Goal: Information Seeking & Learning: Learn about a topic

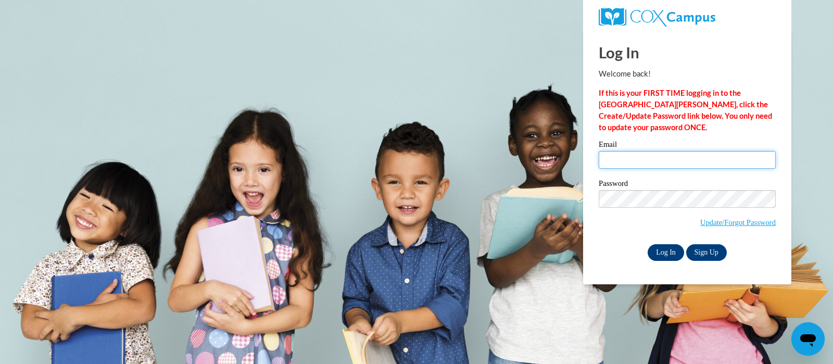
type input "riesj@swallowschool.org"
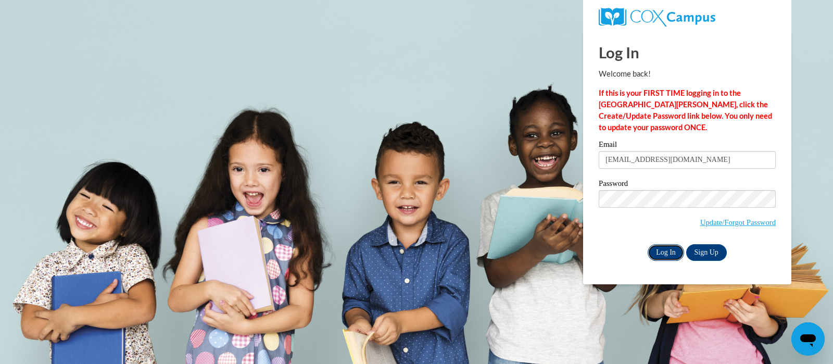
click at [665, 250] on input "Log In" at bounding box center [665, 252] width 36 height 17
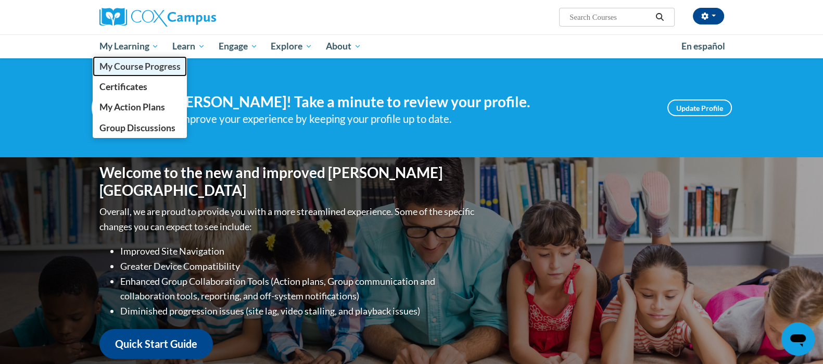
click at [130, 66] on span "My Course Progress" at bounding box center [139, 66] width 81 height 11
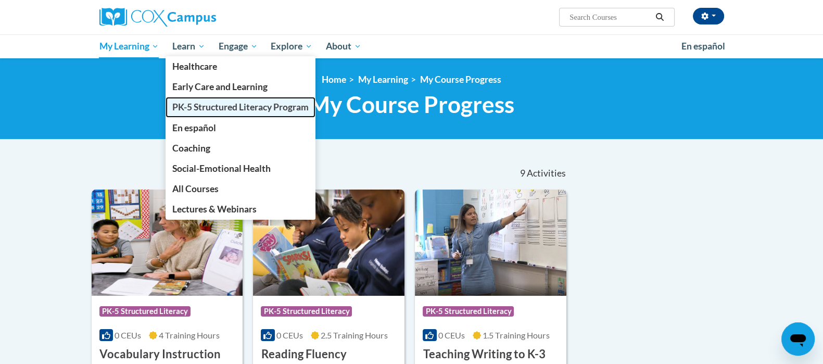
click at [205, 108] on span "PK-5 Structured Literacy Program" at bounding box center [240, 106] width 136 height 11
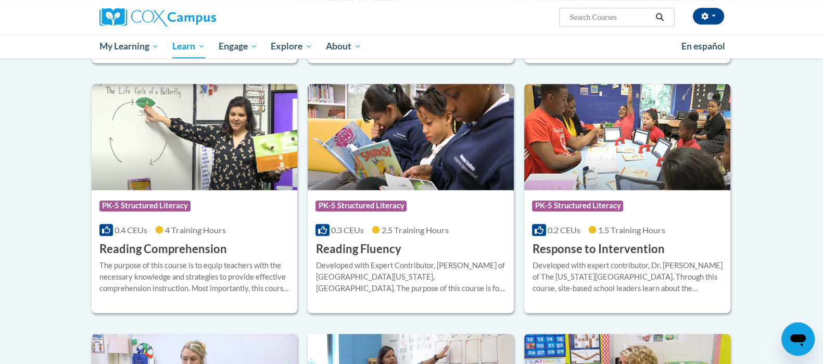
scroll to position [845, 0]
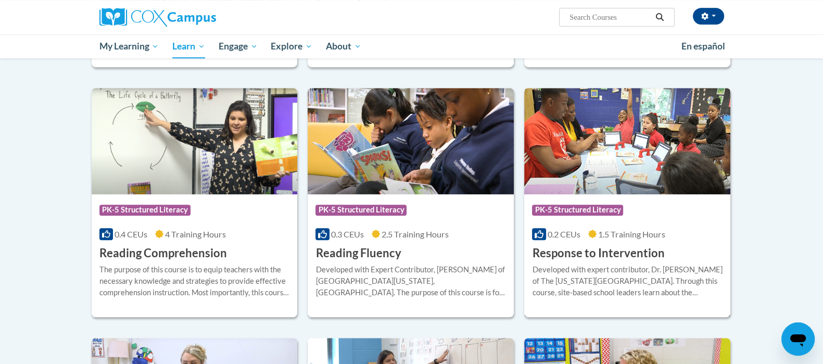
click at [661, 182] on img at bounding box center [627, 141] width 206 height 106
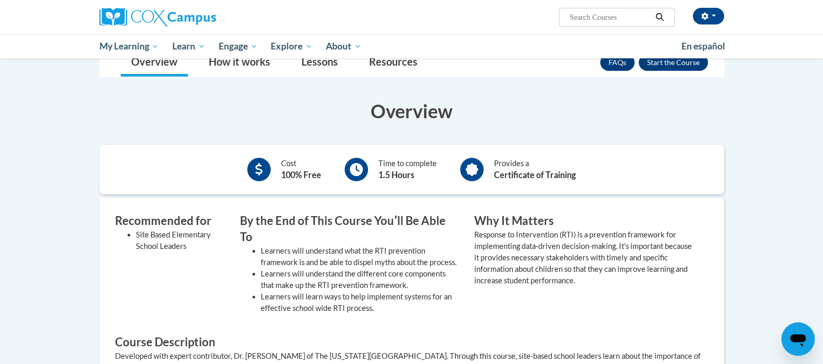
scroll to position [121, 0]
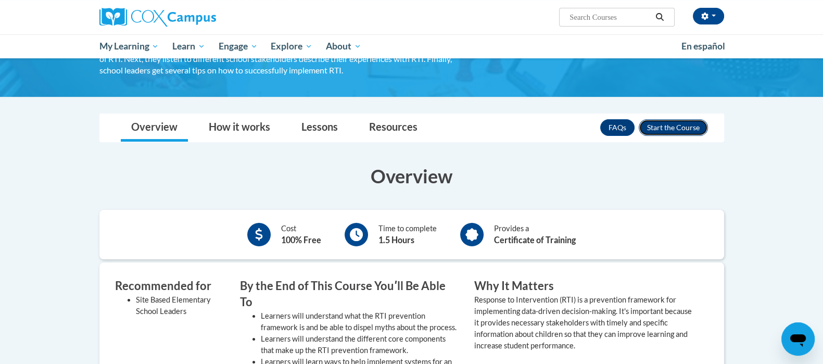
click at [676, 129] on button "Enroll" at bounding box center [673, 127] width 69 height 17
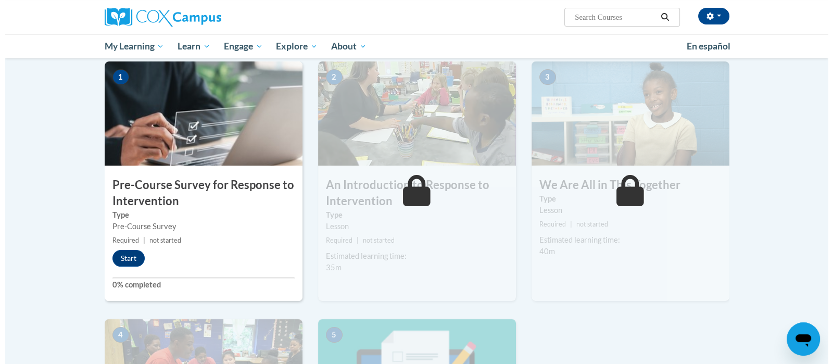
scroll to position [212, 0]
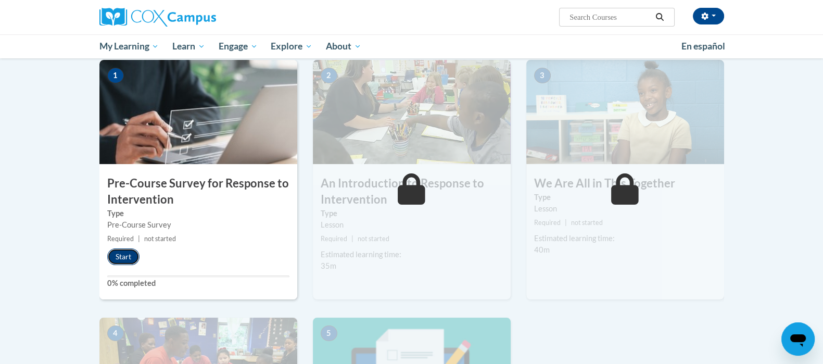
click at [122, 254] on button "Start" at bounding box center [123, 256] width 32 height 17
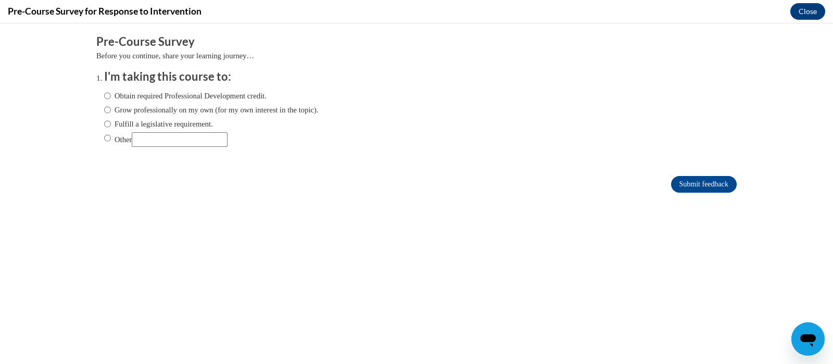
scroll to position [0, 0]
click at [104, 123] on input "Fulfill a legislative requirement." at bounding box center [107, 123] width 7 height 11
radio input "true"
click at [690, 181] on input "Submit feedback" at bounding box center [704, 184] width 66 height 17
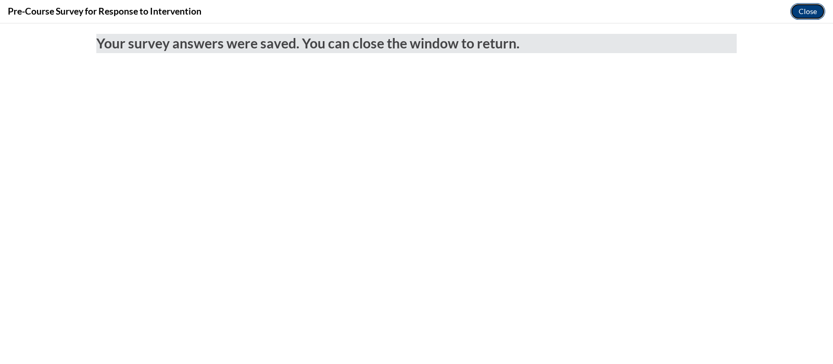
click at [800, 9] on button "Close" at bounding box center [807, 11] width 35 height 17
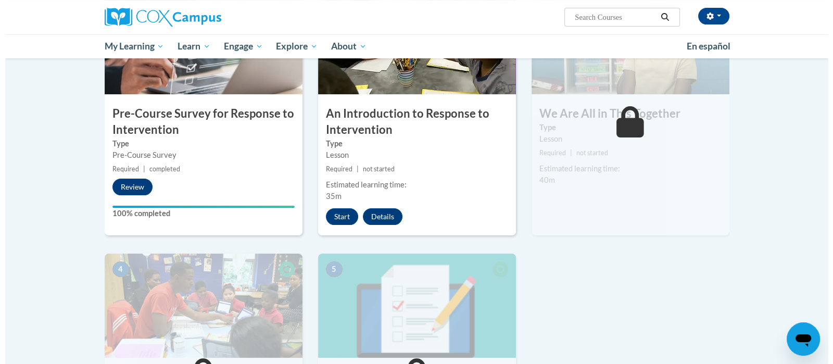
scroll to position [254, 0]
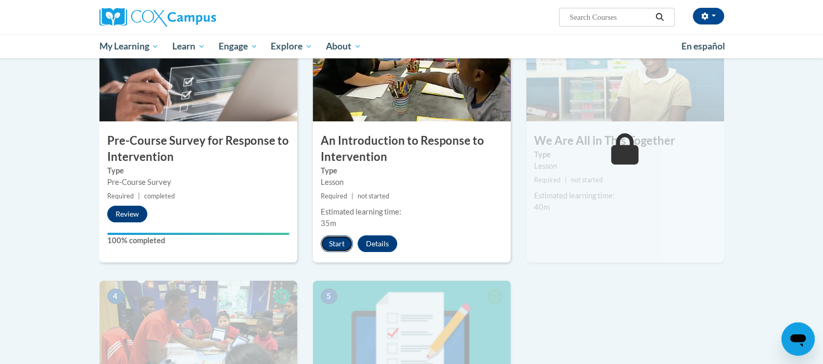
click at [337, 239] on button "Start" at bounding box center [337, 243] width 32 height 17
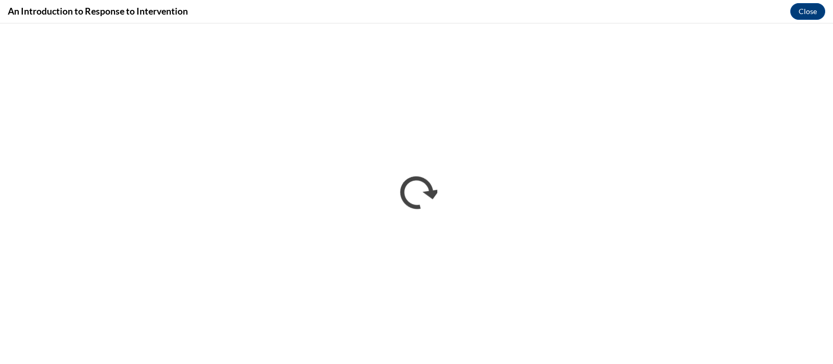
scroll to position [0, 0]
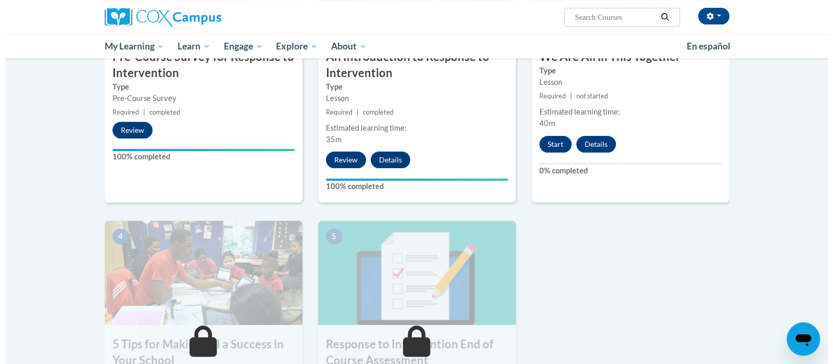
scroll to position [350, 0]
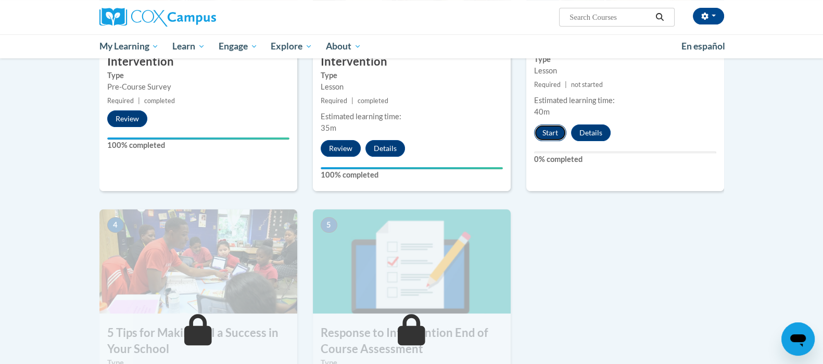
click at [542, 132] on button "Start" at bounding box center [550, 132] width 32 height 17
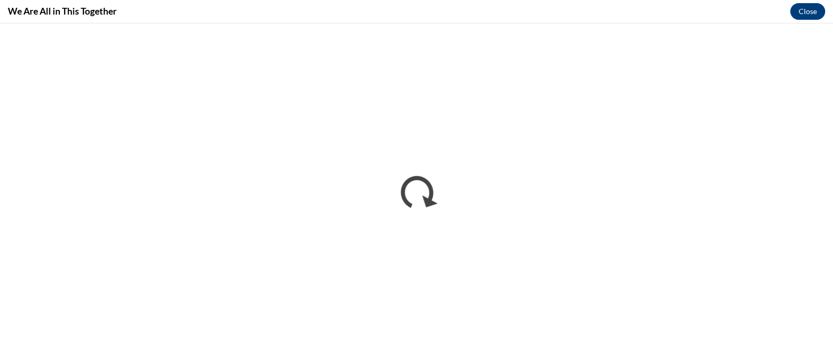
scroll to position [0, 0]
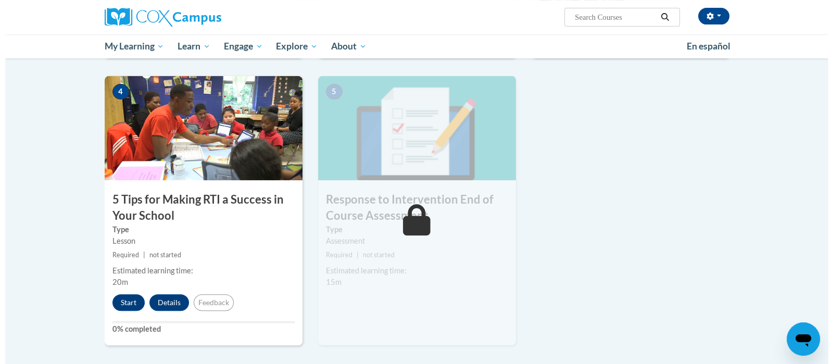
scroll to position [515, 0]
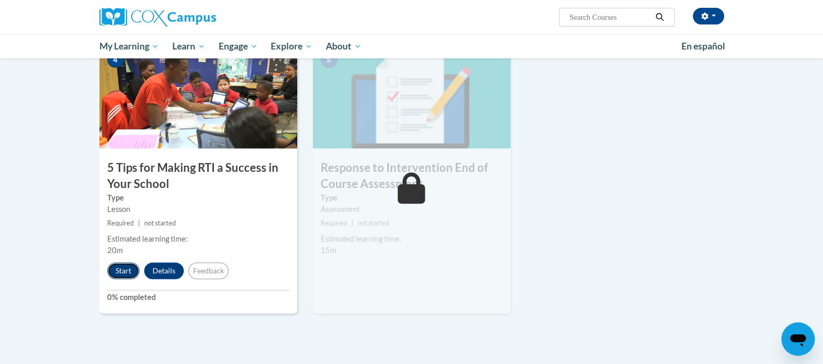
click at [126, 273] on button "Start" at bounding box center [123, 270] width 32 height 17
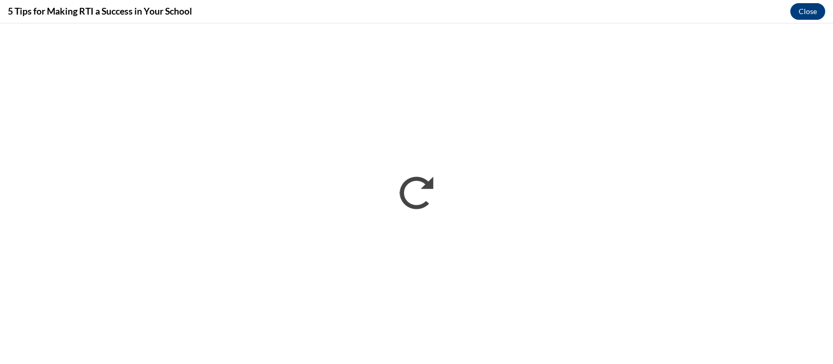
scroll to position [0, 0]
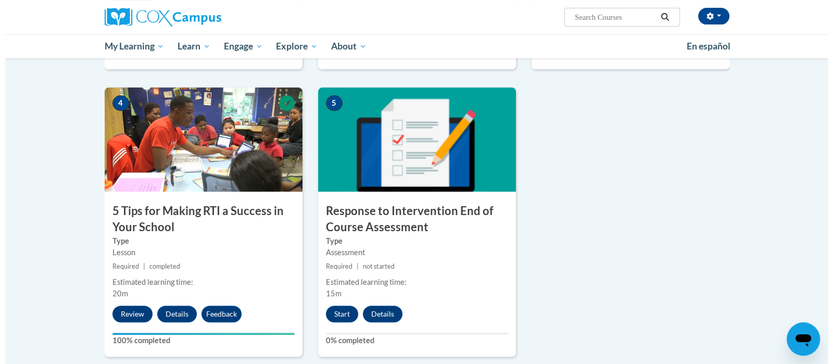
scroll to position [480, 0]
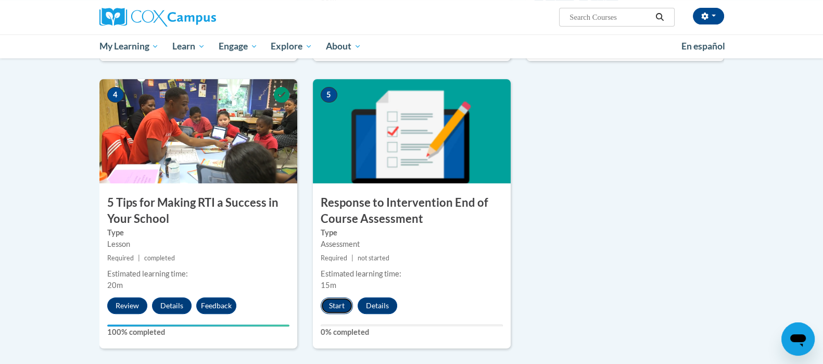
click at [331, 303] on button "Start" at bounding box center [337, 305] width 32 height 17
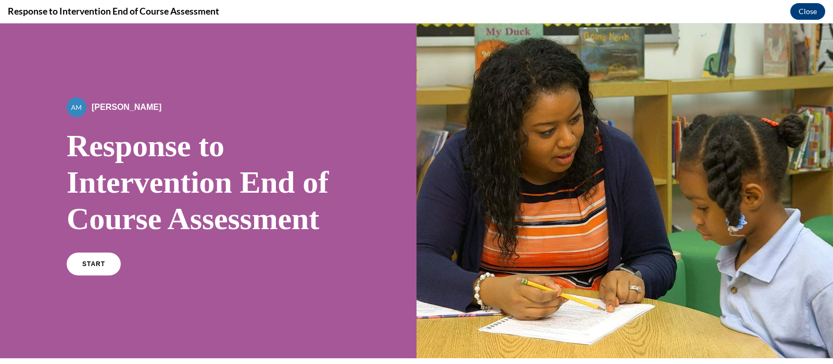
scroll to position [0, 0]
click at [108, 266] on link "START" at bounding box center [93, 264] width 57 height 24
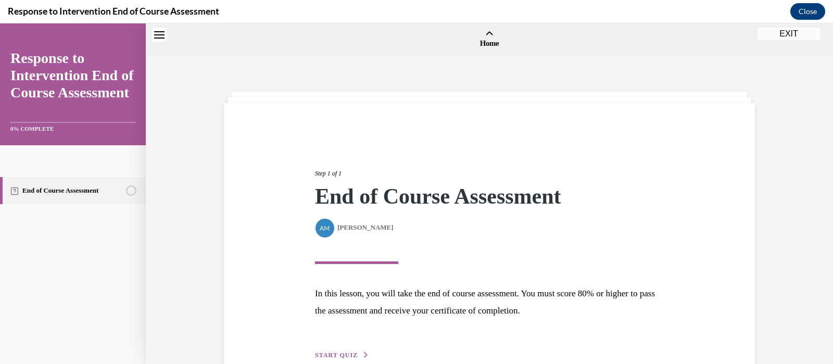
scroll to position [32, 0]
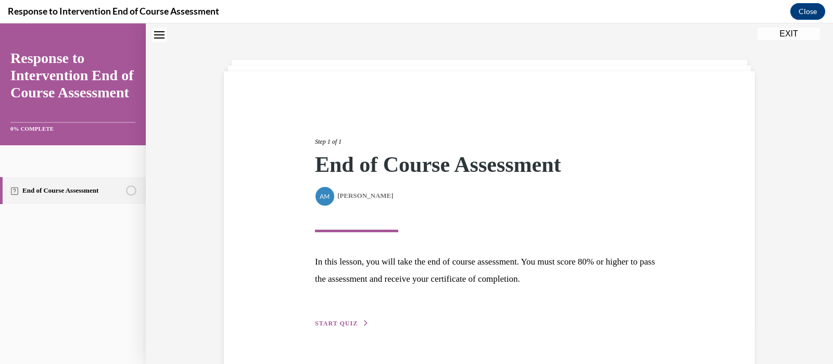
click at [334, 322] on span "START QUIZ" at bounding box center [336, 323] width 43 height 7
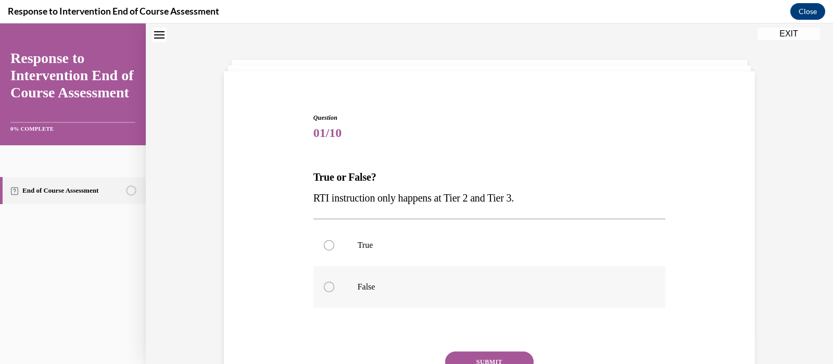
click at [324, 286] on div at bounding box center [329, 287] width 10 height 10
click at [324, 286] on input "False" at bounding box center [329, 287] width 10 height 10
radio input "true"
click at [505, 355] on button "SUBMIT" at bounding box center [489, 361] width 88 height 21
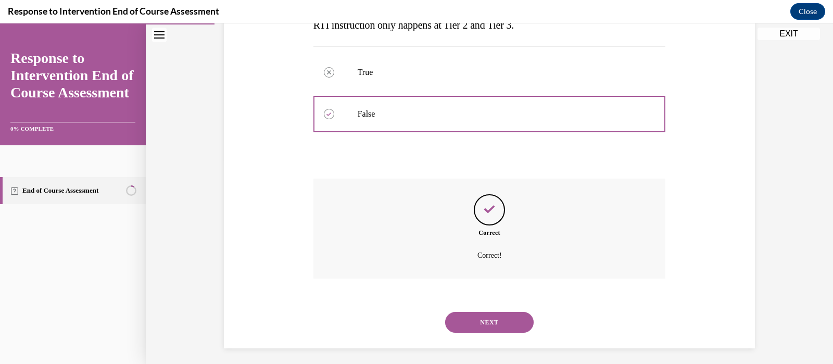
scroll to position [209, 0]
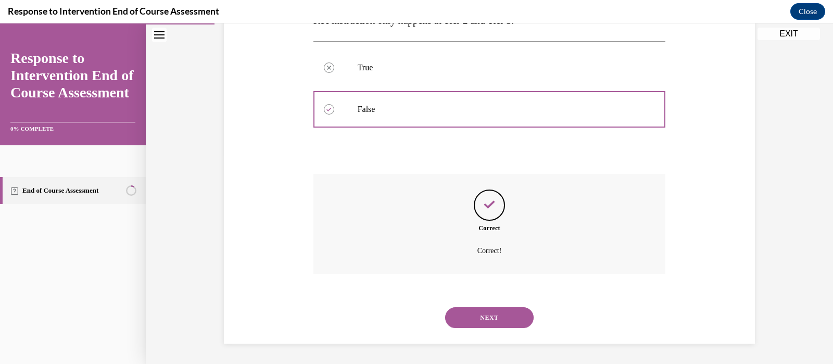
click at [493, 323] on button "NEXT" at bounding box center [489, 317] width 88 height 21
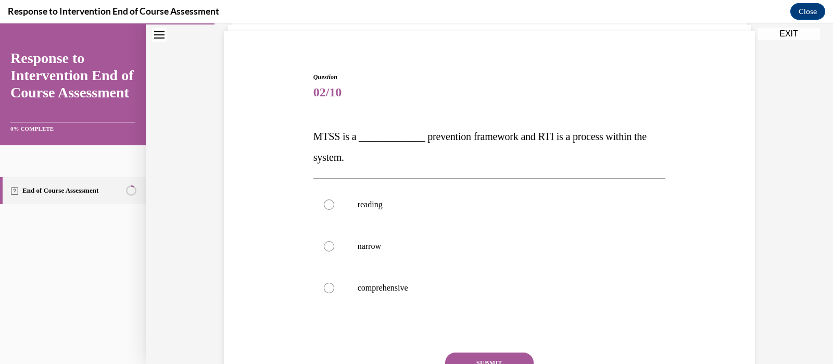
scroll to position [78, 0]
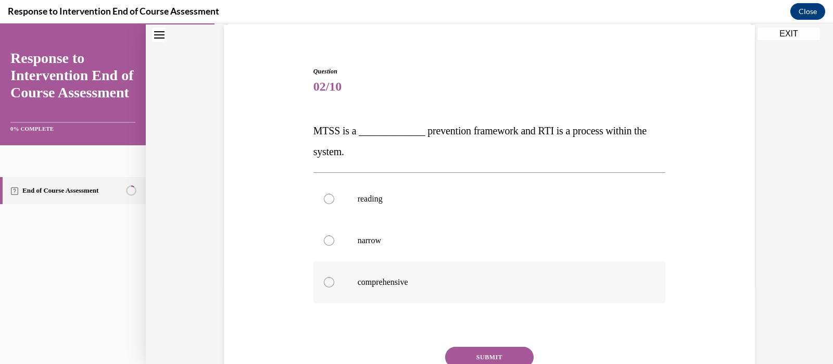
click at [324, 280] on div at bounding box center [329, 282] width 10 height 10
click at [324, 280] on input "comprehensive" at bounding box center [329, 282] width 10 height 10
radio input "true"
click at [480, 351] on button "SUBMIT" at bounding box center [489, 357] width 88 height 21
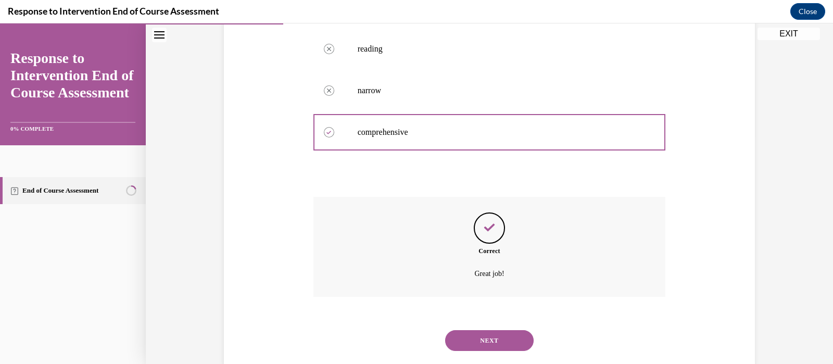
scroll to position [251, 0]
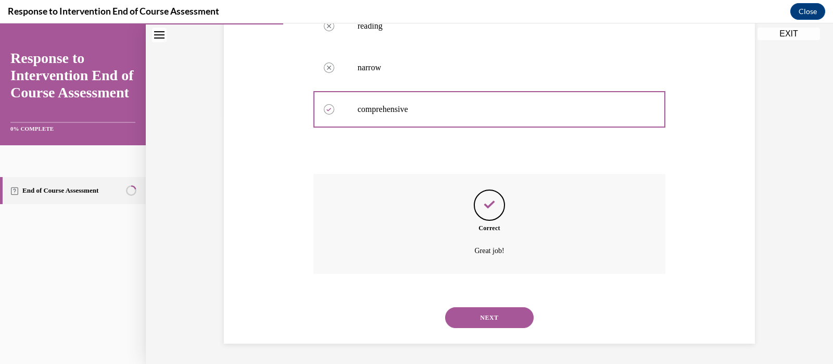
click at [498, 316] on button "NEXT" at bounding box center [489, 317] width 88 height 21
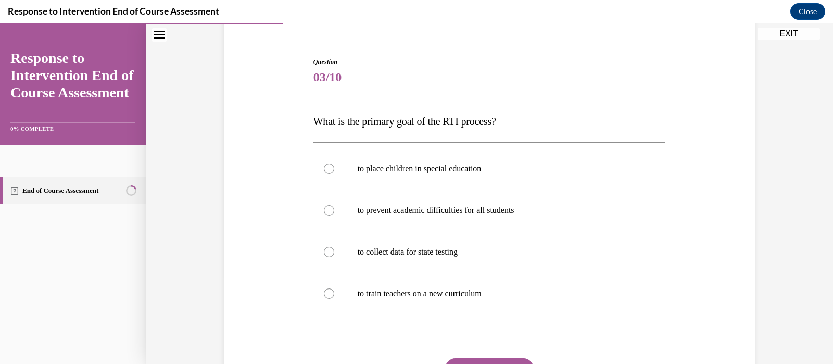
scroll to position [97, 0]
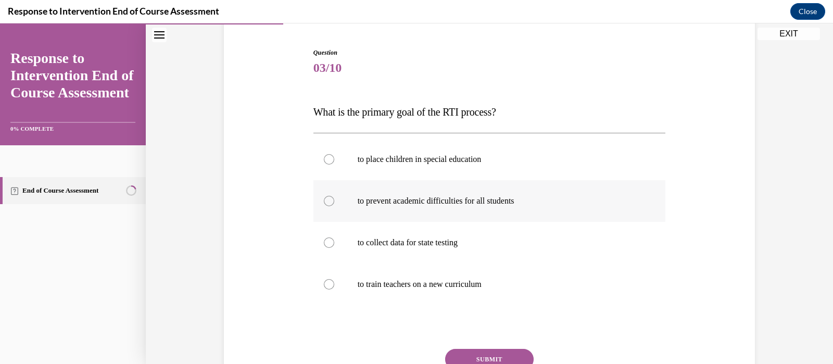
click at [324, 200] on div at bounding box center [329, 201] width 10 height 10
click at [324, 200] on input "to prevent academic difficulties for all students" at bounding box center [329, 201] width 10 height 10
radio input "true"
click at [489, 358] on button "SUBMIT" at bounding box center [489, 359] width 88 height 21
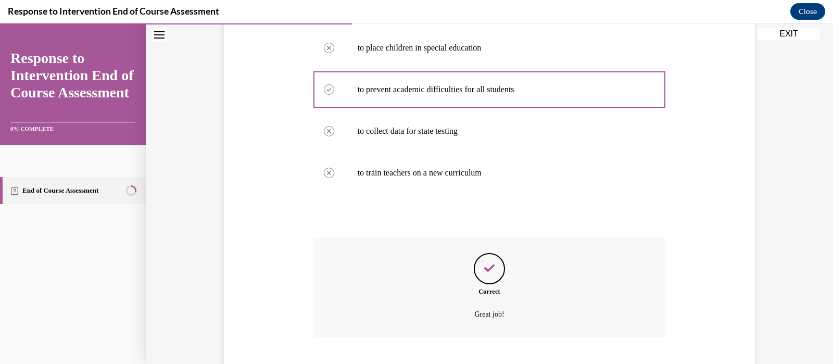
scroll to position [272, 0]
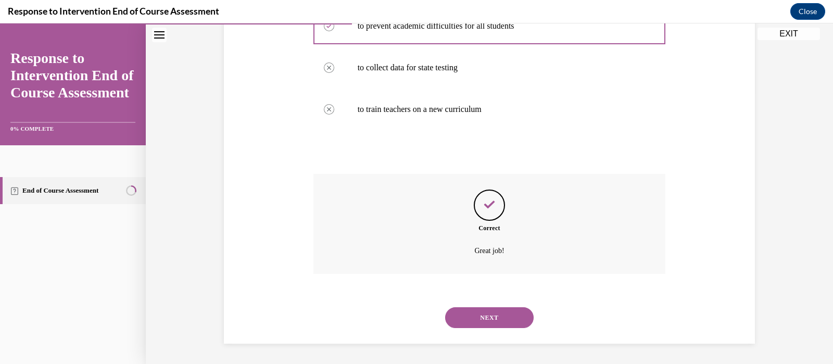
click at [491, 311] on button "NEXT" at bounding box center [489, 317] width 88 height 21
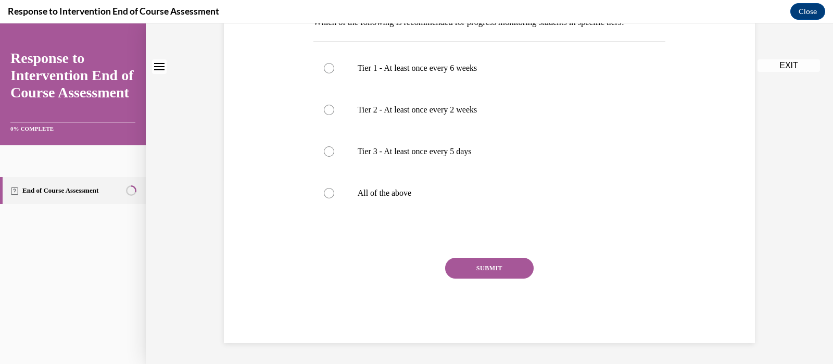
scroll to position [0, 0]
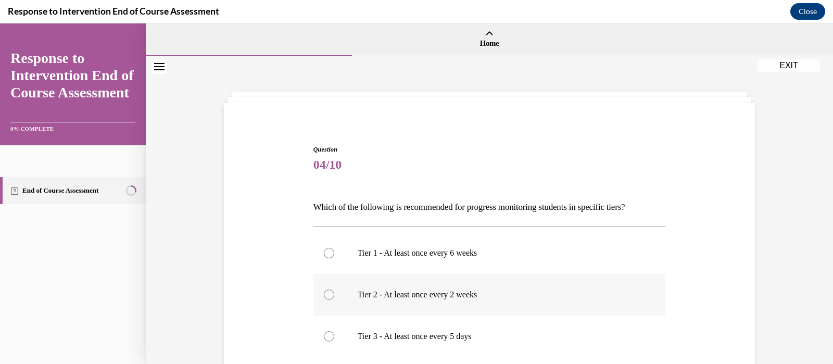
click at [324, 292] on div at bounding box center [329, 294] width 10 height 10
click at [324, 292] on input "Tier 2 - At least once every 2 weeks" at bounding box center [329, 294] width 10 height 10
radio input "true"
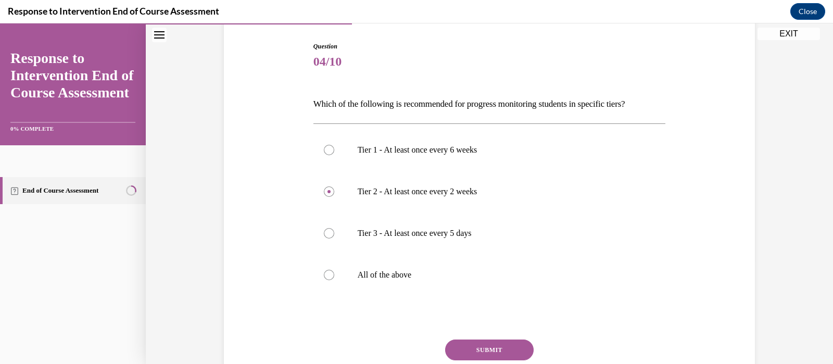
scroll to position [106, 0]
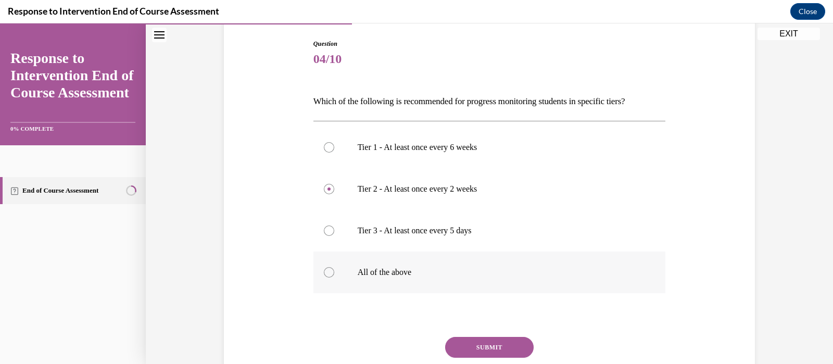
click at [324, 272] on div at bounding box center [329, 272] width 10 height 10
click at [324, 272] on input "All of the above" at bounding box center [329, 272] width 10 height 10
radio input "true"
drag, startPoint x: 417, startPoint y: 324, endPoint x: 477, endPoint y: 342, distance: 63.2
click at [477, 342] on div "Question 04/10 Which of the following is recommended for progress monitoring st…" at bounding box center [489, 230] width 352 height 383
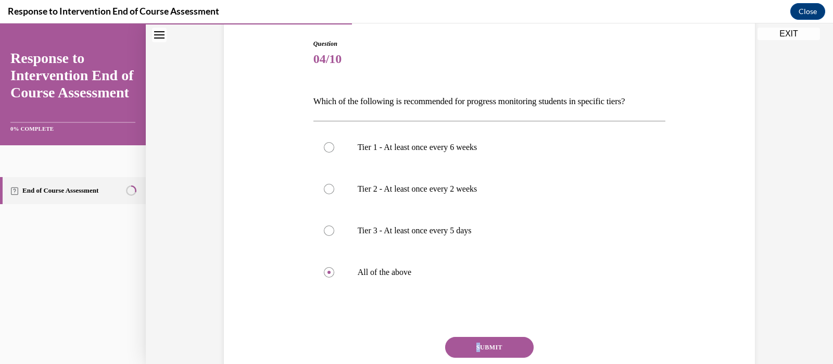
click at [488, 345] on button "SUBMIT" at bounding box center [489, 347] width 88 height 21
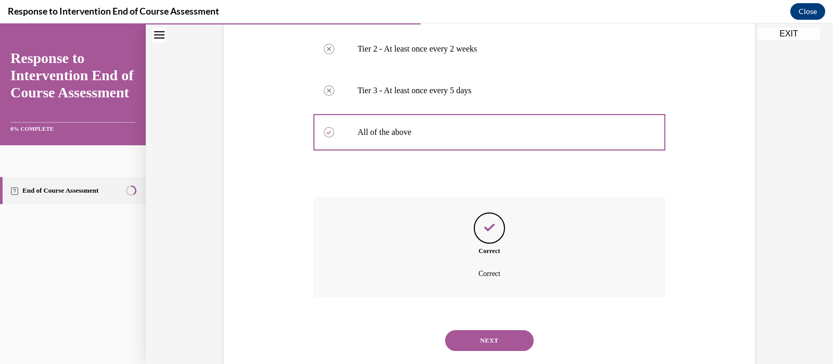
scroll to position [269, 0]
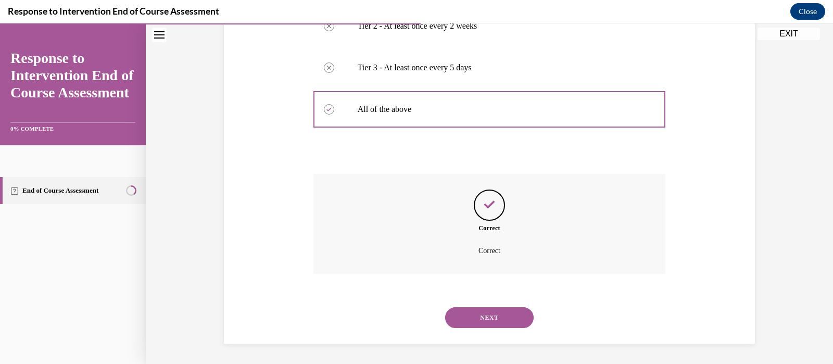
click at [505, 317] on button "NEXT" at bounding box center [489, 317] width 88 height 21
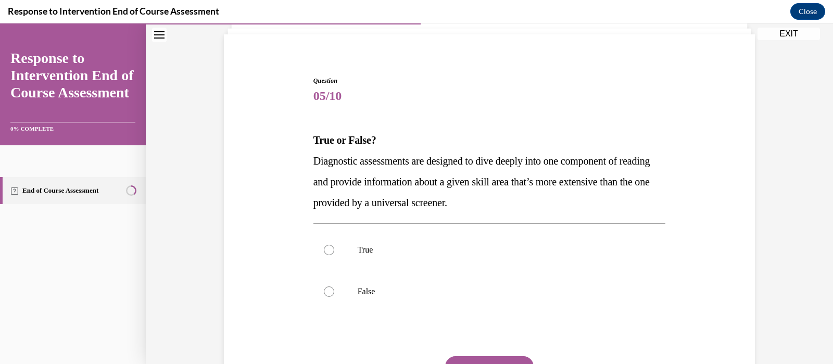
scroll to position [71, 0]
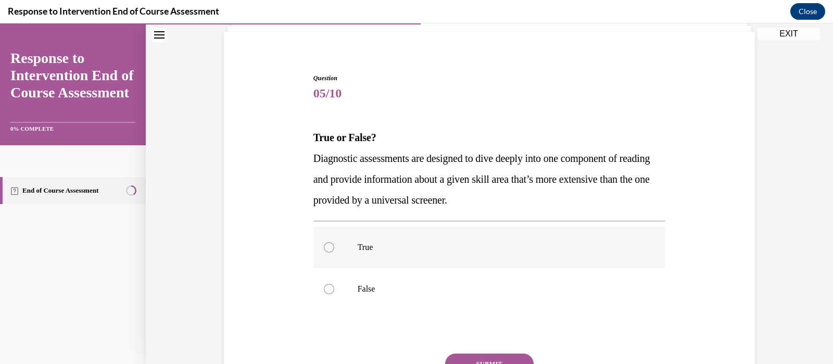
click at [324, 248] on div at bounding box center [329, 247] width 10 height 10
click at [324, 248] on input "True" at bounding box center [329, 247] width 10 height 10
radio input "true"
click at [478, 358] on button "SUBMIT" at bounding box center [489, 363] width 88 height 21
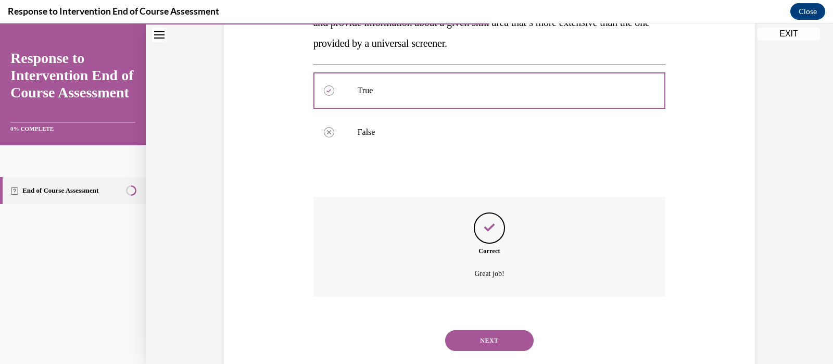
scroll to position [251, 0]
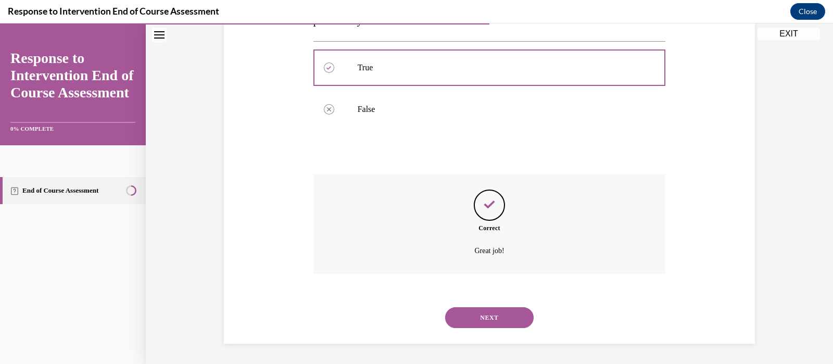
click at [487, 309] on button "NEXT" at bounding box center [489, 317] width 88 height 21
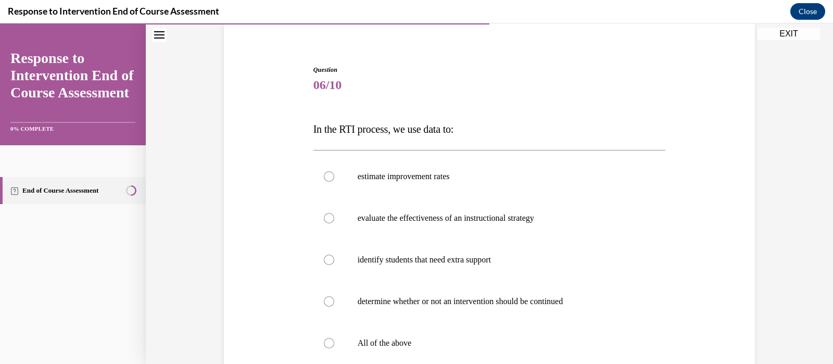
scroll to position [82, 0]
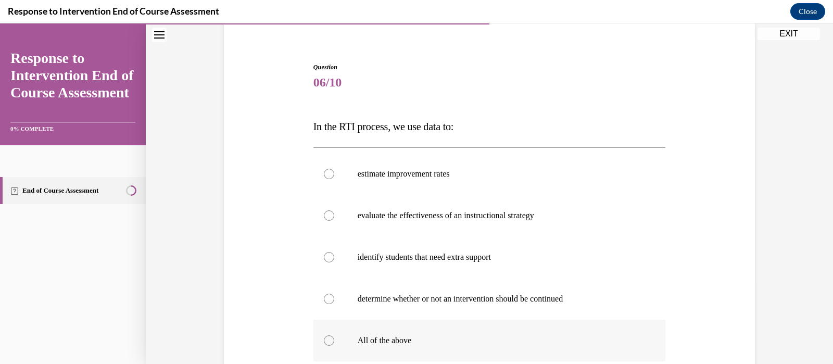
click at [324, 340] on div at bounding box center [329, 340] width 10 height 10
click at [324, 340] on input "All of the above" at bounding box center [329, 340] width 10 height 10
radio input "true"
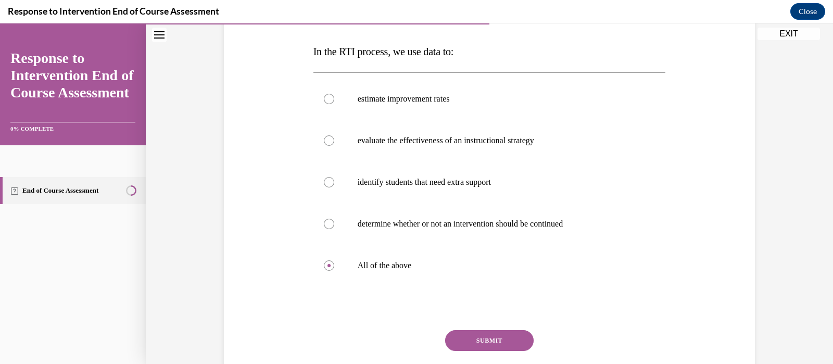
scroll to position [161, 0]
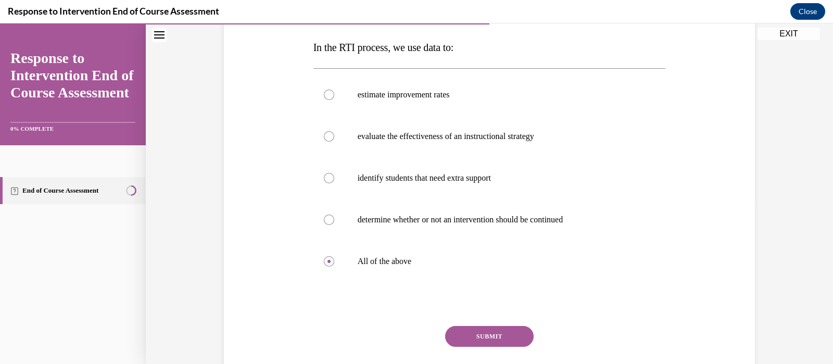
click at [495, 331] on button "SUBMIT" at bounding box center [489, 336] width 88 height 21
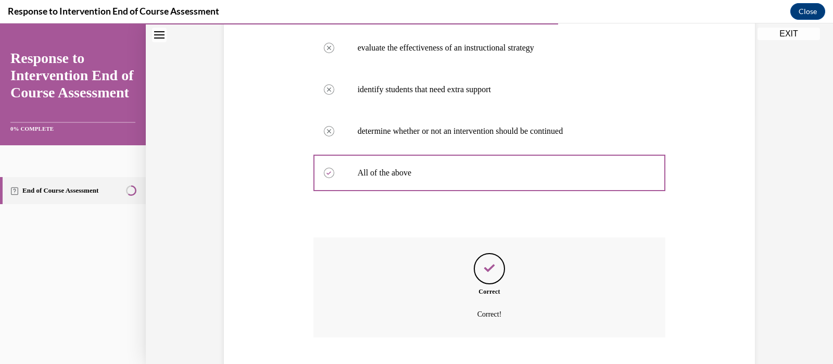
scroll to position [313, 0]
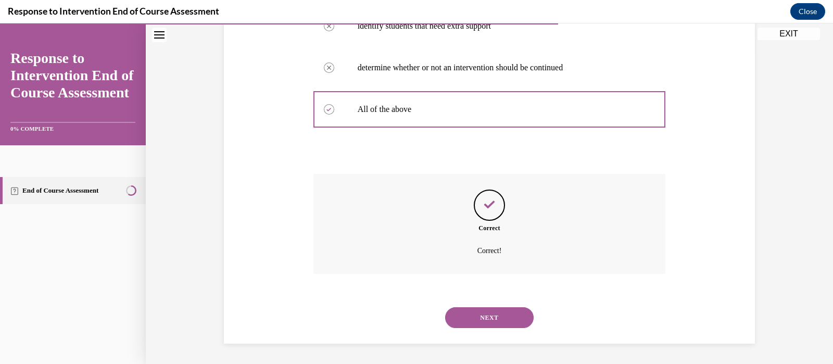
click at [494, 321] on button "NEXT" at bounding box center [489, 317] width 88 height 21
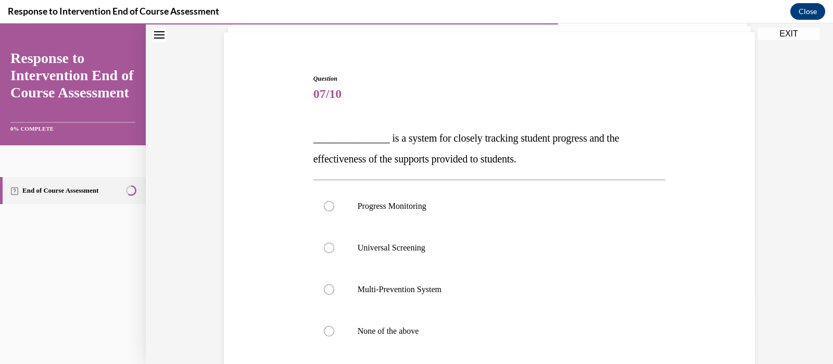
scroll to position [74, 0]
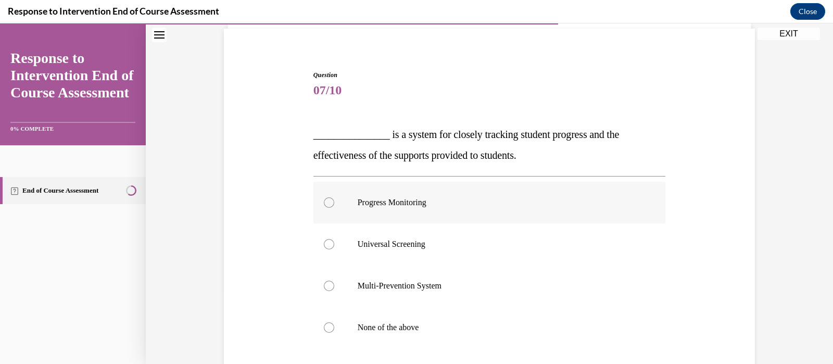
click at [324, 201] on div at bounding box center [329, 202] width 10 height 10
click at [324, 201] on input "Progress Monitoring" at bounding box center [329, 202] width 10 height 10
radio input "true"
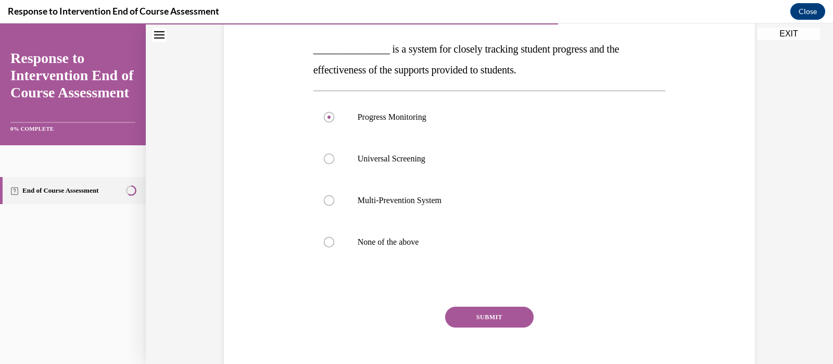
click at [504, 316] on button "SUBMIT" at bounding box center [489, 317] width 88 height 21
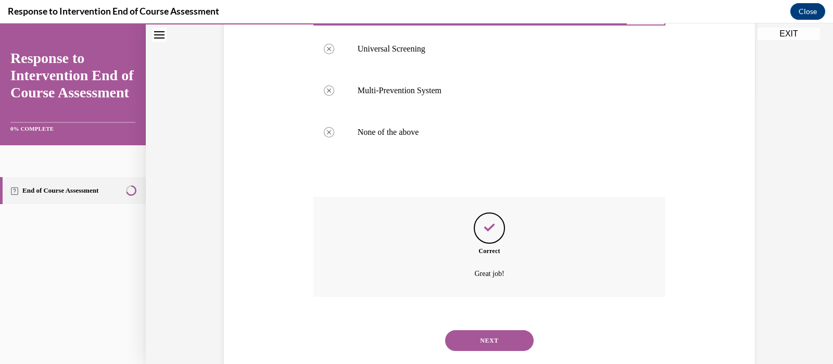
scroll to position [292, 0]
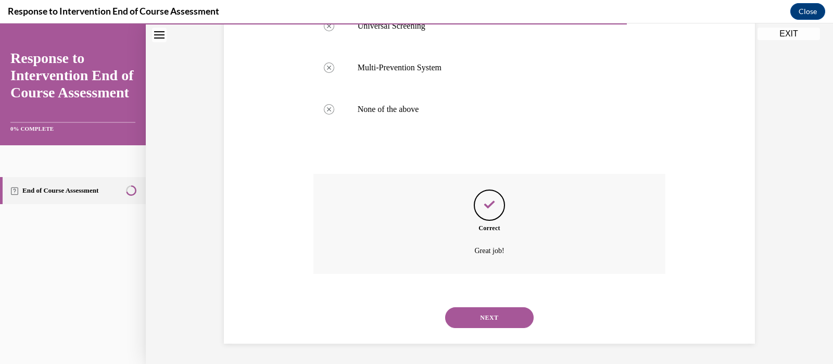
click at [499, 312] on button "NEXT" at bounding box center [489, 317] width 88 height 21
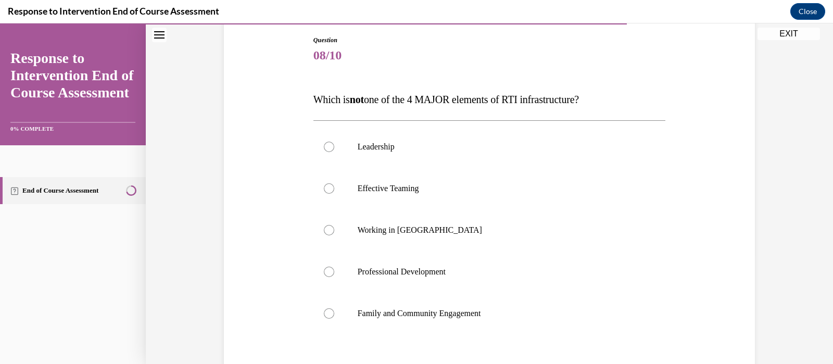
scroll to position [110, 0]
click at [324, 229] on div at bounding box center [329, 229] width 10 height 10
click at [324, 229] on input "Working in Silos" at bounding box center [329, 229] width 10 height 10
radio input "true"
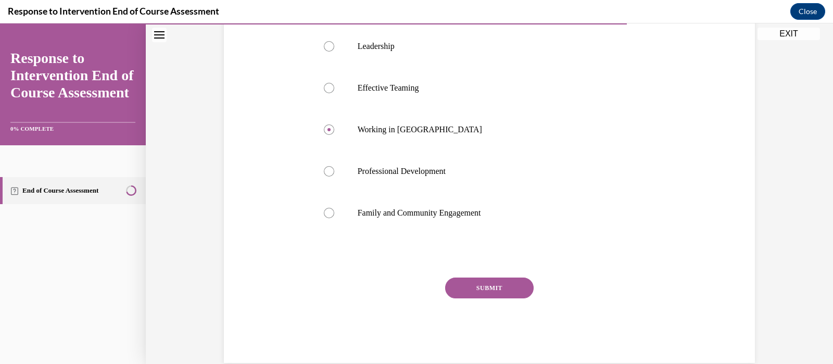
click at [510, 285] on button "SUBMIT" at bounding box center [489, 287] width 88 height 21
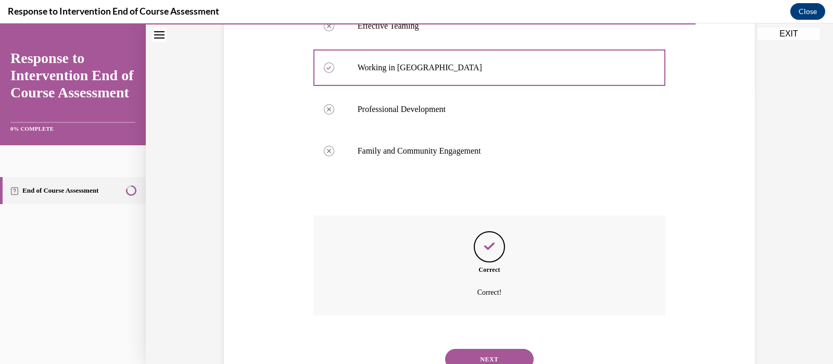
scroll to position [313, 0]
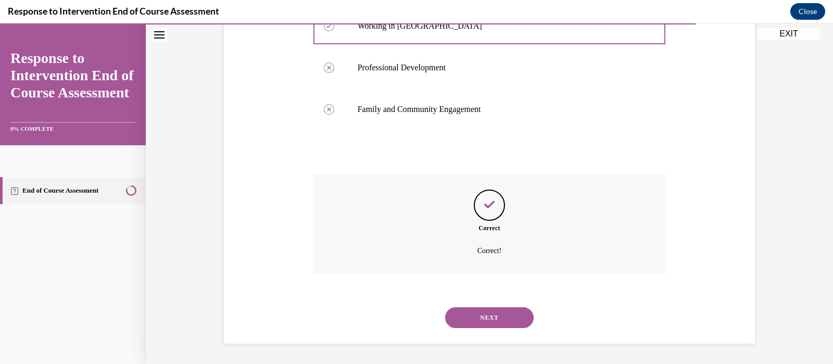
click at [491, 315] on button "NEXT" at bounding box center [489, 317] width 88 height 21
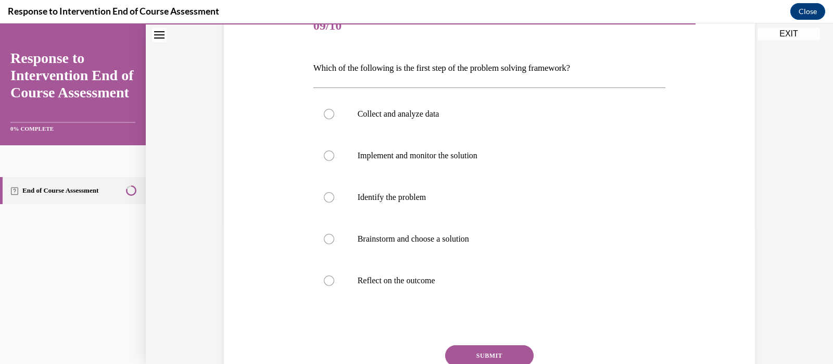
scroll to position [143, 0]
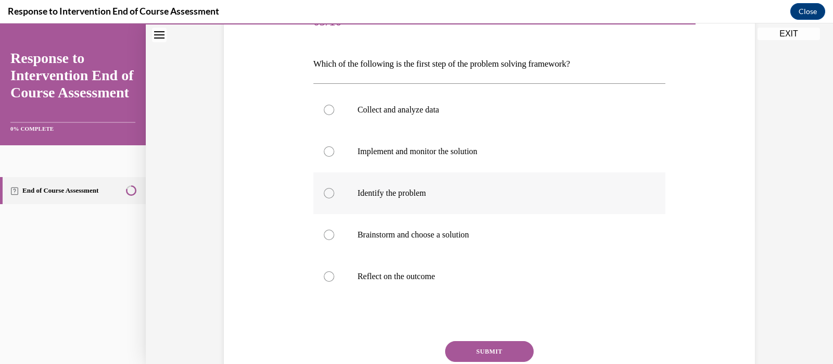
click at [324, 194] on div at bounding box center [329, 193] width 10 height 10
click at [324, 194] on input "Identify the problem" at bounding box center [329, 193] width 10 height 10
radio input "true"
click at [481, 349] on button "SUBMIT" at bounding box center [489, 351] width 88 height 21
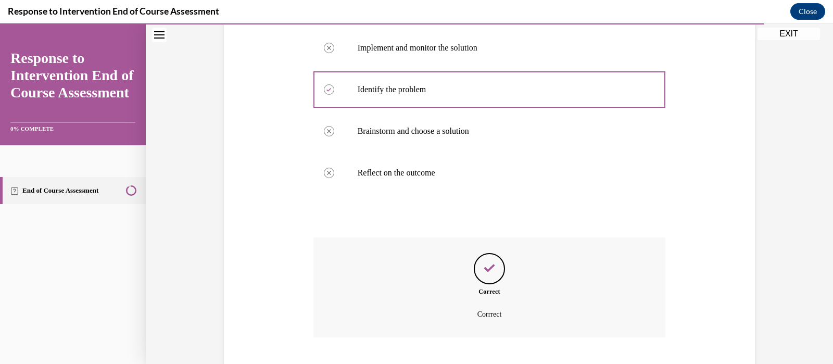
scroll to position [310, 0]
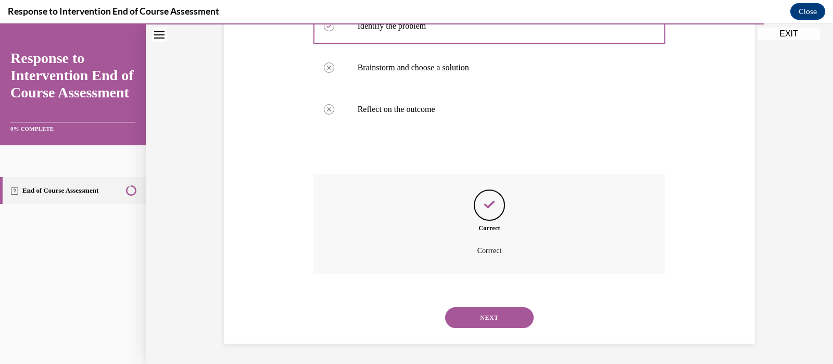
click at [496, 314] on button "NEXT" at bounding box center [489, 317] width 88 height 21
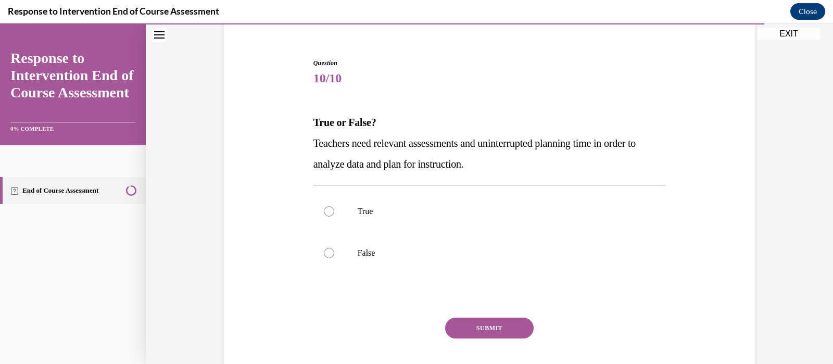
scroll to position [90, 0]
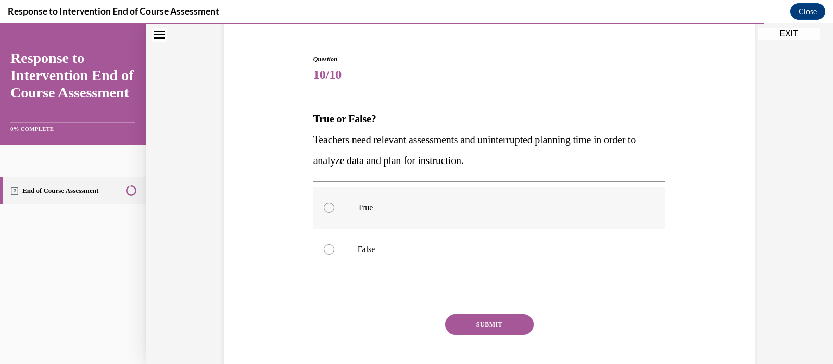
click at [324, 205] on div at bounding box center [329, 207] width 10 height 10
click at [324, 205] on input "True" at bounding box center [329, 207] width 10 height 10
radio input "true"
click at [497, 321] on button "SUBMIT" at bounding box center [489, 324] width 88 height 21
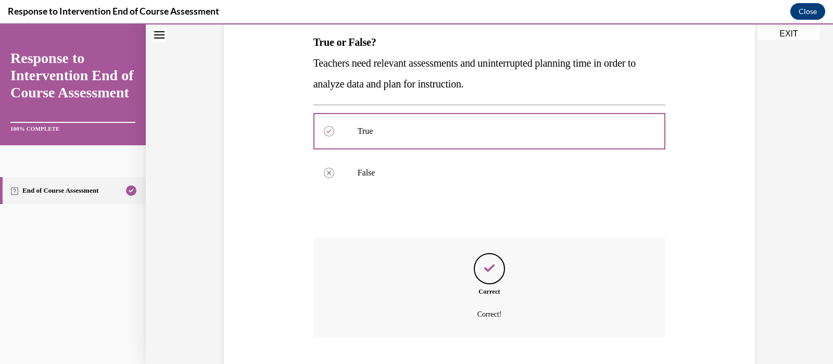
scroll to position [230, 0]
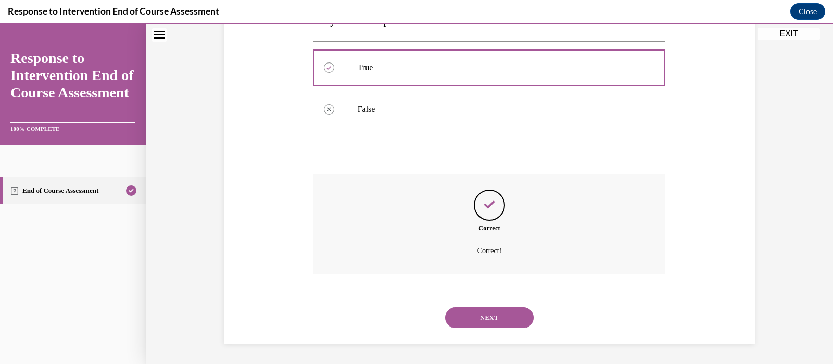
click at [497, 321] on button "NEXT" at bounding box center [489, 317] width 88 height 21
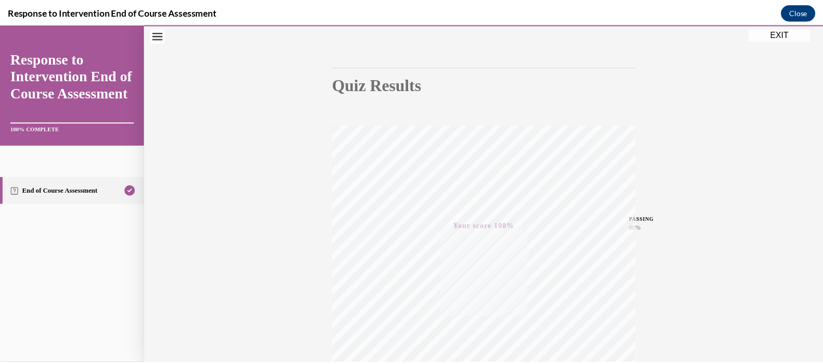
scroll to position [0, 0]
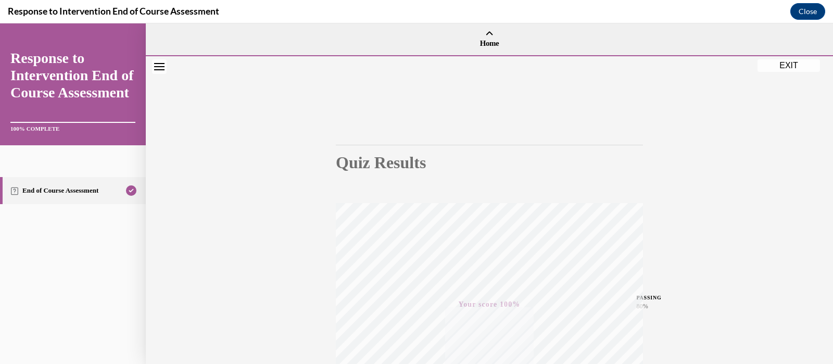
click at [793, 61] on button "EXIT" at bounding box center [788, 65] width 62 height 12
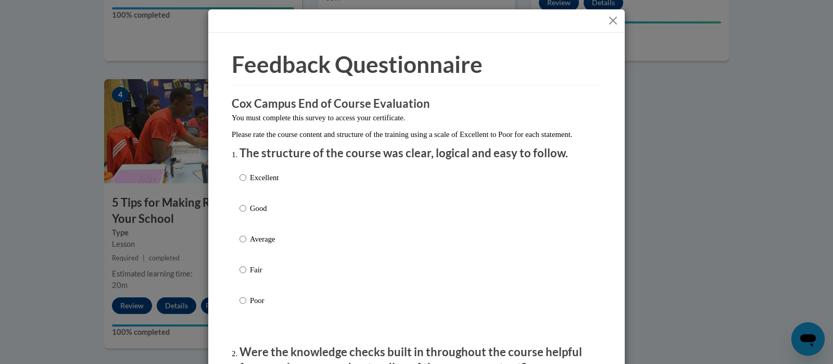
click at [609, 22] on button "Close" at bounding box center [612, 20] width 13 height 13
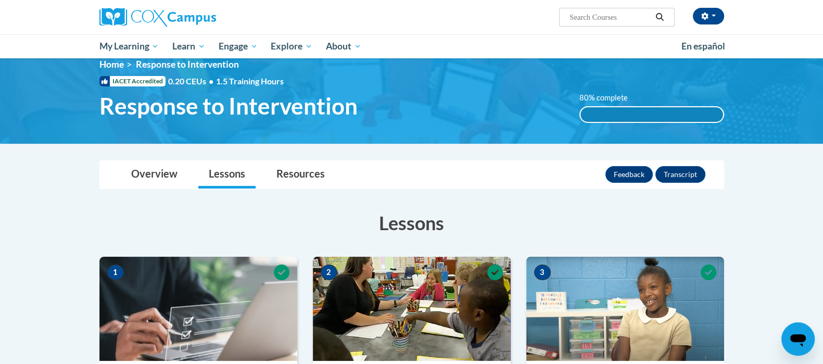
scroll to position [12, 0]
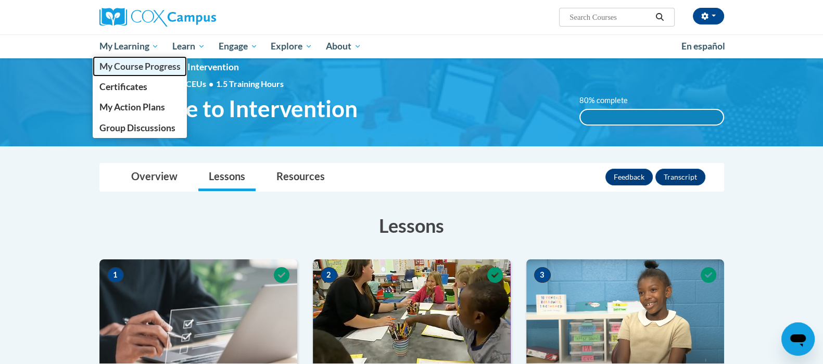
click at [131, 68] on span "My Course Progress" at bounding box center [139, 66] width 81 height 11
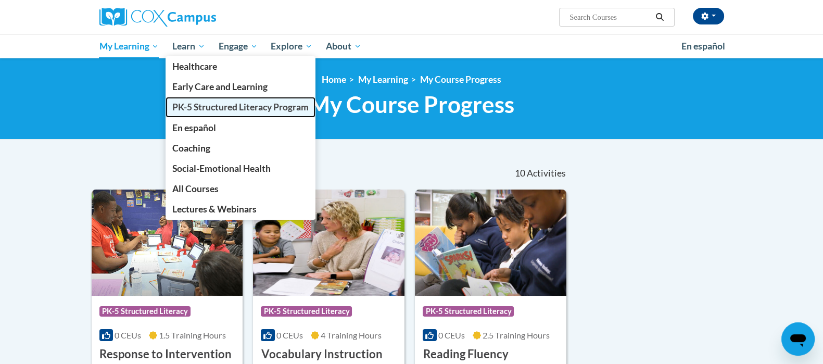
click at [197, 104] on span "PK-5 Structured Literacy Program" at bounding box center [240, 106] width 136 height 11
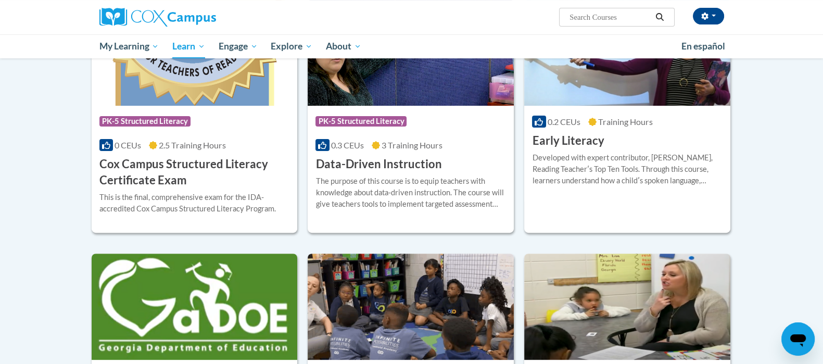
scroll to position [400, 0]
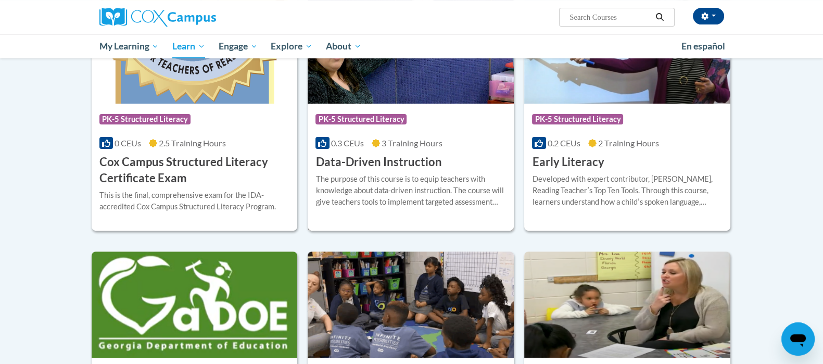
click at [477, 187] on div "The purpose of this course is to equip teachers with knowledge about data-drive…" at bounding box center [410, 190] width 190 height 34
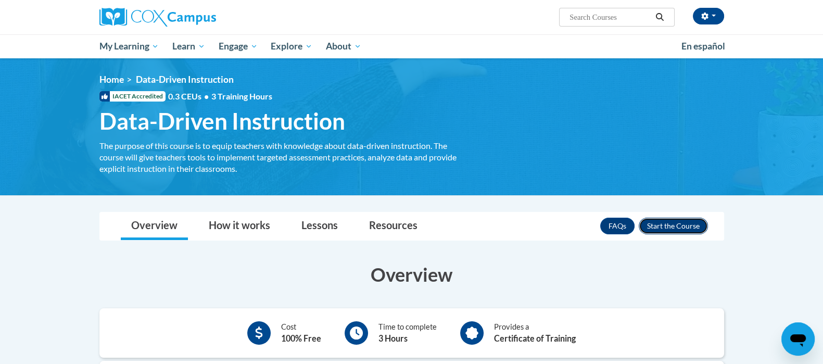
click at [679, 222] on button "Enroll" at bounding box center [673, 226] width 69 height 17
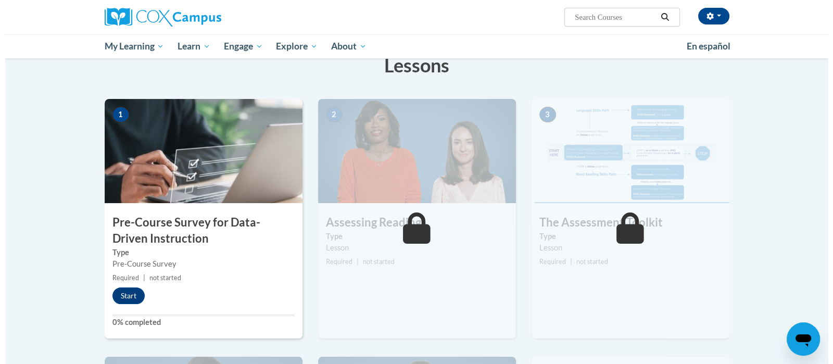
scroll to position [187, 0]
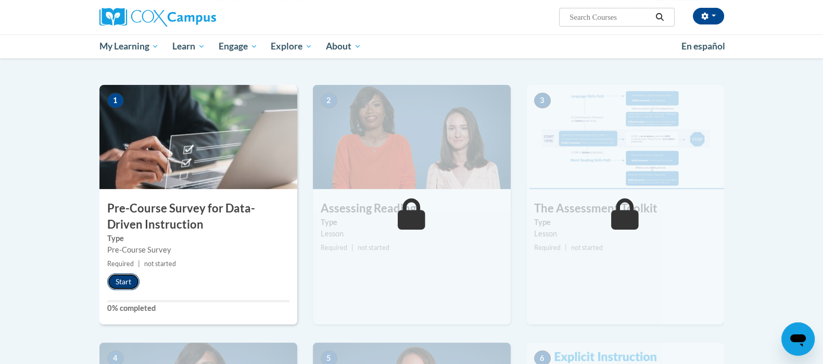
click at [125, 280] on button "Start" at bounding box center [123, 281] width 32 height 17
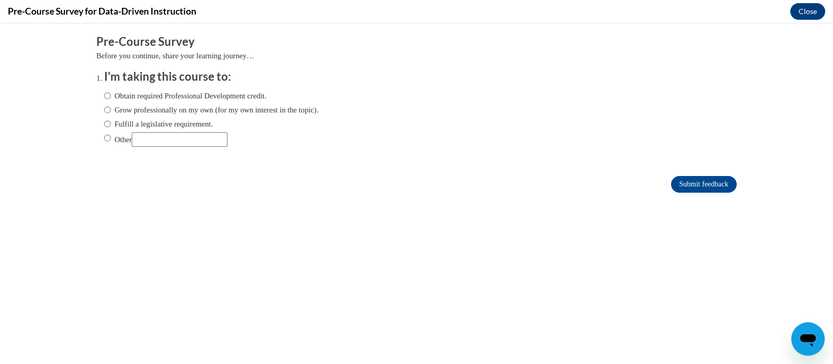
scroll to position [0, 0]
click at [104, 123] on input "Fulfill a legislative requirement." at bounding box center [107, 123] width 7 height 11
radio input "true"
click at [695, 180] on input "Submit feedback" at bounding box center [704, 184] width 66 height 17
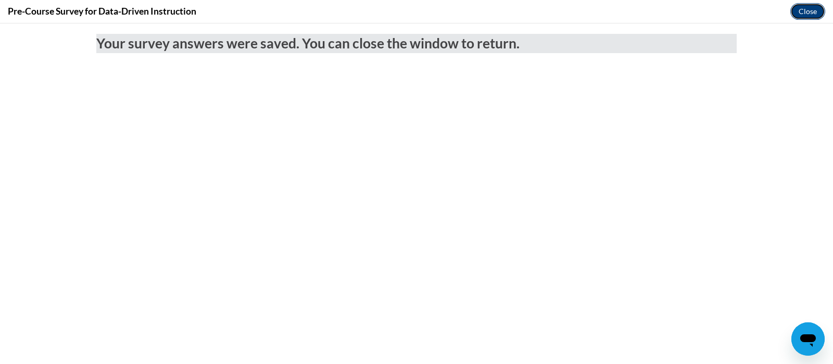
click at [799, 10] on button "Close" at bounding box center [807, 11] width 35 height 17
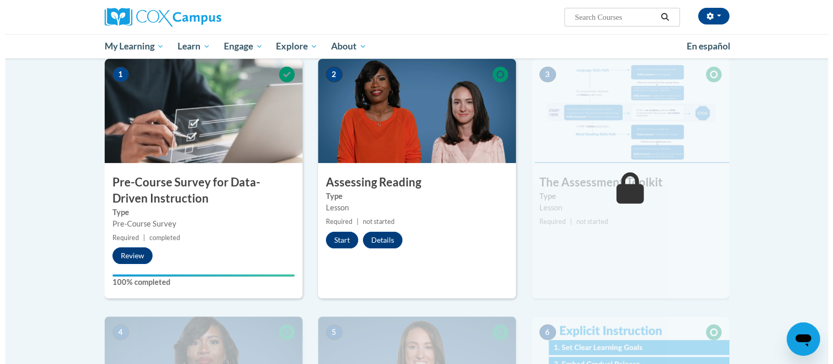
scroll to position [209, 0]
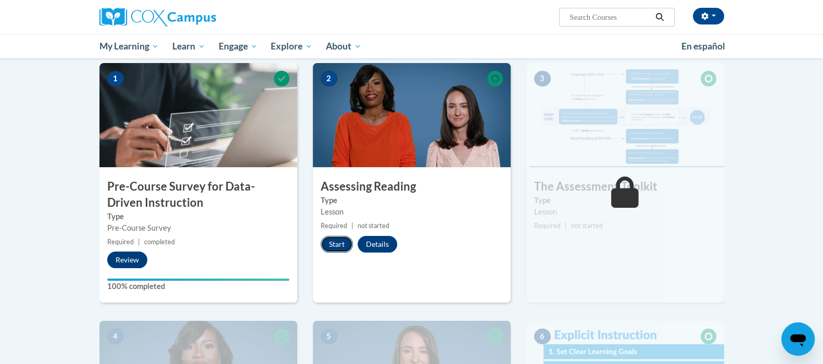
click at [341, 241] on button "Start" at bounding box center [337, 244] width 32 height 17
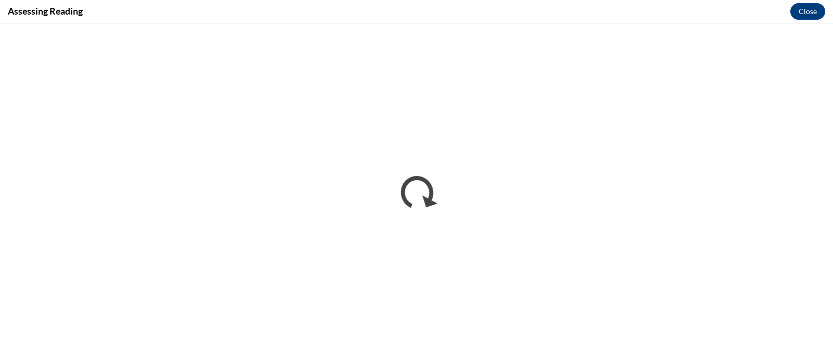
scroll to position [0, 0]
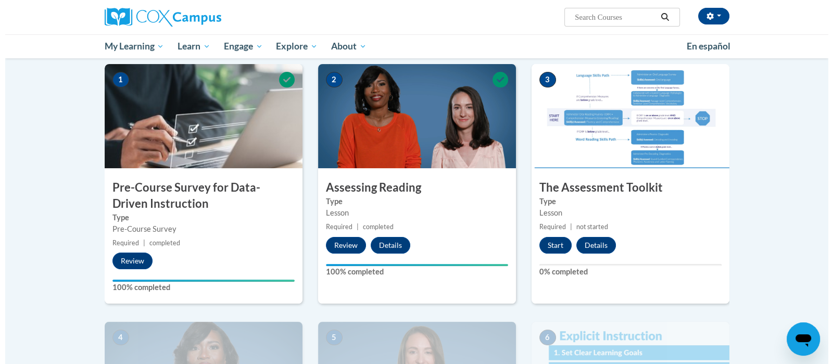
scroll to position [225, 0]
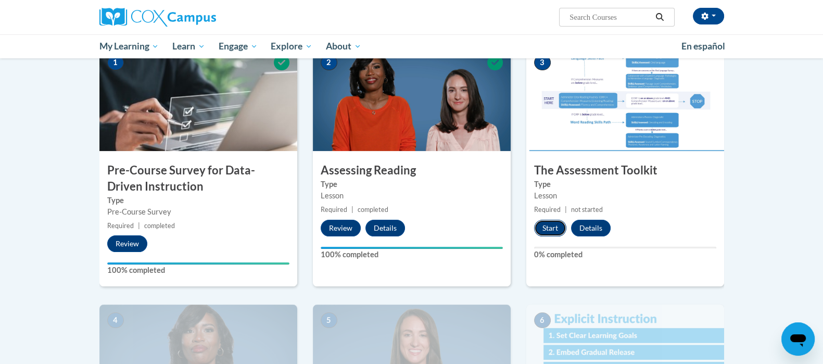
click at [551, 226] on button "Start" at bounding box center [550, 228] width 32 height 17
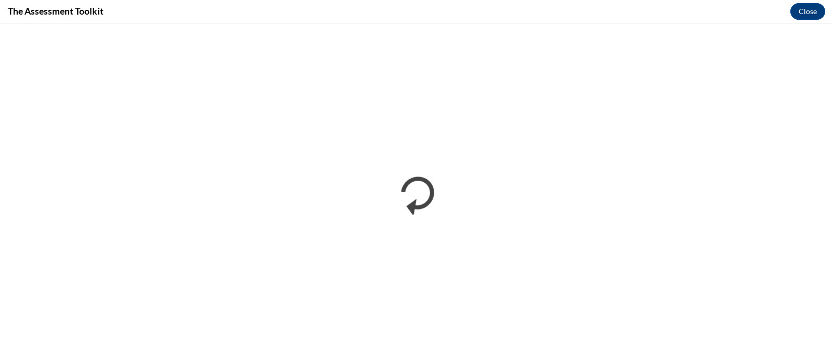
scroll to position [0, 0]
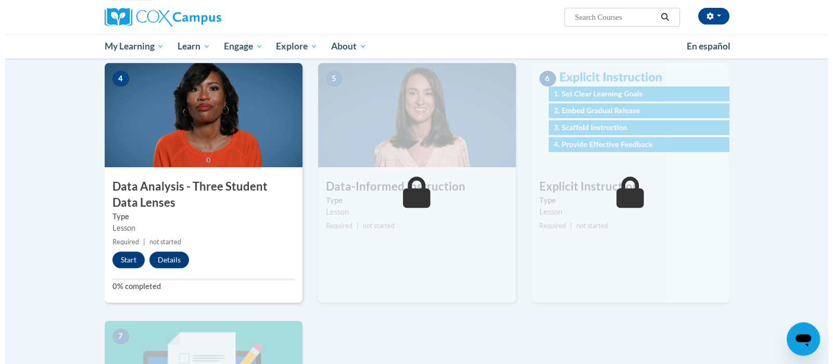
scroll to position [442, 0]
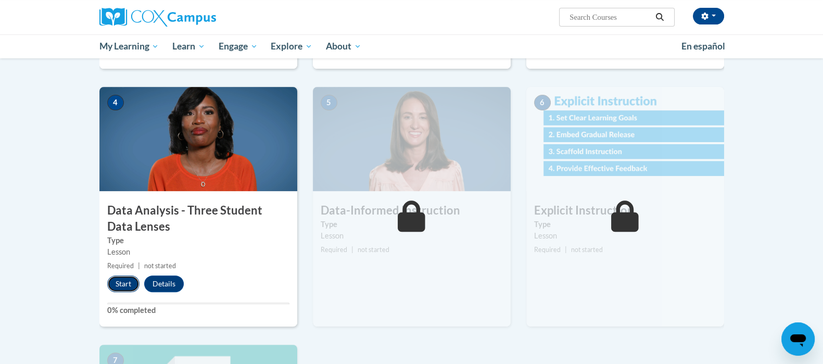
click at [127, 283] on button "Start" at bounding box center [123, 283] width 32 height 17
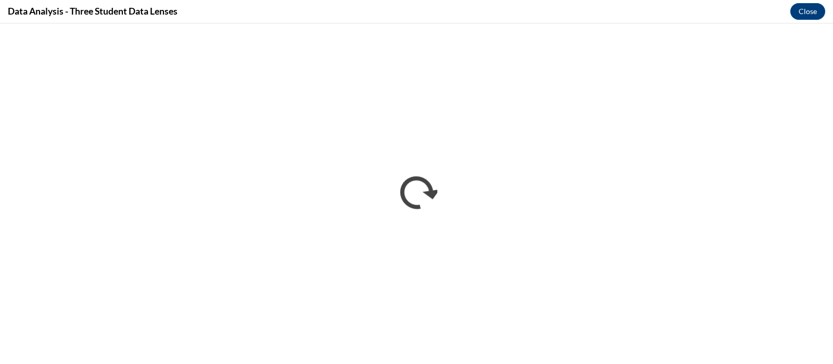
scroll to position [0, 0]
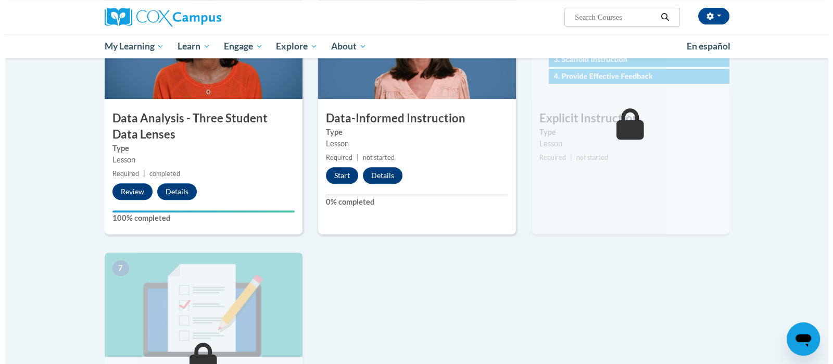
scroll to position [520, 0]
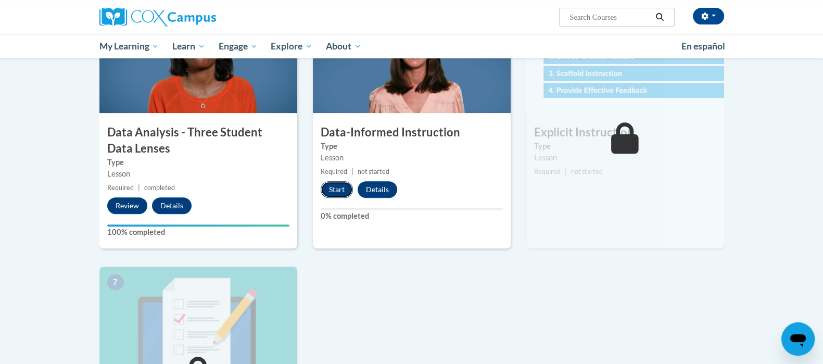
click at [334, 188] on button "Start" at bounding box center [337, 189] width 32 height 17
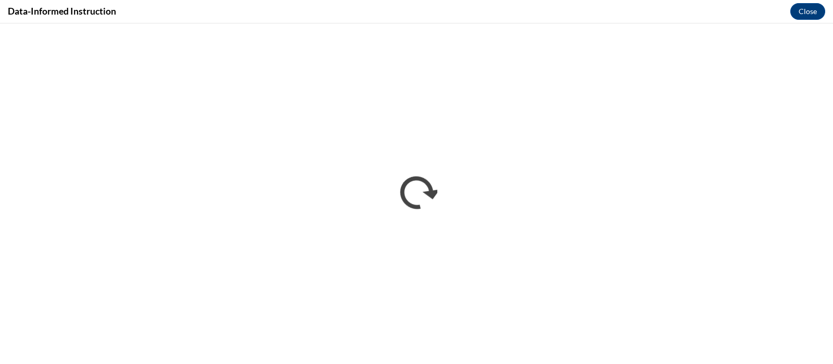
scroll to position [0, 0]
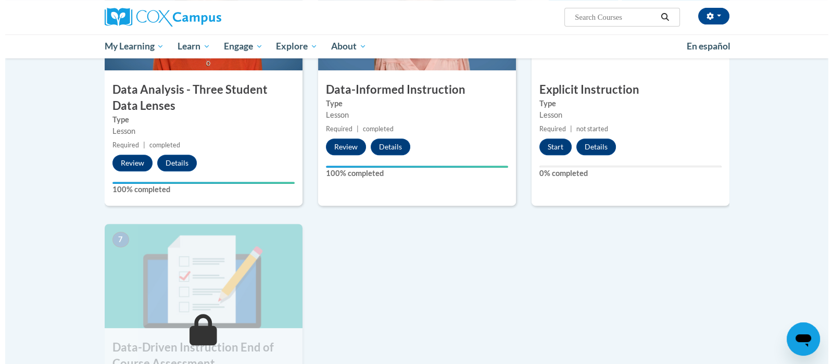
scroll to position [570, 0]
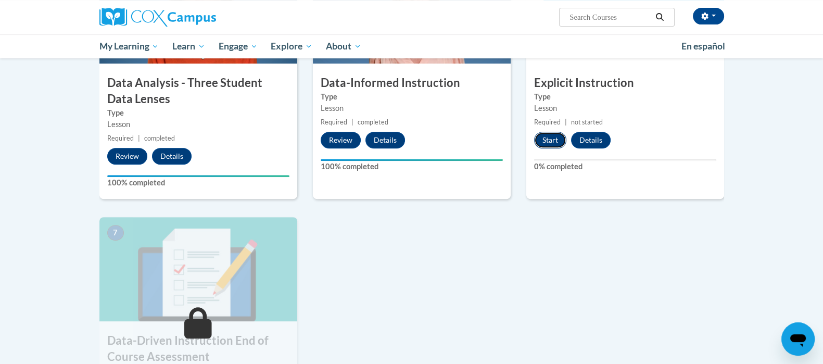
click at [542, 143] on button "Start" at bounding box center [550, 140] width 32 height 17
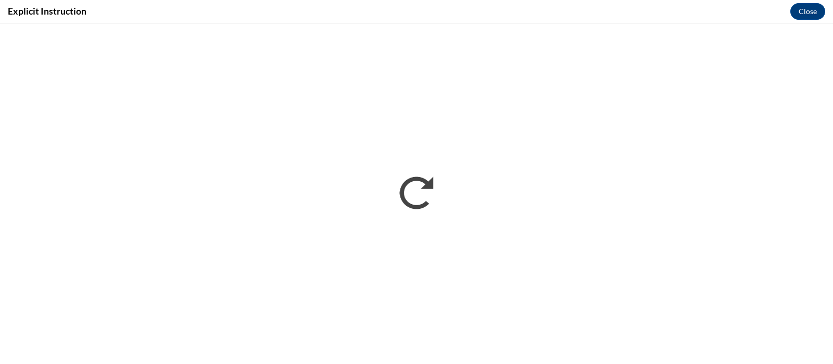
scroll to position [0, 0]
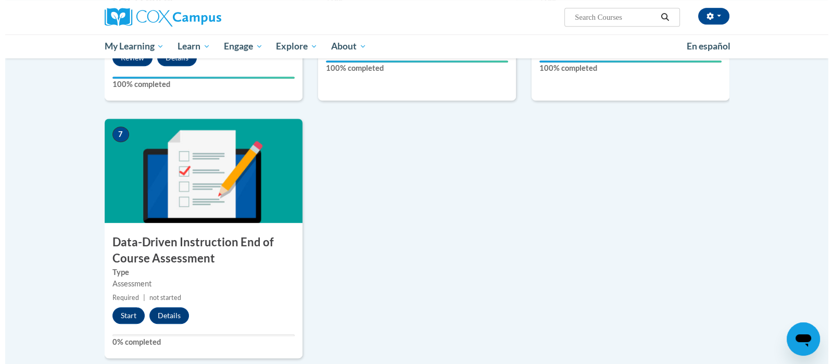
scroll to position [683, 0]
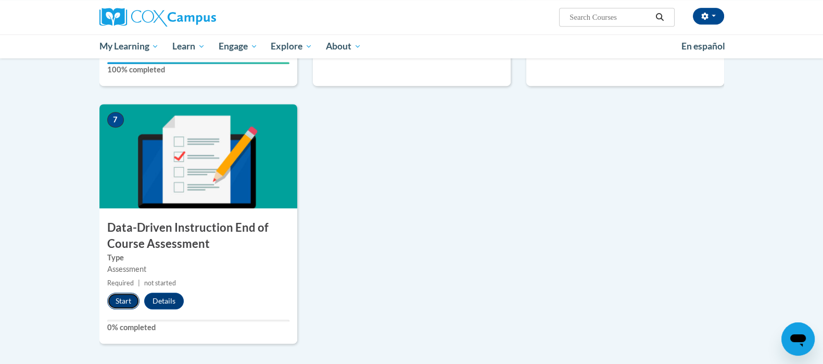
click at [121, 305] on button "Start" at bounding box center [123, 300] width 32 height 17
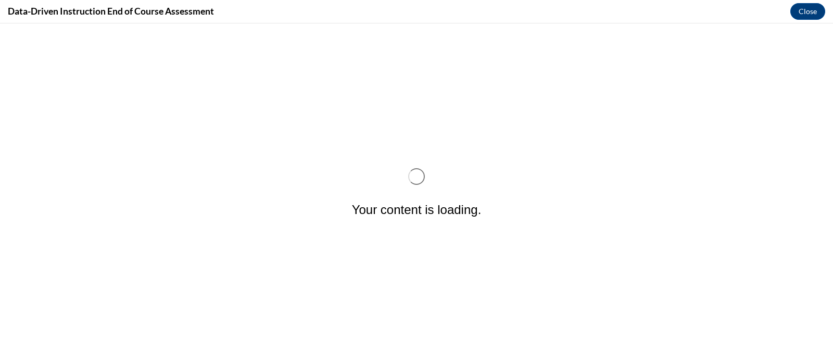
scroll to position [0, 0]
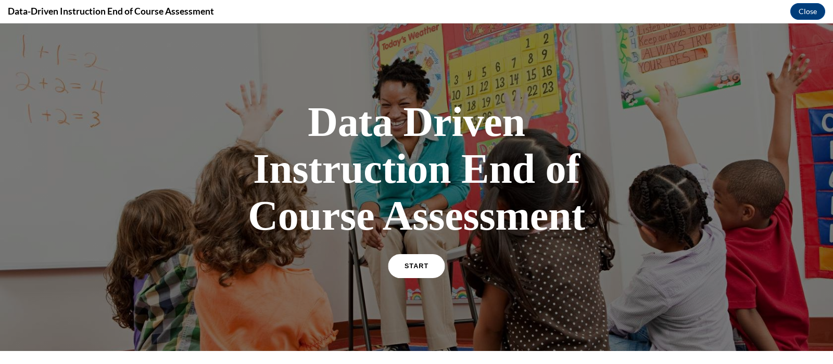
click at [422, 261] on link "START" at bounding box center [416, 266] width 57 height 24
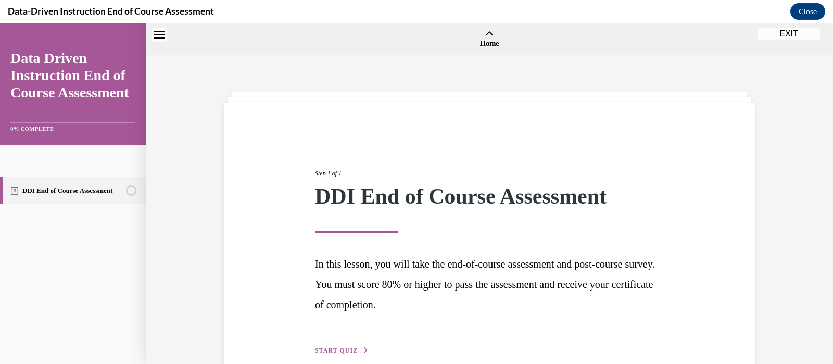
scroll to position [32, 0]
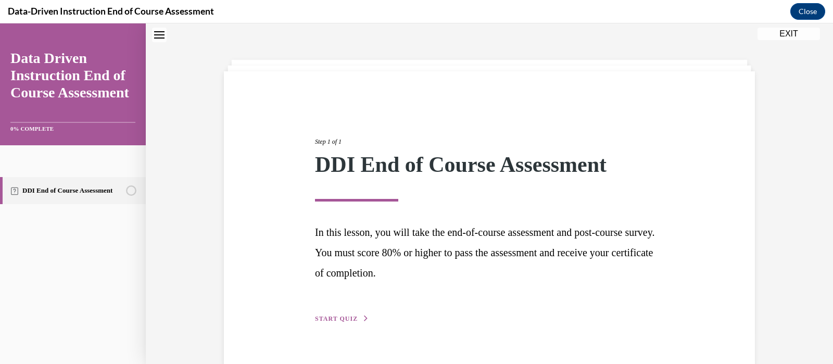
click at [333, 320] on span "START QUIZ" at bounding box center [336, 318] width 43 height 7
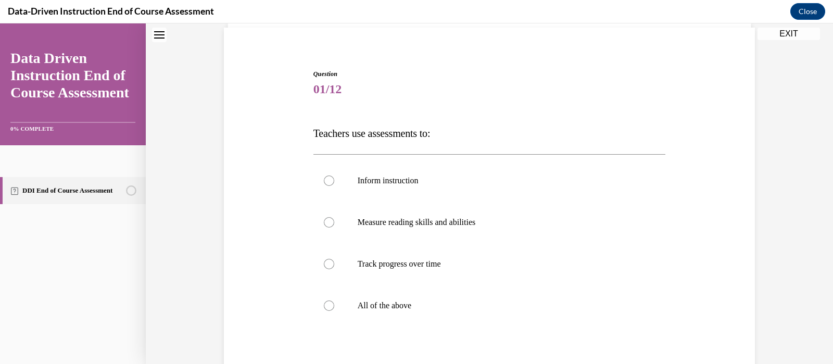
scroll to position [83, 0]
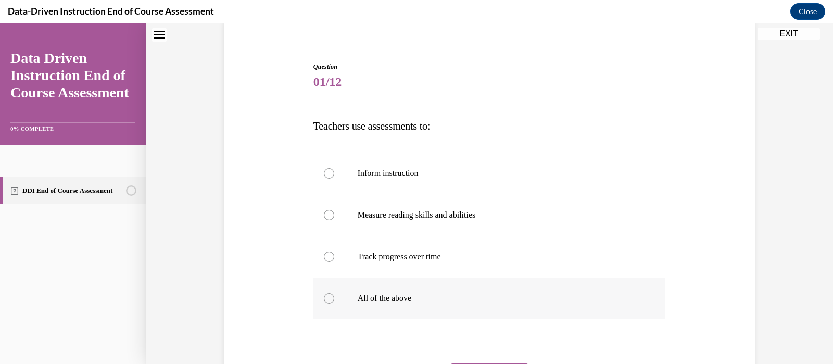
click at [324, 295] on div at bounding box center [329, 298] width 10 height 10
click at [324, 295] on input "All of the above" at bounding box center [329, 298] width 10 height 10
radio input "true"
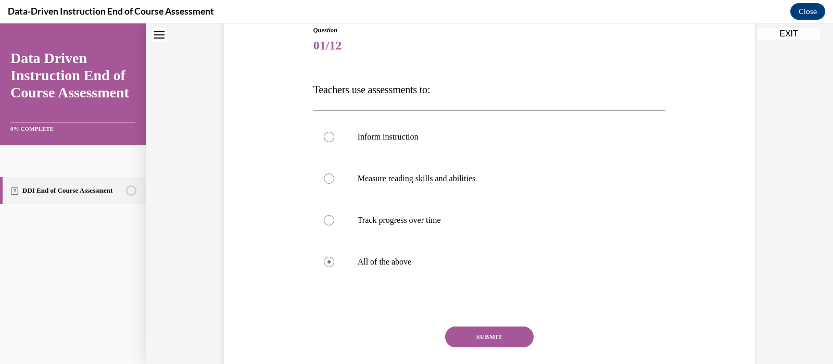
scroll to position [122, 0]
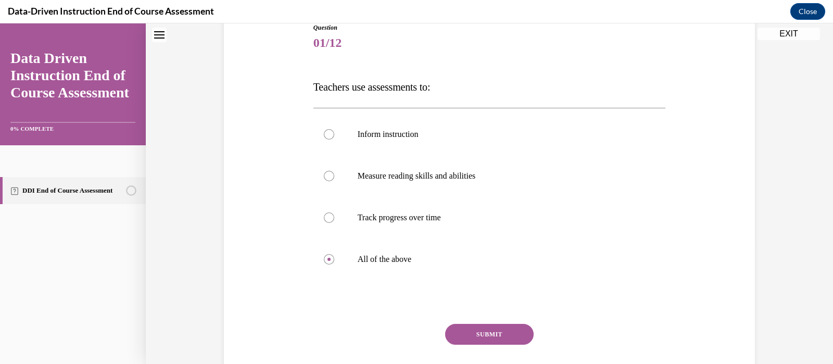
click at [462, 332] on button "SUBMIT" at bounding box center [489, 334] width 88 height 21
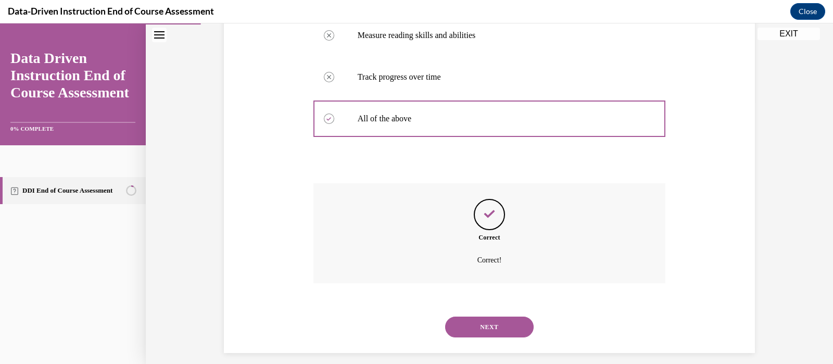
scroll to position [272, 0]
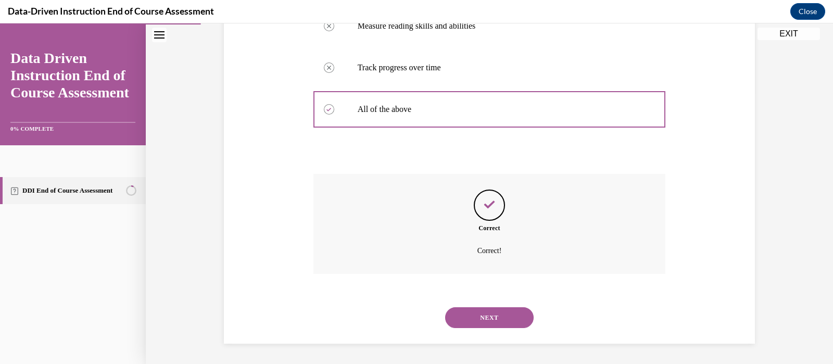
click at [506, 319] on button "NEXT" at bounding box center [489, 317] width 88 height 21
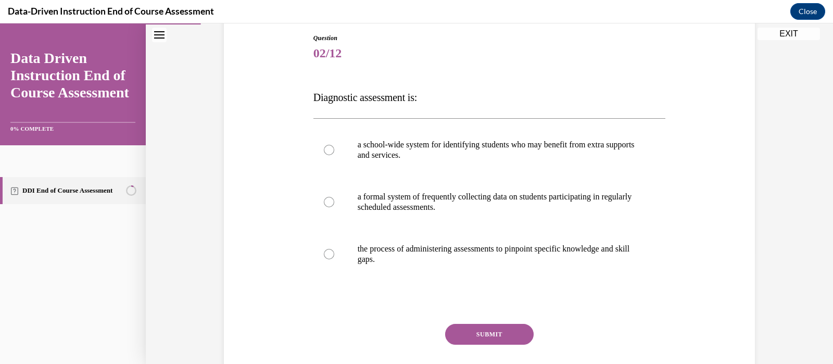
scroll to position [114, 0]
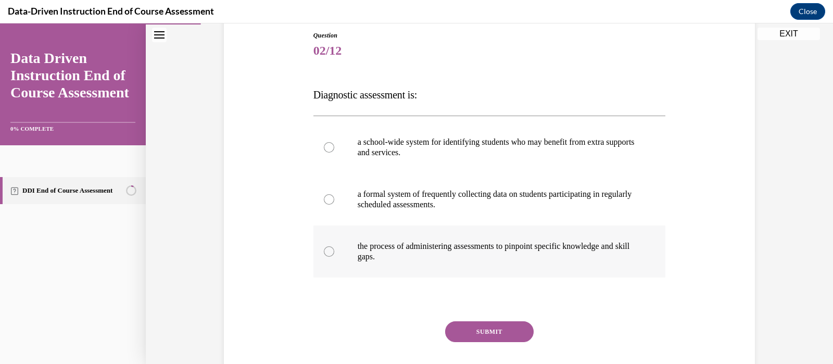
click at [324, 252] on div at bounding box center [329, 251] width 10 height 10
click at [324, 252] on input "the process of administering assessments to pinpoint specific knowledge and ski…" at bounding box center [329, 251] width 10 height 10
radio input "true"
click at [482, 330] on button "SUBMIT" at bounding box center [489, 331] width 88 height 21
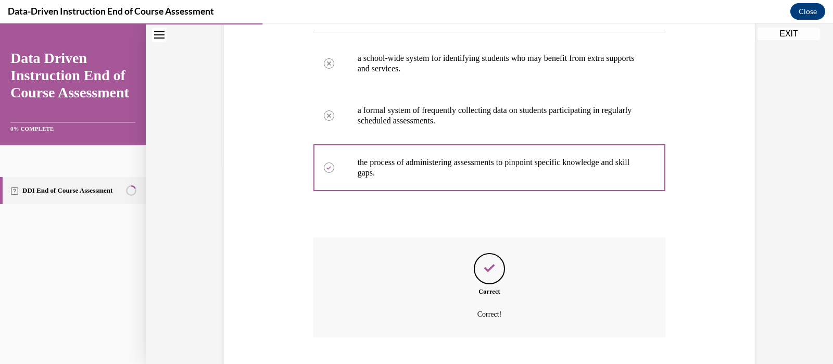
scroll to position [261, 0]
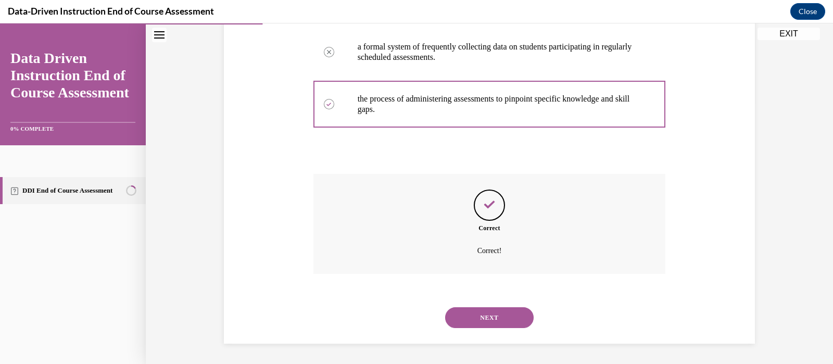
click at [501, 313] on button "NEXT" at bounding box center [489, 317] width 88 height 21
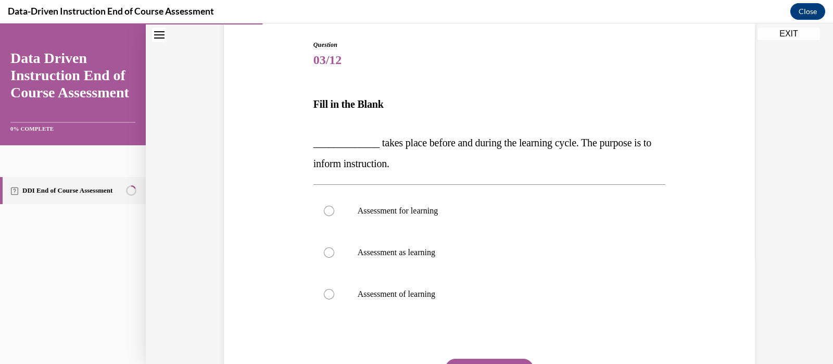
scroll to position [109, 0]
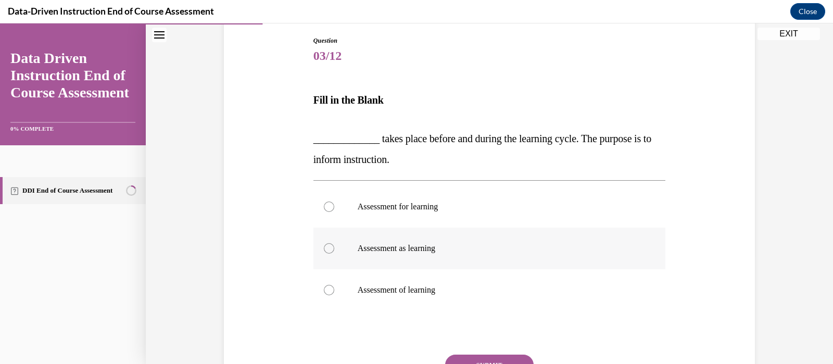
click at [324, 247] on div at bounding box center [329, 248] width 10 height 10
click at [324, 247] on input "Assessment as learning" at bounding box center [329, 248] width 10 height 10
radio input "true"
click at [502, 358] on button "SUBMIT" at bounding box center [489, 364] width 88 height 21
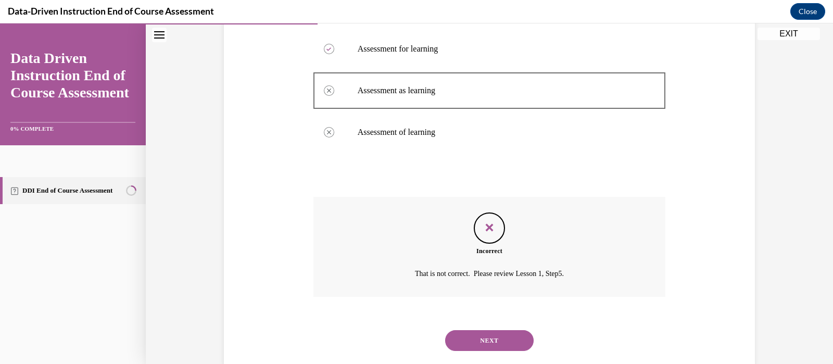
scroll to position [289, 0]
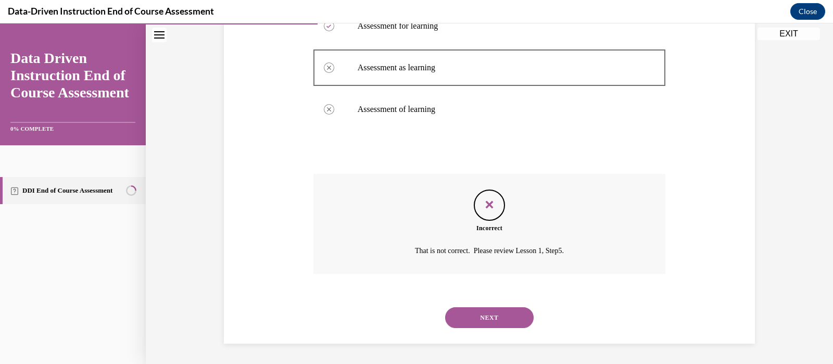
click at [502, 316] on button "NEXT" at bounding box center [489, 317] width 88 height 21
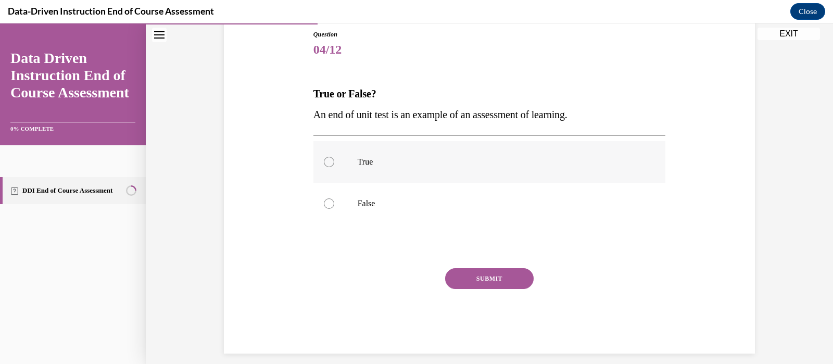
click at [324, 162] on div at bounding box center [329, 162] width 10 height 10
click at [324, 162] on input "True" at bounding box center [329, 162] width 10 height 10
radio input "true"
click at [474, 272] on button "SUBMIT" at bounding box center [489, 278] width 88 height 21
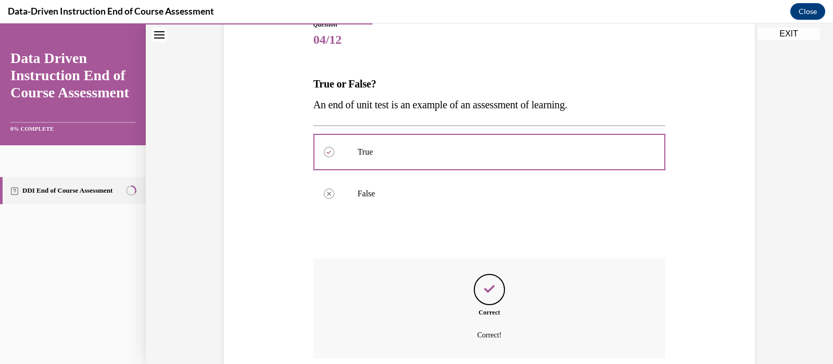
scroll to position [209, 0]
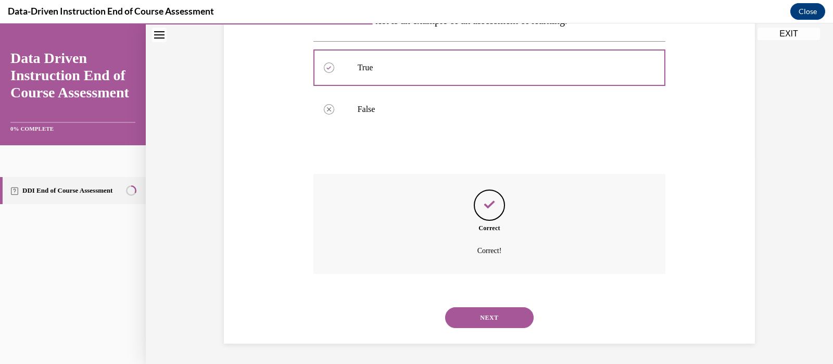
click at [513, 317] on button "NEXT" at bounding box center [489, 317] width 88 height 21
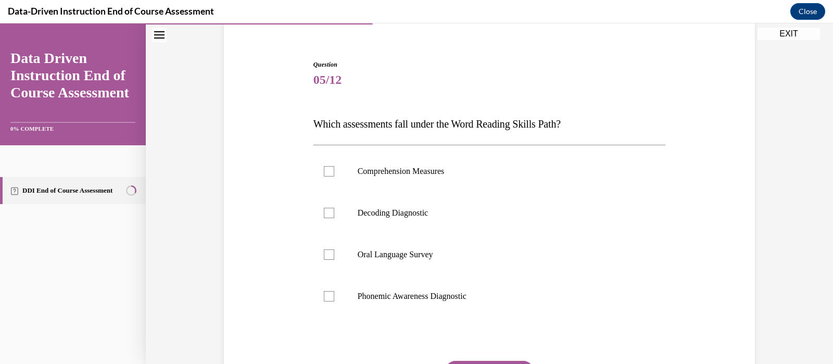
scroll to position [87, 0]
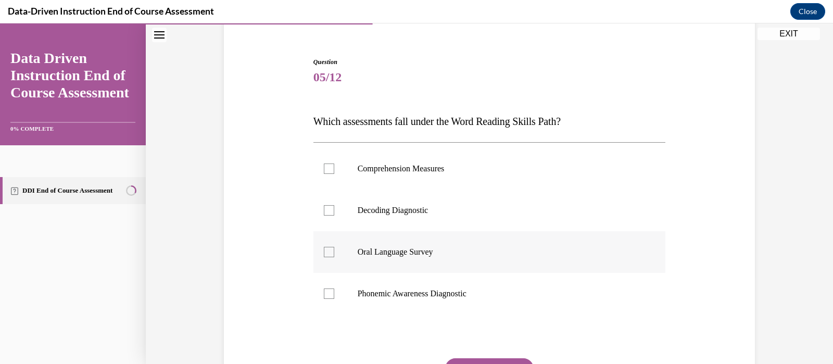
click at [324, 253] on div at bounding box center [329, 252] width 10 height 10
click at [324, 253] on input "Oral Language Survey" at bounding box center [329, 252] width 10 height 10
checkbox input "true"
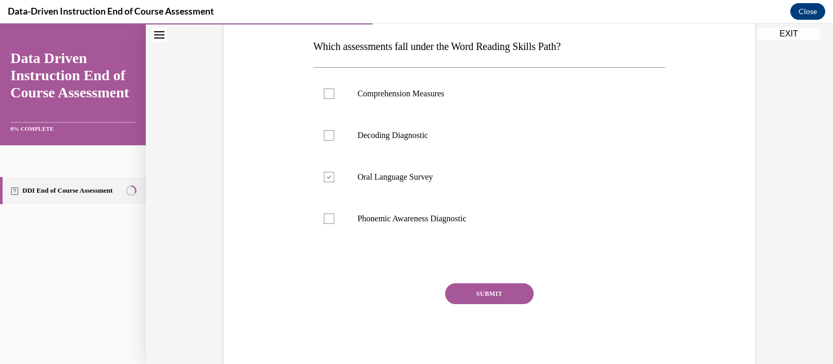
click at [494, 291] on button "SUBMIT" at bounding box center [489, 293] width 88 height 21
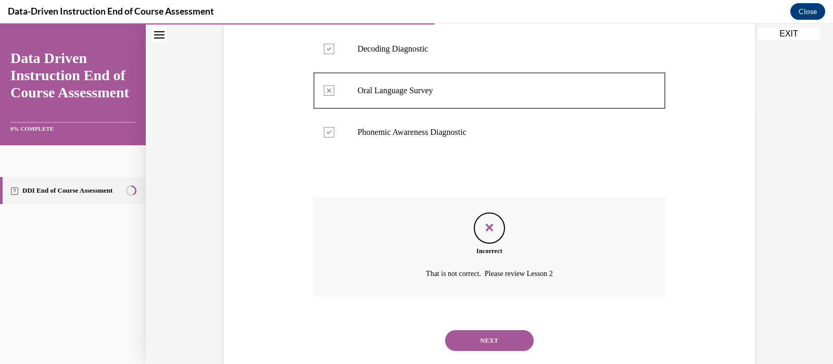
scroll to position [272, 0]
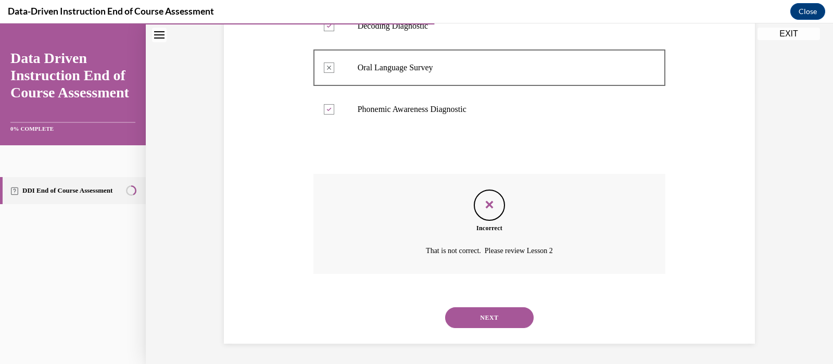
click at [487, 316] on button "NEXT" at bounding box center [489, 317] width 88 height 21
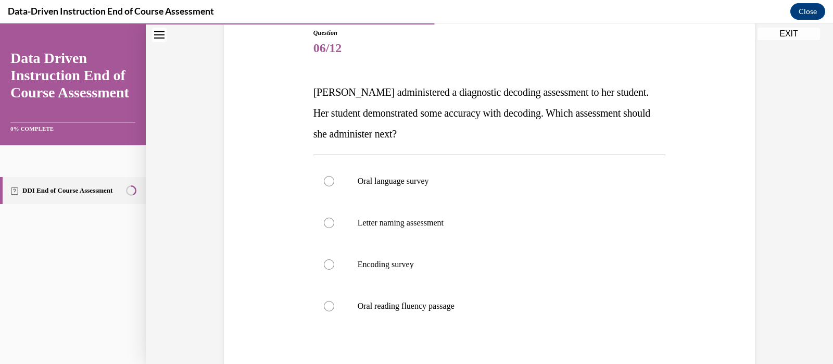
scroll to position [120, 0]
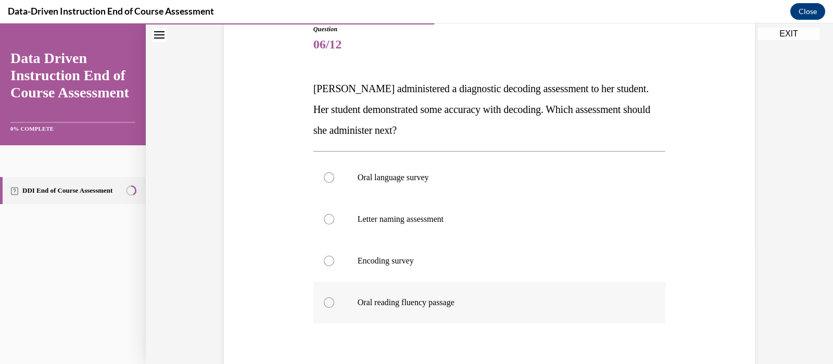
click at [324, 301] on div at bounding box center [329, 302] width 10 height 10
click at [324, 301] on input "Oral reading fluency passage" at bounding box center [329, 302] width 10 height 10
radio input "true"
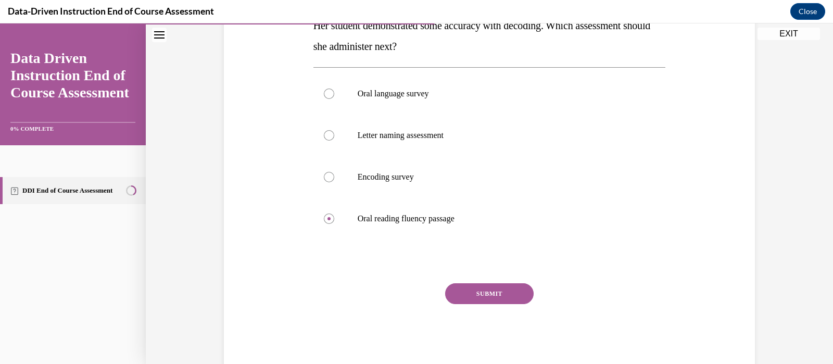
click at [496, 292] on button "SUBMIT" at bounding box center [489, 293] width 88 height 21
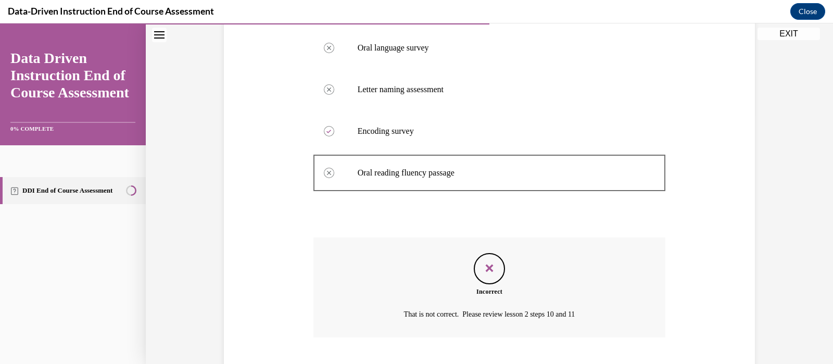
scroll to position [313, 0]
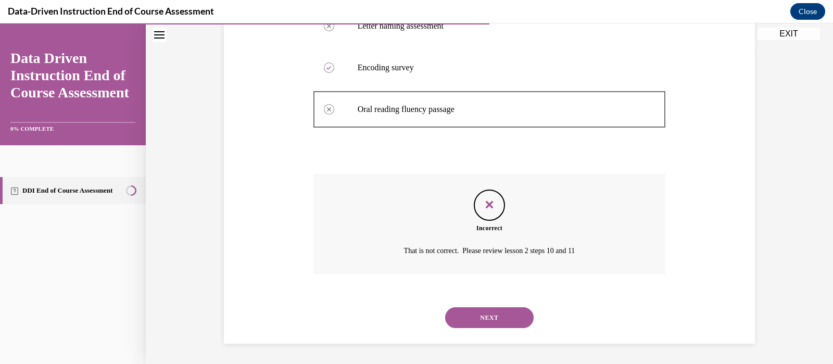
click at [492, 315] on button "NEXT" at bounding box center [489, 317] width 88 height 21
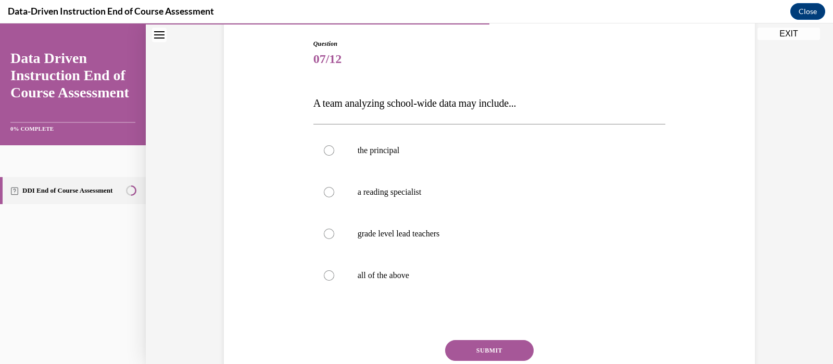
scroll to position [106, 0]
click at [324, 274] on div at bounding box center [329, 275] width 10 height 10
click at [324, 274] on input "all of the above" at bounding box center [329, 275] width 10 height 10
radio input "true"
click at [497, 345] on button "SUBMIT" at bounding box center [489, 349] width 88 height 21
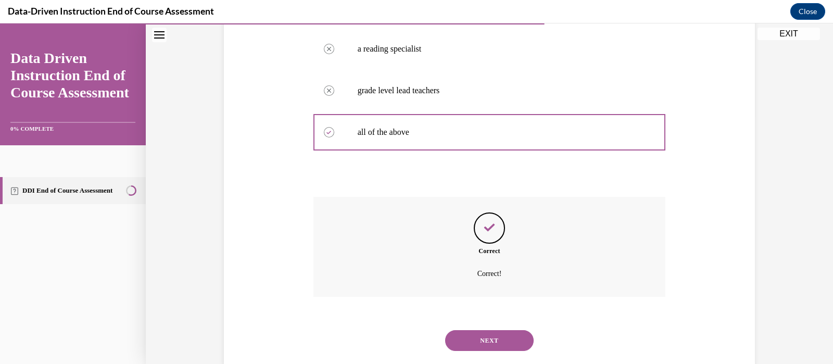
scroll to position [272, 0]
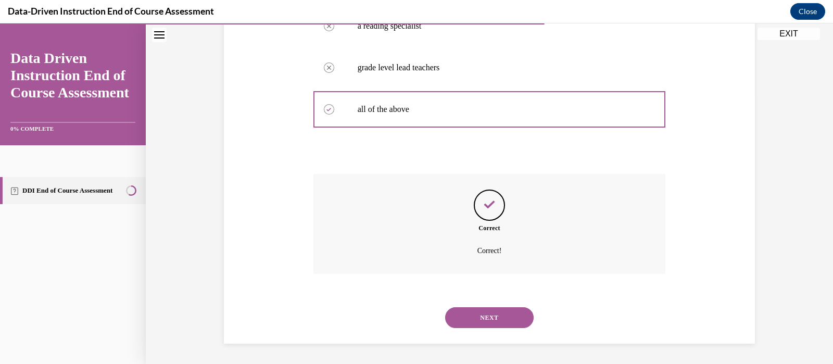
click at [489, 313] on button "NEXT" at bounding box center [489, 317] width 88 height 21
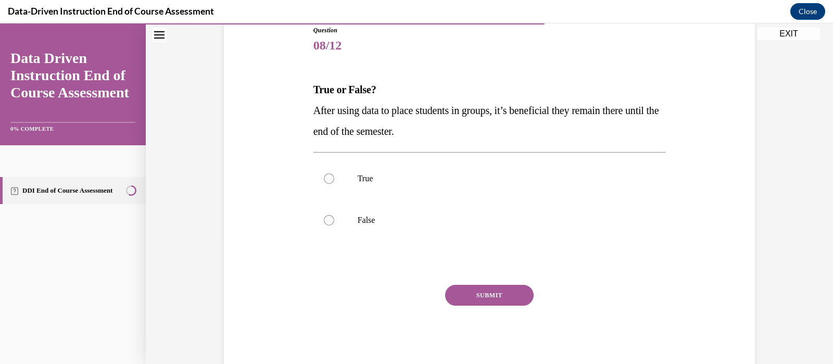
scroll to position [119, 0]
click at [325, 217] on div at bounding box center [329, 220] width 10 height 10
click at [325, 217] on input "False" at bounding box center [329, 220] width 10 height 10
radio input "true"
click at [497, 292] on button "SUBMIT" at bounding box center [489, 295] width 88 height 21
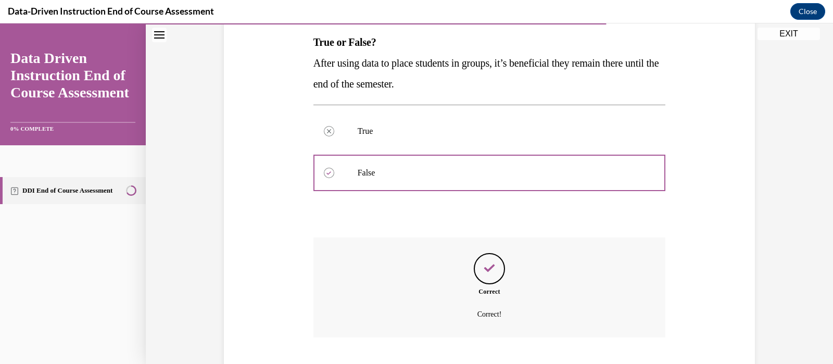
scroll to position [230, 0]
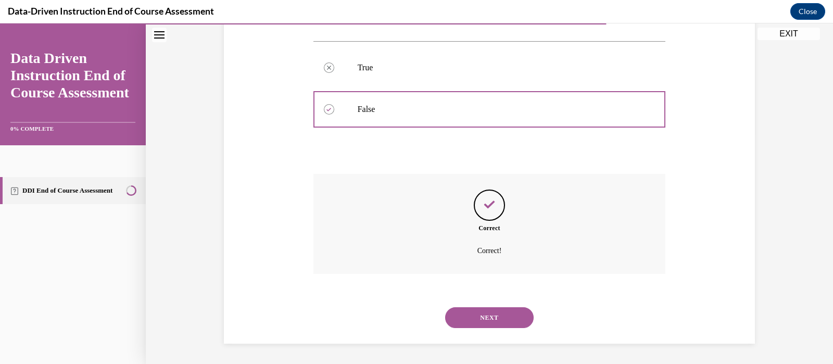
click at [468, 313] on button "NEXT" at bounding box center [489, 317] width 88 height 21
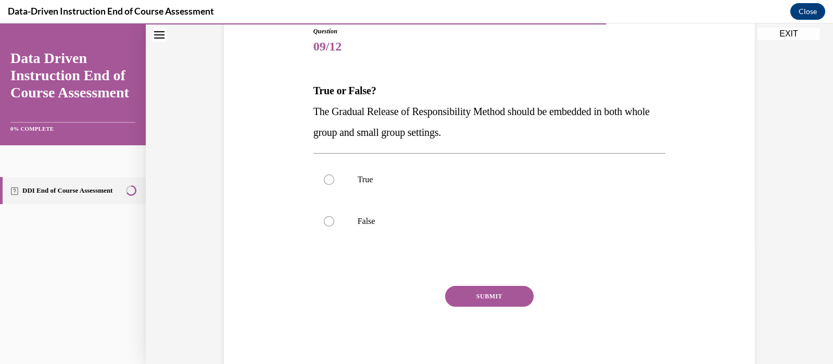
scroll to position [122, 0]
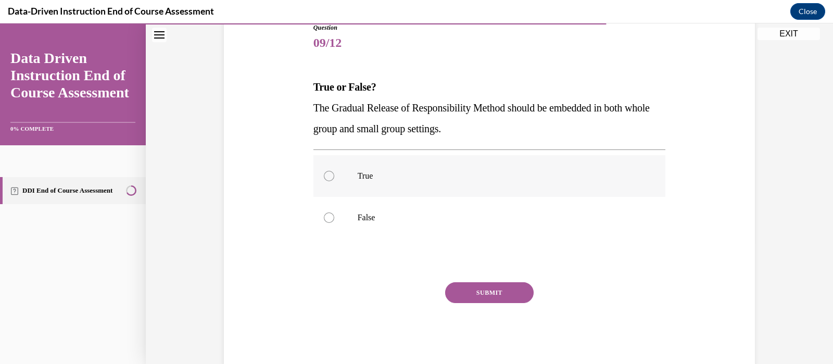
click at [324, 173] on div at bounding box center [329, 176] width 10 height 10
click at [324, 173] on input "True" at bounding box center [329, 176] width 10 height 10
radio input "true"
click at [461, 287] on button "SUBMIT" at bounding box center [489, 292] width 88 height 21
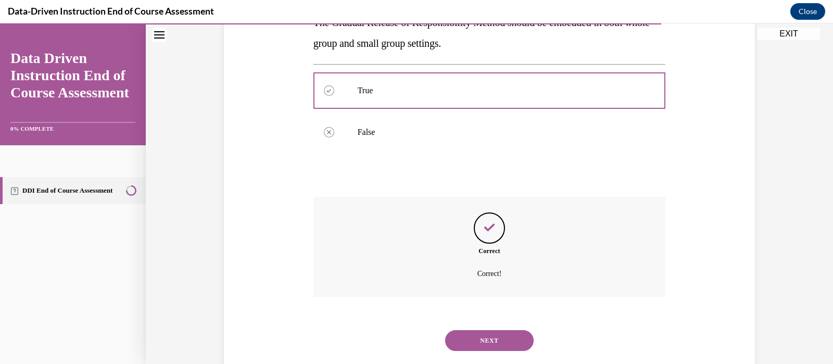
scroll to position [230, 0]
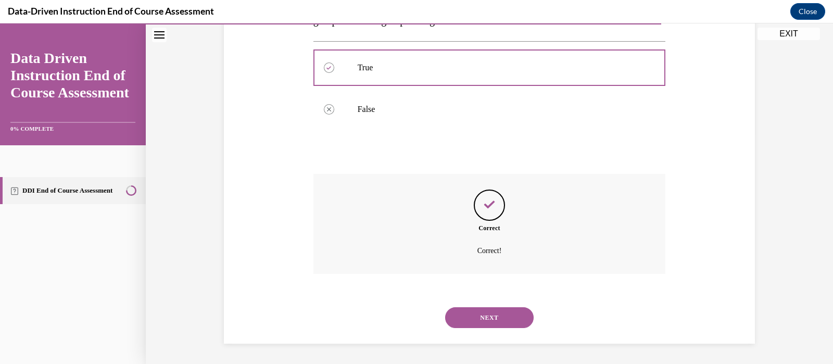
click at [504, 310] on button "NEXT" at bounding box center [489, 317] width 88 height 21
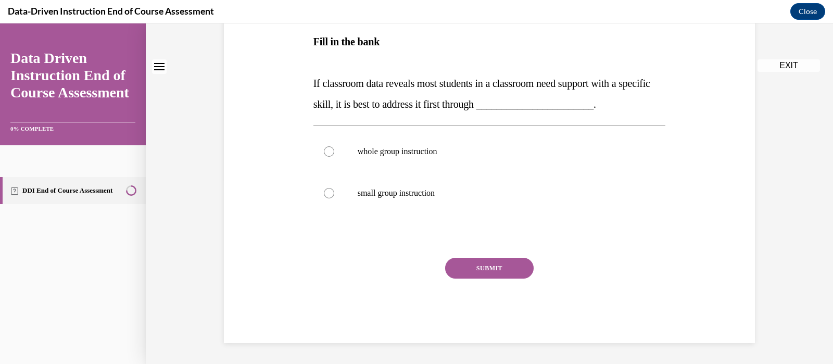
scroll to position [0, 0]
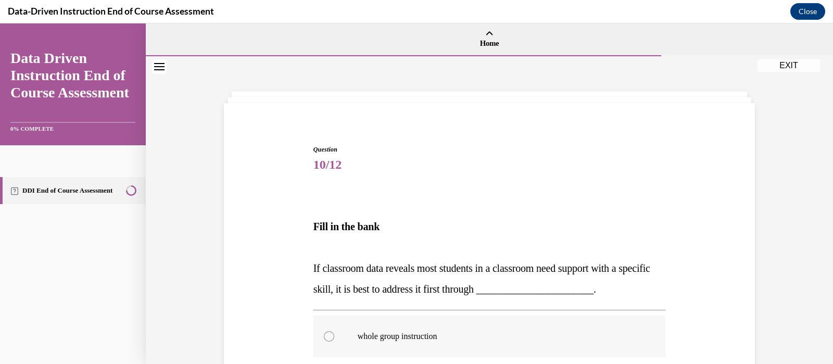
click at [324, 333] on div at bounding box center [329, 336] width 10 height 10
click at [324, 333] on input "whole group instruction" at bounding box center [329, 336] width 10 height 10
radio input "true"
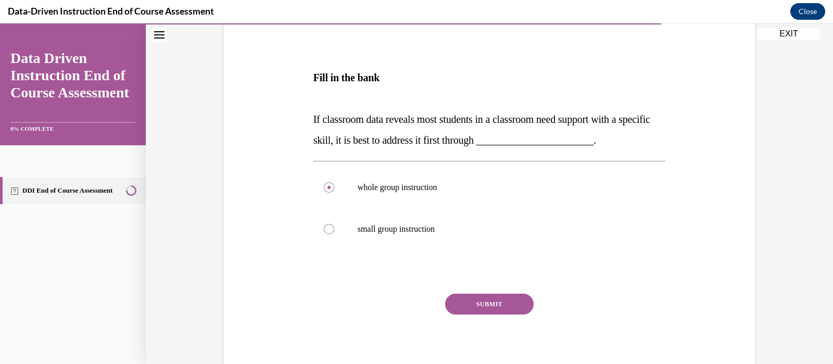
click at [484, 304] on button "SUBMIT" at bounding box center [489, 304] width 88 height 21
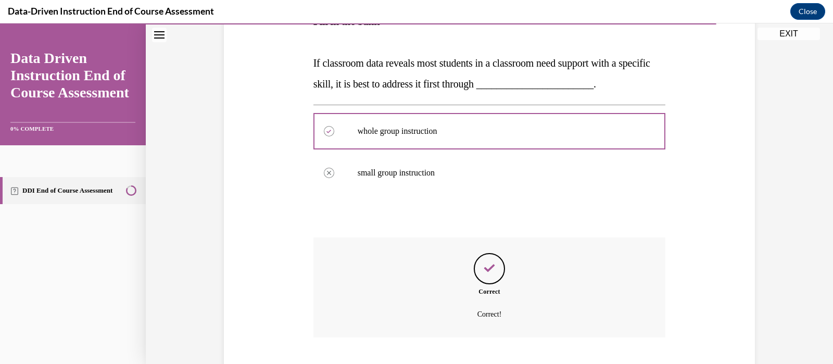
scroll to position [269, 0]
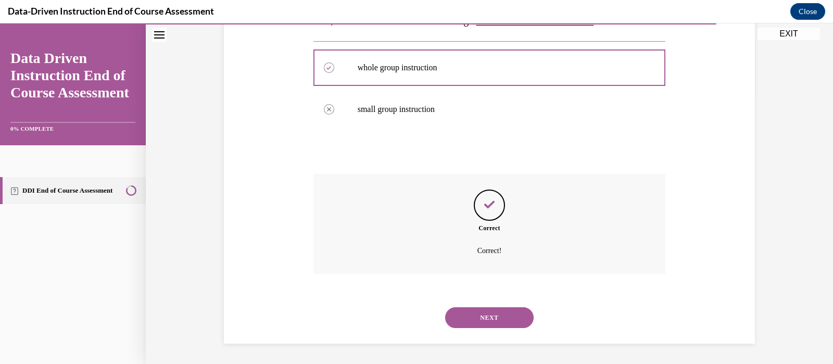
click at [492, 319] on button "NEXT" at bounding box center [489, 317] width 88 height 21
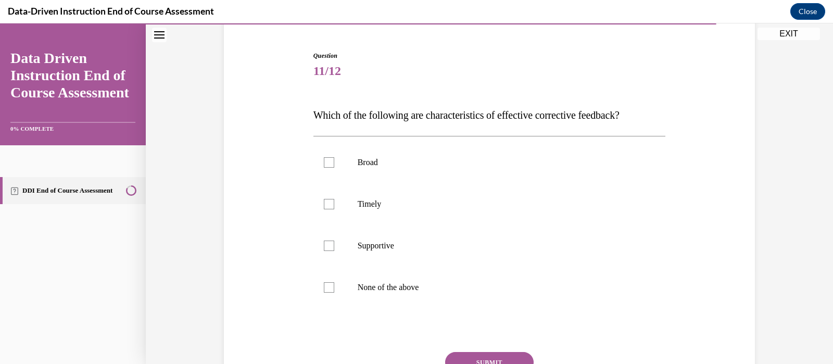
scroll to position [96, 0]
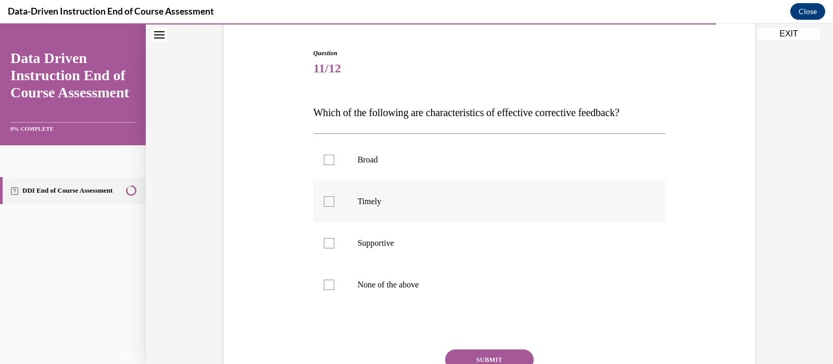
click at [325, 204] on div at bounding box center [329, 201] width 10 height 10
click at [325, 204] on input "Timely" at bounding box center [329, 201] width 10 height 10
checkbox input "true"
click at [486, 354] on button "SUBMIT" at bounding box center [489, 359] width 88 height 21
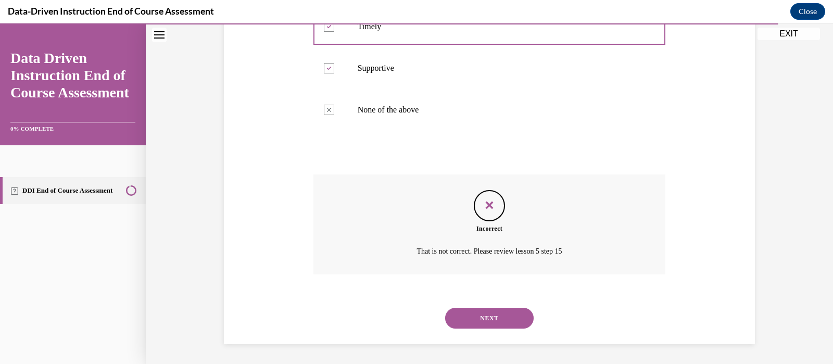
scroll to position [272, 0]
click at [510, 318] on button "NEXT" at bounding box center [489, 317] width 88 height 21
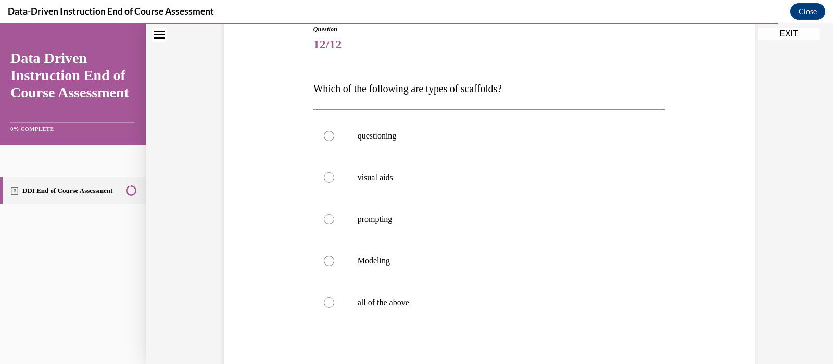
scroll to position [122, 0]
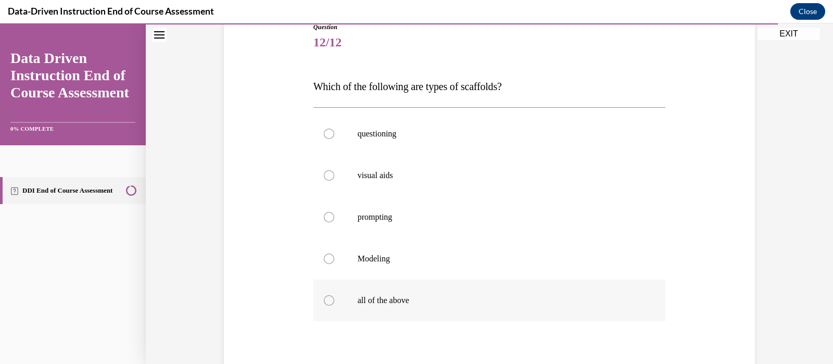
click at [324, 300] on div at bounding box center [329, 300] width 10 height 10
click at [324, 300] on input "all of the above" at bounding box center [329, 300] width 10 height 10
radio input "true"
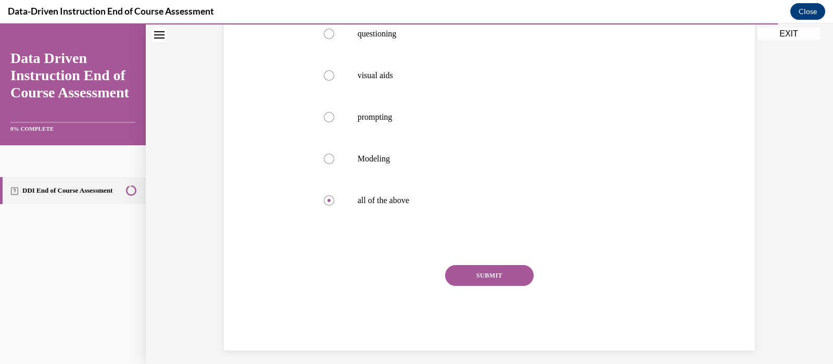
click at [510, 276] on button "SUBMIT" at bounding box center [489, 275] width 88 height 21
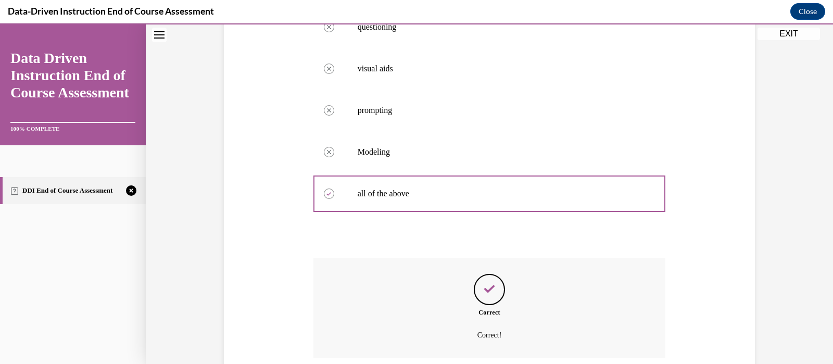
scroll to position [313, 0]
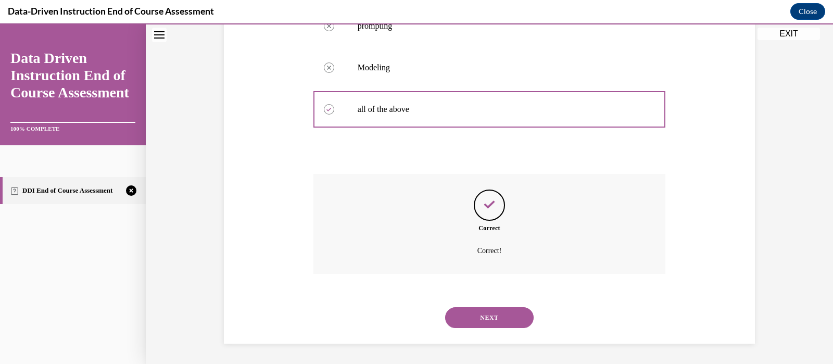
click at [491, 310] on button "NEXT" at bounding box center [489, 317] width 88 height 21
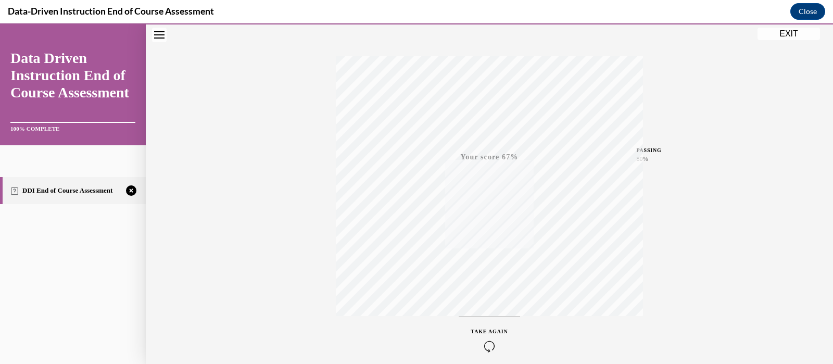
scroll to position [193, 0]
click at [496, 282] on div "TAKE AGAIN" at bounding box center [489, 294] width 37 height 24
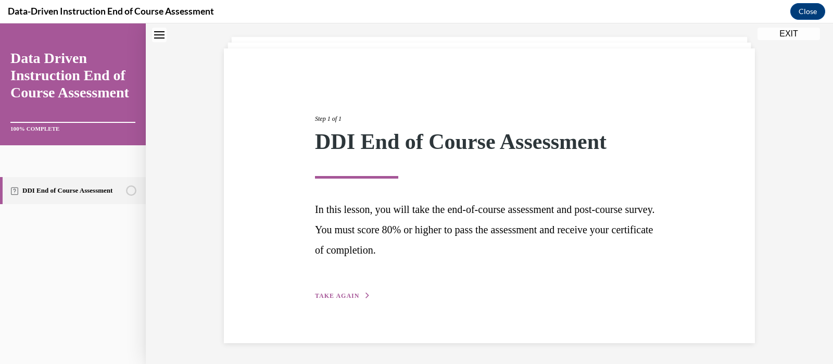
scroll to position [55, 0]
click at [324, 291] on button "TAKE AGAIN" at bounding box center [343, 295] width 56 height 9
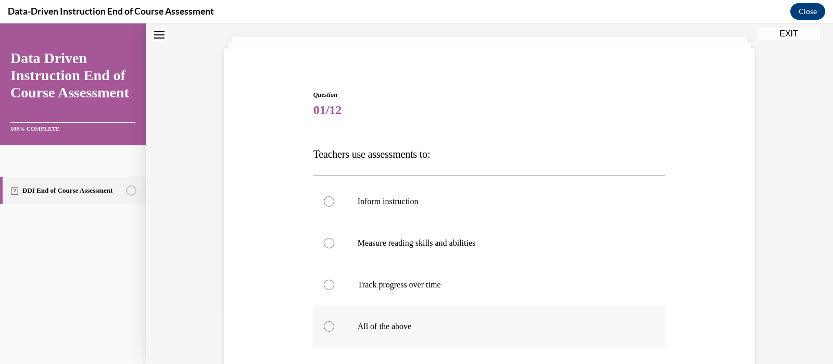
click at [324, 323] on div at bounding box center [329, 326] width 10 height 10
click at [324, 323] on input "All of the above" at bounding box center [329, 326] width 10 height 10
radio input "true"
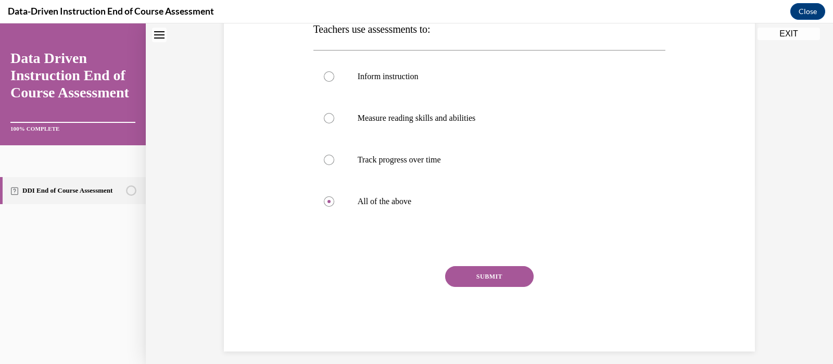
scroll to position [187, 0]
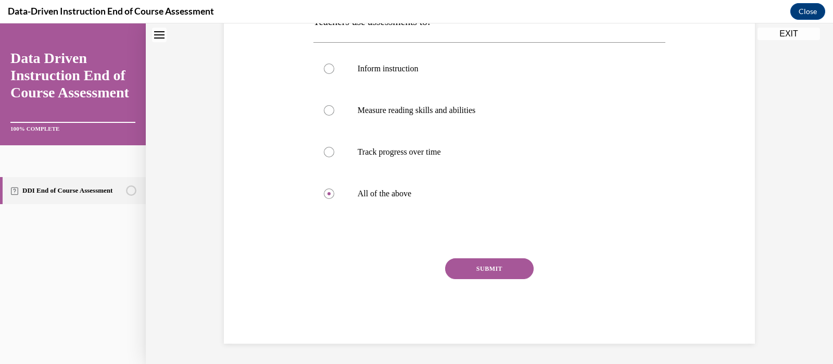
click at [501, 270] on button "SUBMIT" at bounding box center [489, 268] width 88 height 21
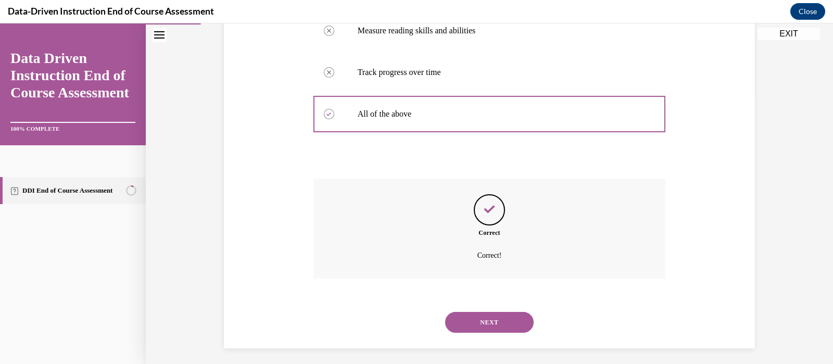
scroll to position [272, 0]
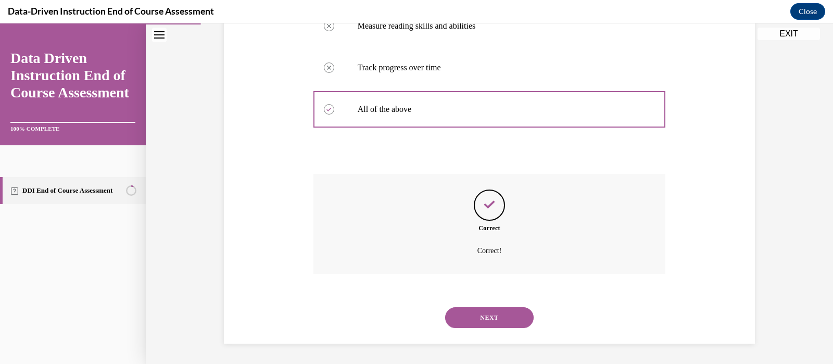
click at [497, 316] on button "NEXT" at bounding box center [489, 317] width 88 height 21
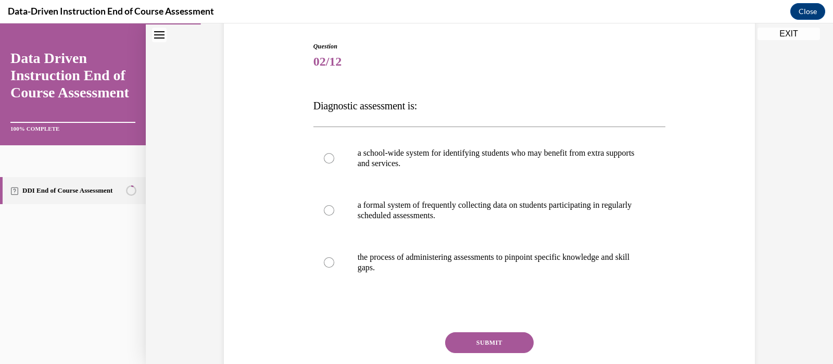
scroll to position [104, 0]
click at [324, 261] on div at bounding box center [329, 262] width 10 height 10
click at [324, 261] on input "the process of administering assessments to pinpoint specific knowledge and ski…" at bounding box center [329, 262] width 10 height 10
radio input "true"
click at [480, 334] on button "SUBMIT" at bounding box center [489, 341] width 88 height 21
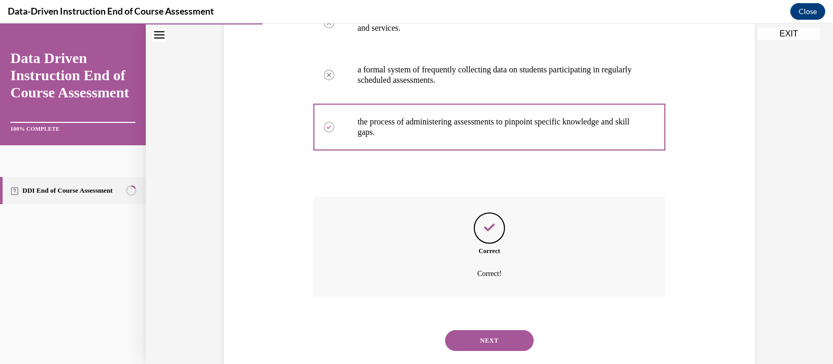
scroll to position [261, 0]
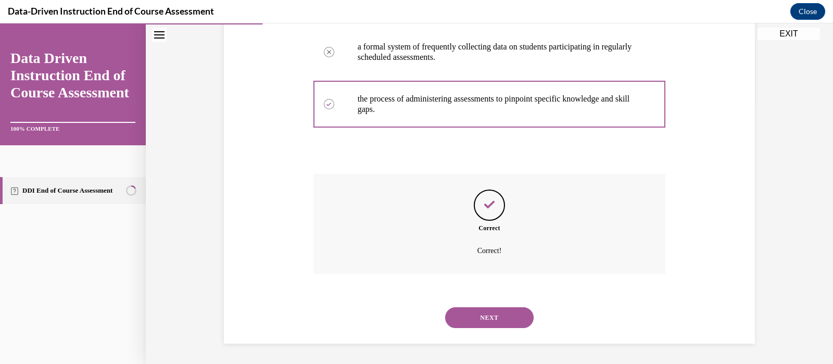
click at [489, 321] on button "NEXT" at bounding box center [489, 317] width 88 height 21
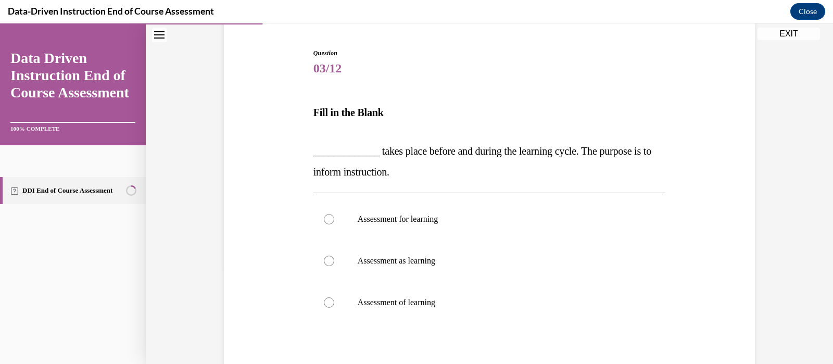
scroll to position [99, 0]
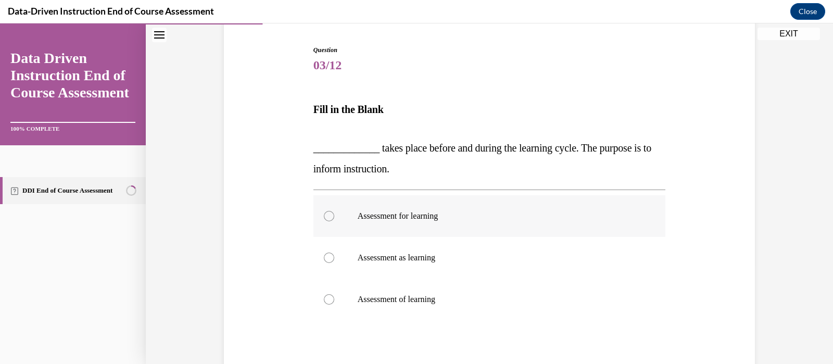
click at [324, 214] on div at bounding box center [329, 216] width 10 height 10
click at [324, 214] on input "Assessment for learning" at bounding box center [329, 216] width 10 height 10
radio input "true"
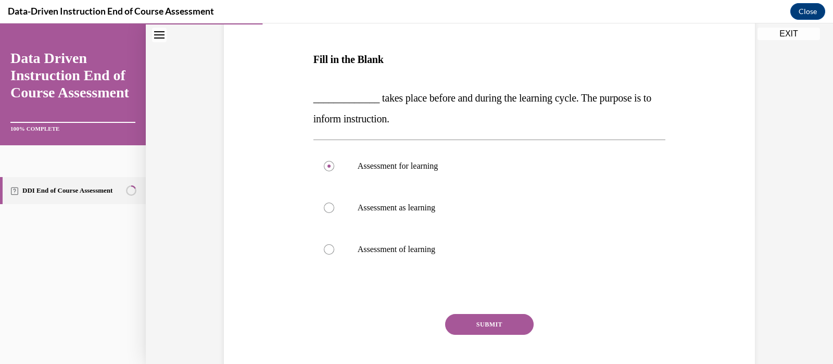
scroll to position [150, 0]
click at [502, 318] on button "SUBMIT" at bounding box center [489, 323] width 88 height 21
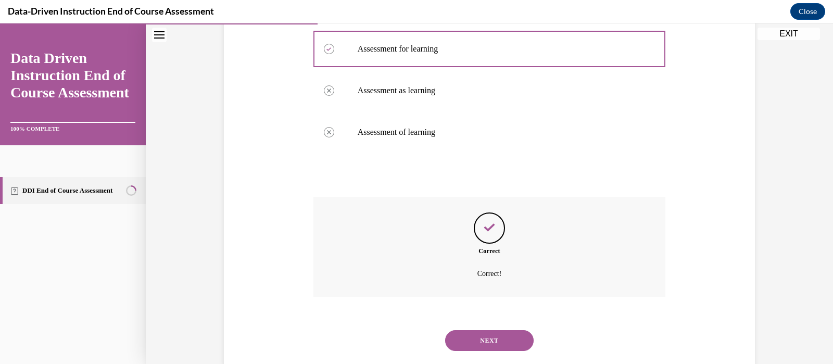
scroll to position [289, 0]
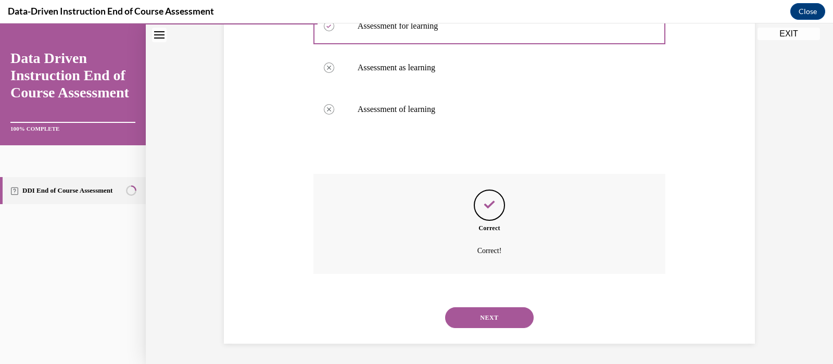
click at [502, 318] on button "NEXT" at bounding box center [489, 317] width 88 height 21
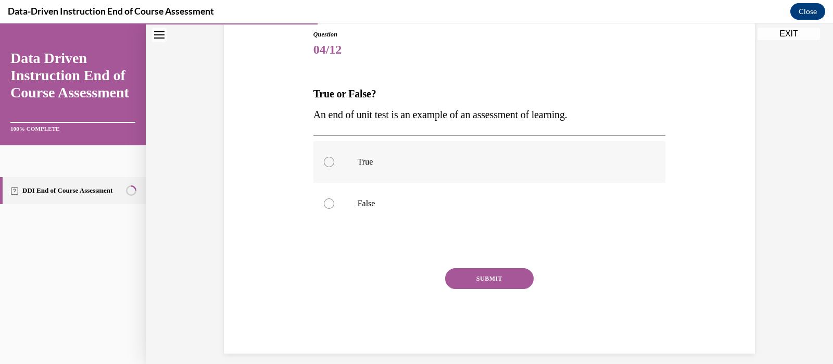
click at [453, 175] on label "True" at bounding box center [489, 162] width 352 height 42
click at [334, 167] on input "True" at bounding box center [329, 162] width 10 height 10
radio input "true"
click at [479, 278] on button "SUBMIT" at bounding box center [489, 278] width 88 height 21
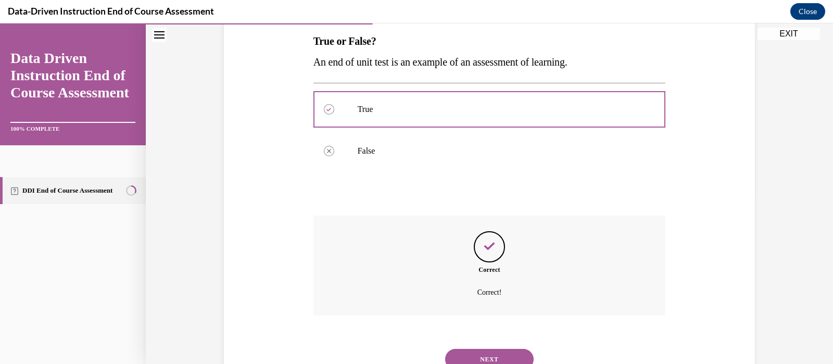
scroll to position [209, 0]
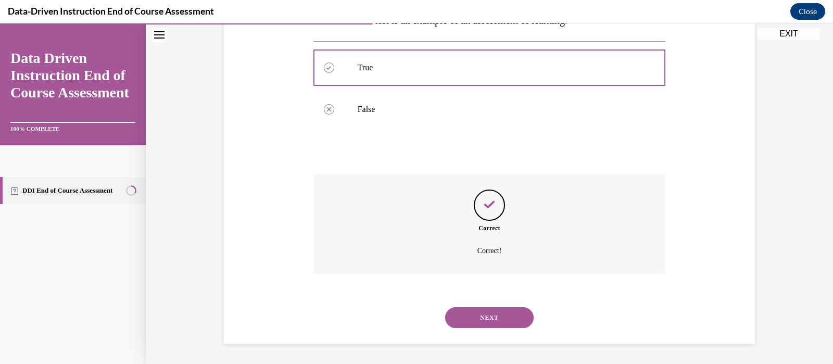
click at [484, 313] on button "NEXT" at bounding box center [489, 317] width 88 height 21
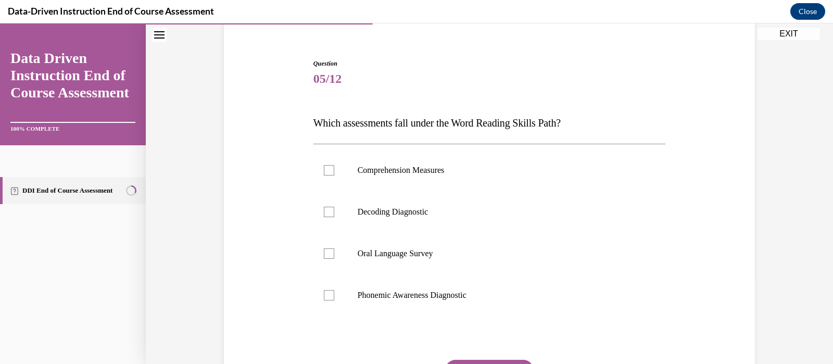
scroll to position [89, 0]
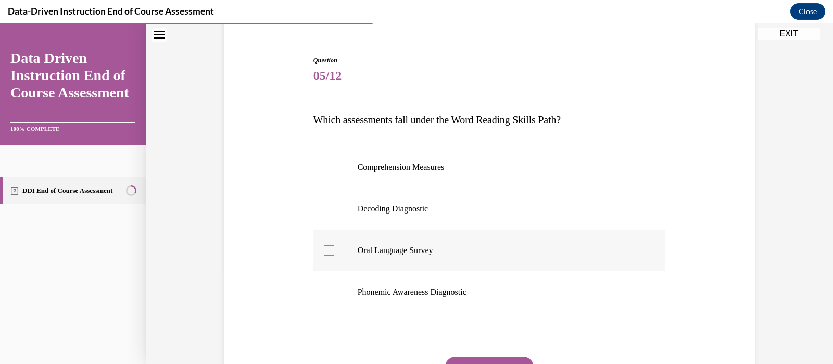
click at [324, 249] on div at bounding box center [329, 250] width 10 height 10
click at [324, 249] on input "Oral Language Survey" at bounding box center [329, 250] width 10 height 10
checkbox input "true"
click at [492, 357] on button "SUBMIT" at bounding box center [489, 366] width 88 height 21
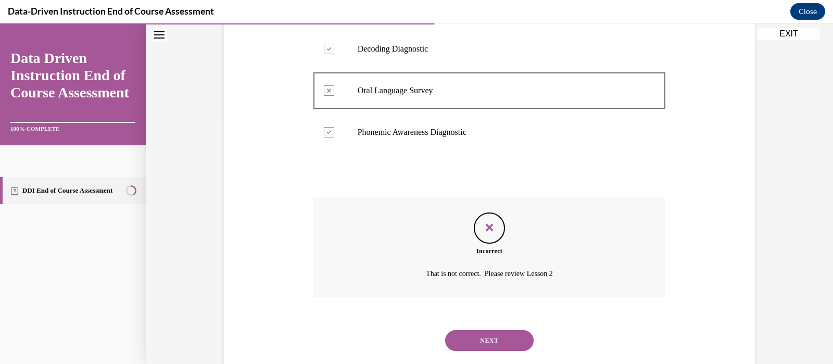
scroll to position [272, 0]
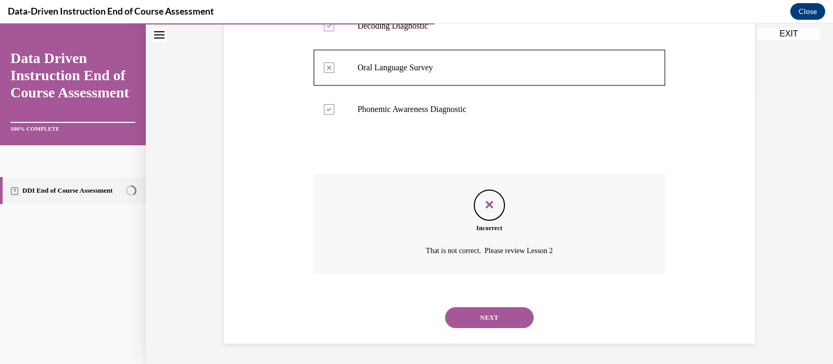
click at [509, 316] on button "NEXT" at bounding box center [489, 317] width 88 height 21
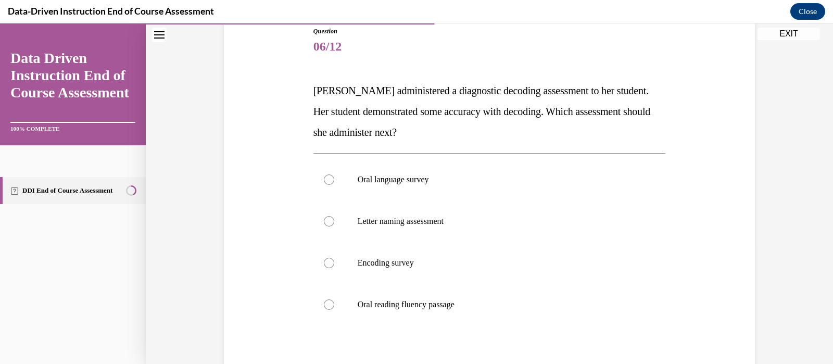
scroll to position [119, 0]
click at [324, 304] on div at bounding box center [329, 303] width 10 height 10
click at [324, 304] on input "Oral reading fluency passage" at bounding box center [329, 303] width 10 height 10
radio input "true"
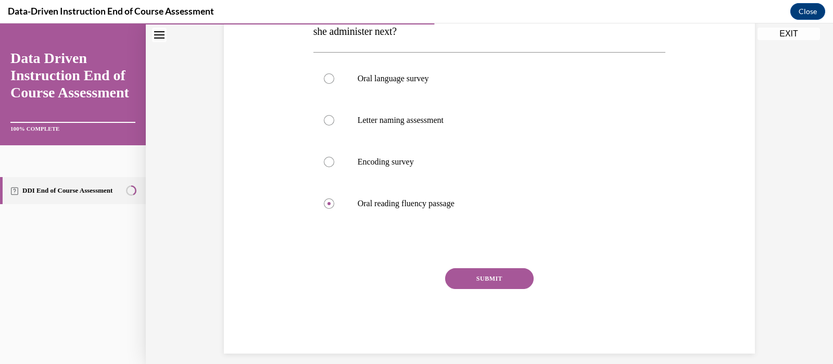
click at [503, 272] on button "SUBMIT" at bounding box center [489, 278] width 88 height 21
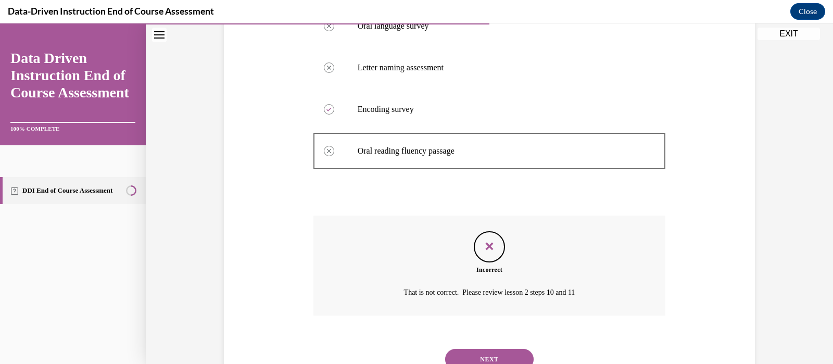
scroll to position [313, 0]
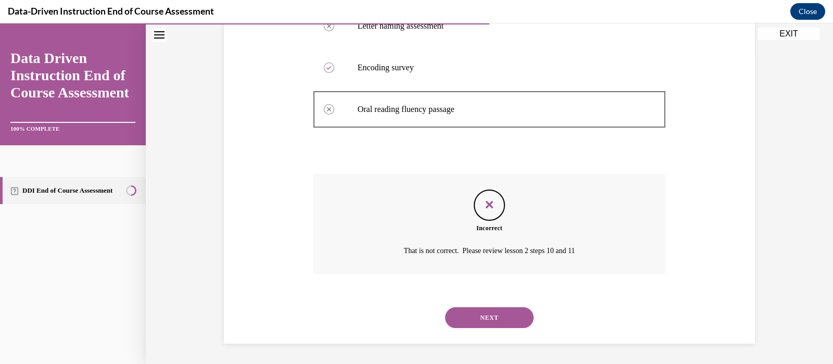
click at [496, 317] on button "NEXT" at bounding box center [489, 317] width 88 height 21
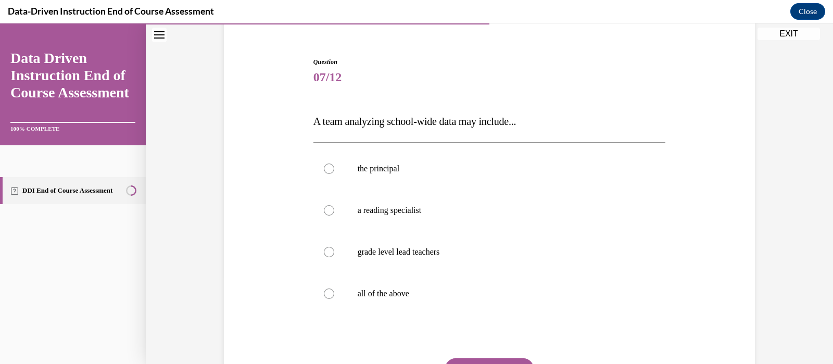
scroll to position [97, 0]
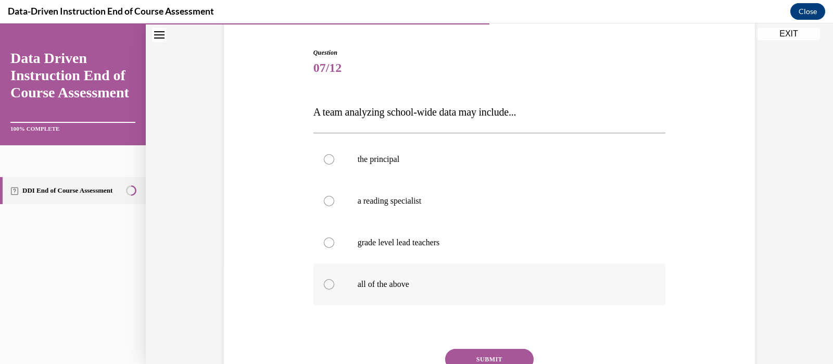
click at [324, 283] on div at bounding box center [329, 284] width 10 height 10
click at [324, 283] on input "all of the above" at bounding box center [329, 284] width 10 height 10
radio input "true"
click at [510, 353] on button "SUBMIT" at bounding box center [489, 359] width 88 height 21
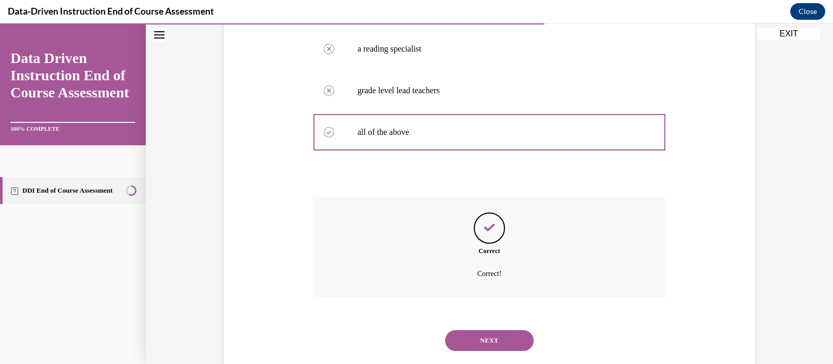
scroll to position [272, 0]
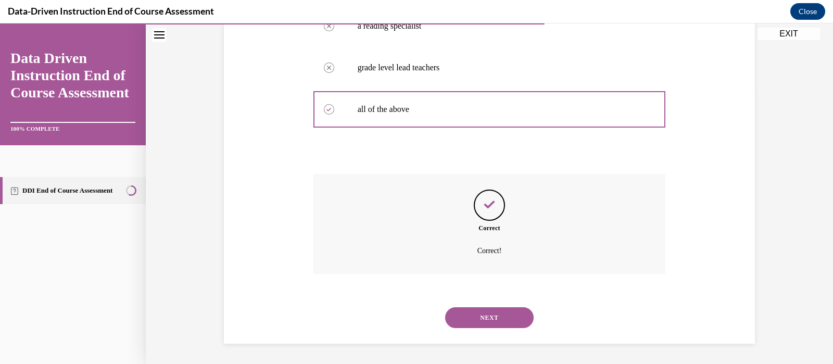
click at [491, 313] on button "NEXT" at bounding box center [489, 317] width 88 height 21
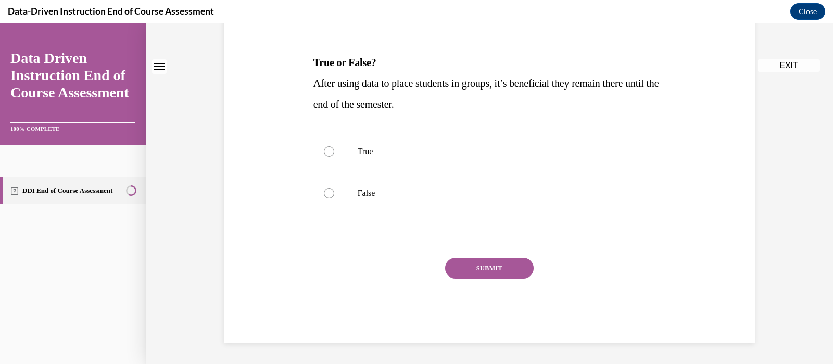
scroll to position [0, 0]
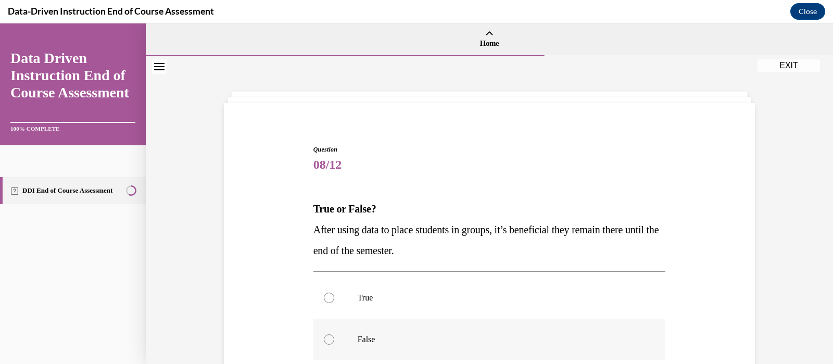
click at [325, 337] on div at bounding box center [329, 339] width 10 height 10
click at [325, 337] on input "False" at bounding box center [329, 339] width 10 height 10
radio input "true"
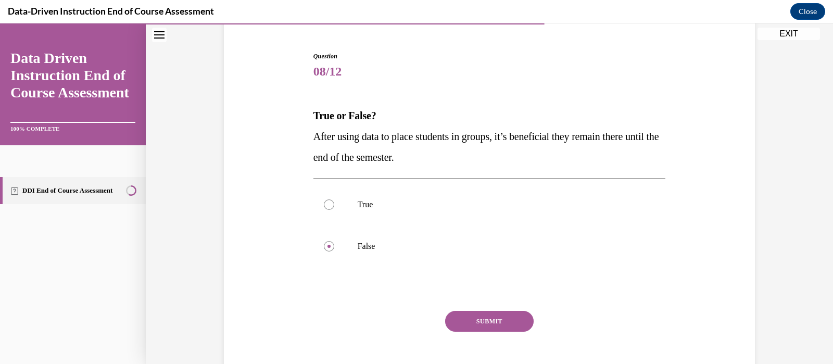
scroll to position [98, 0]
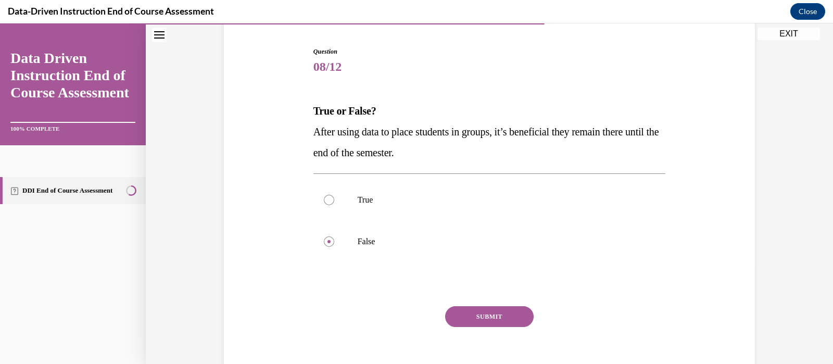
click at [497, 315] on button "SUBMIT" at bounding box center [489, 316] width 88 height 21
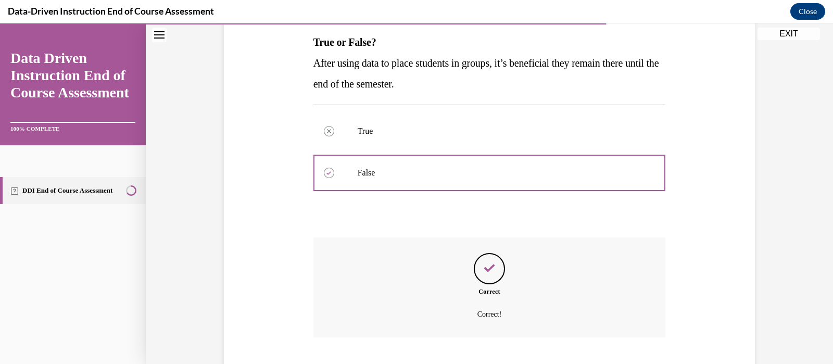
scroll to position [230, 0]
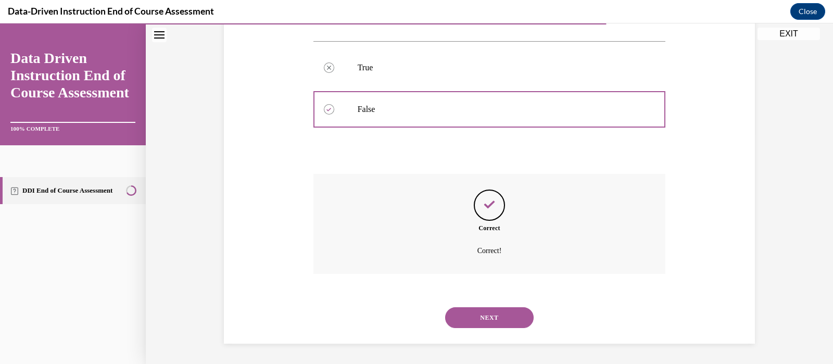
click at [497, 315] on button "NEXT" at bounding box center [489, 317] width 88 height 21
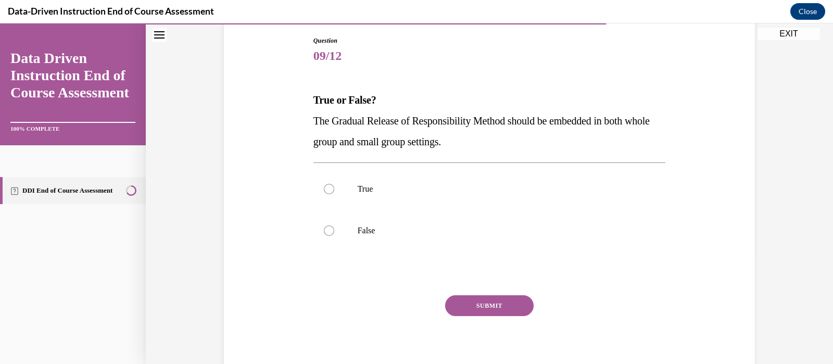
scroll to position [110, 0]
click at [324, 183] on div at bounding box center [329, 188] width 10 height 10
click at [324, 183] on input "True" at bounding box center [329, 188] width 10 height 10
radio input "true"
click at [492, 310] on button "SUBMIT" at bounding box center [489, 304] width 88 height 21
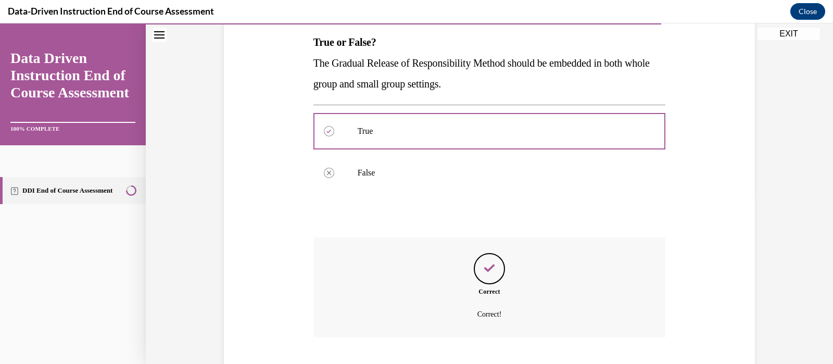
scroll to position [230, 0]
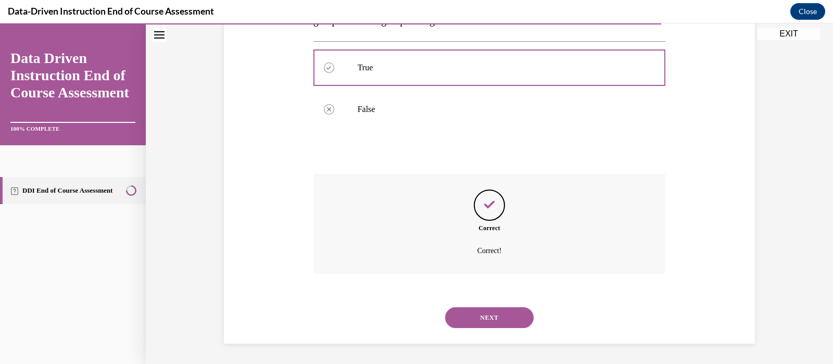
click at [492, 313] on button "NEXT" at bounding box center [489, 317] width 88 height 21
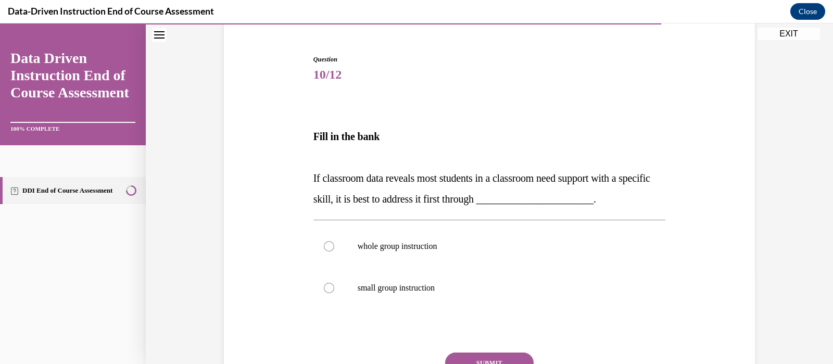
scroll to position [96, 0]
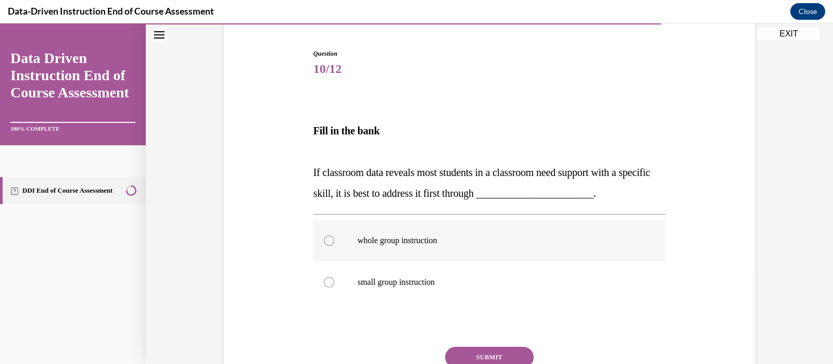
click at [324, 240] on div at bounding box center [329, 240] width 10 height 10
click at [324, 240] on input "whole group instruction" at bounding box center [329, 240] width 10 height 10
radio input "true"
click at [492, 355] on button "SUBMIT" at bounding box center [489, 357] width 88 height 21
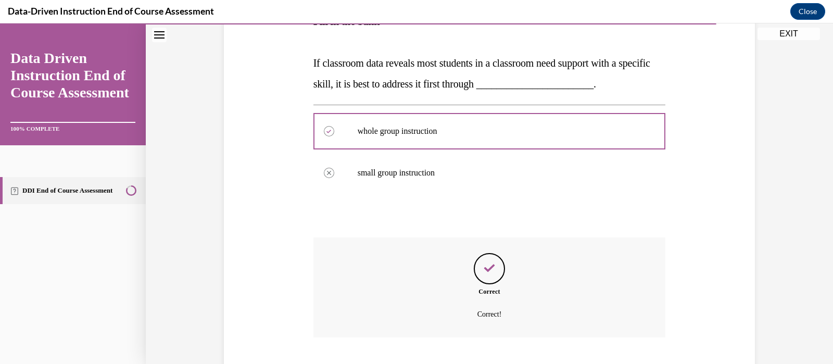
scroll to position [269, 0]
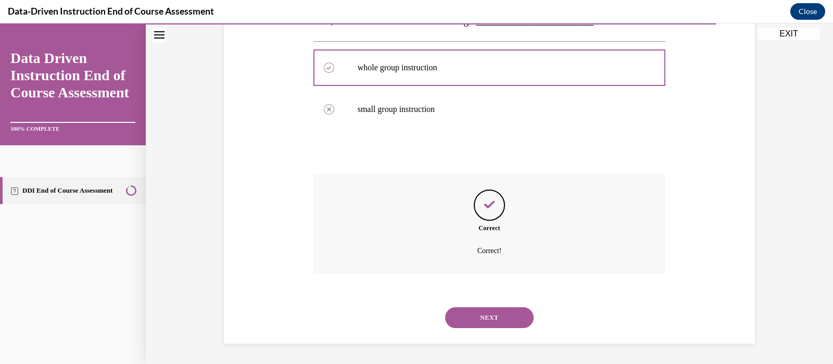
click at [496, 310] on button "NEXT" at bounding box center [489, 317] width 88 height 21
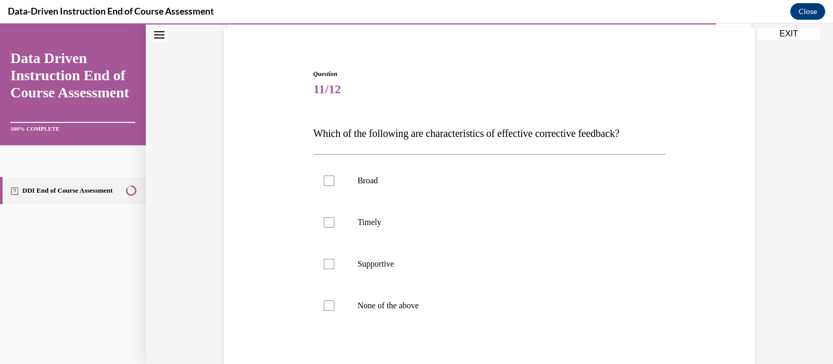
scroll to position [78, 0]
click at [324, 260] on div at bounding box center [329, 262] width 10 height 10
click at [324, 260] on input "Supportive" at bounding box center [329, 262] width 10 height 10
checkbox input "true"
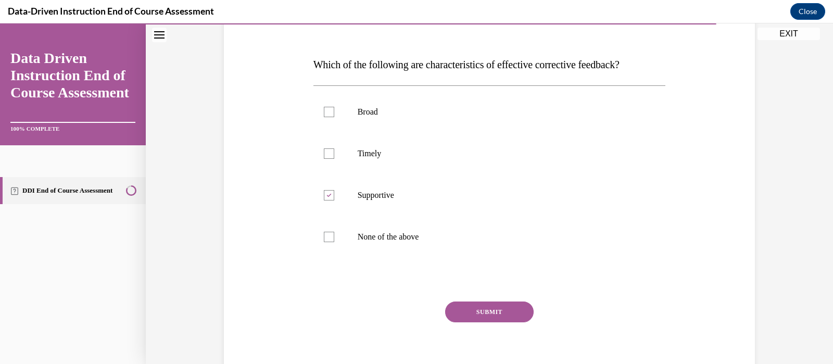
scroll to position [159, 0]
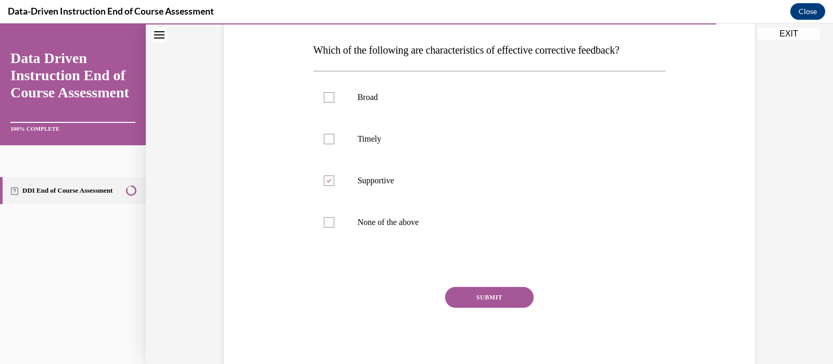
click at [501, 297] on button "SUBMIT" at bounding box center [489, 297] width 88 height 21
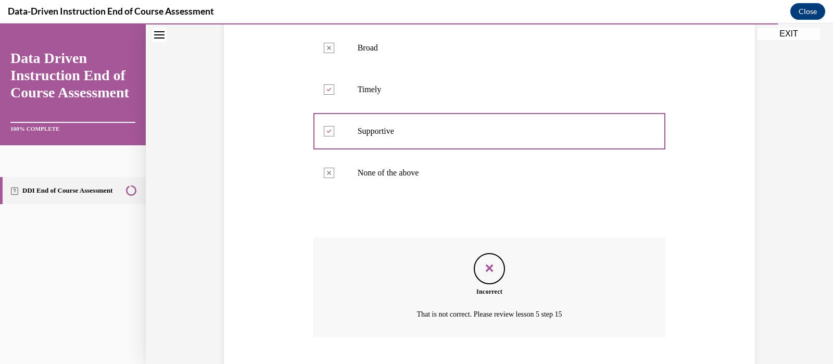
scroll to position [272, 0]
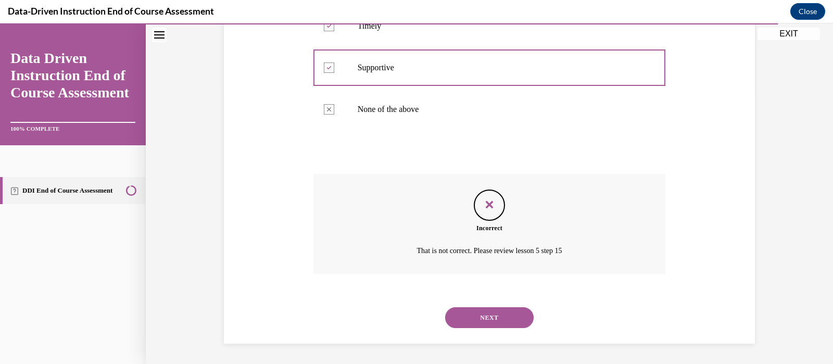
click at [503, 316] on button "NEXT" at bounding box center [489, 317] width 88 height 21
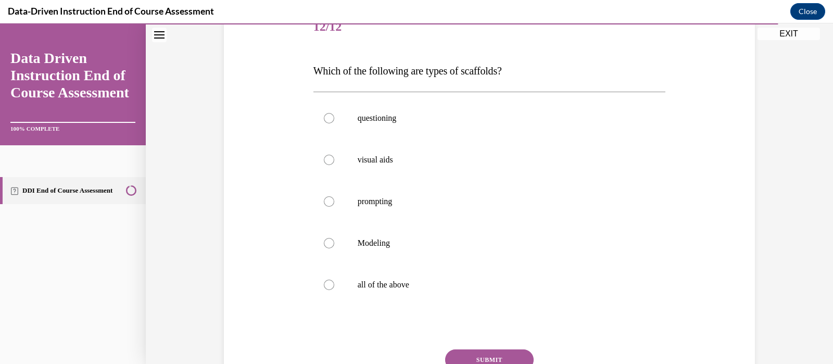
scroll to position [143, 0]
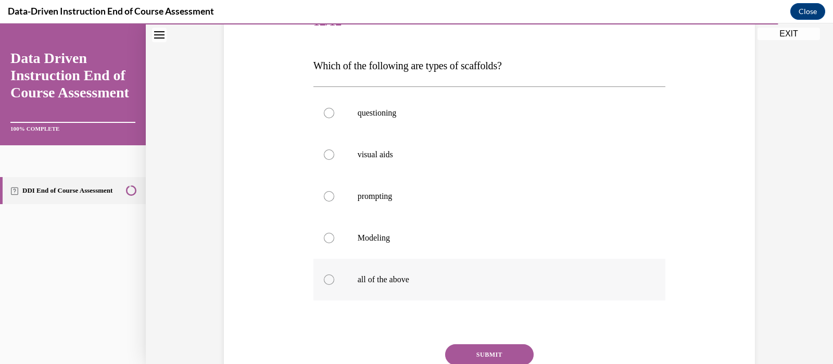
click at [324, 277] on div at bounding box center [329, 279] width 10 height 10
click at [324, 277] on input "all of the above" at bounding box center [329, 279] width 10 height 10
radio input "true"
click at [497, 349] on button "SUBMIT" at bounding box center [489, 354] width 88 height 21
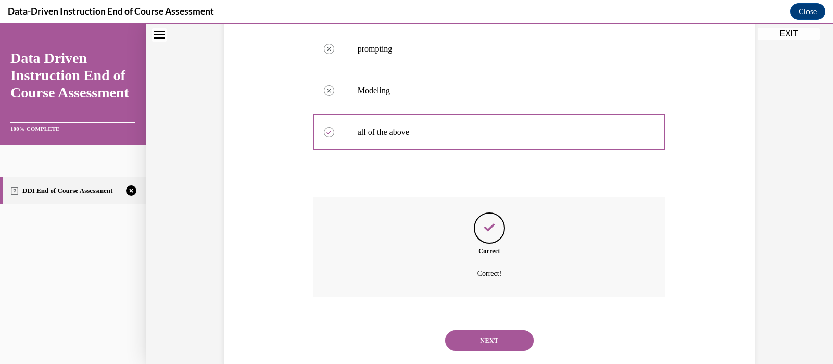
scroll to position [313, 0]
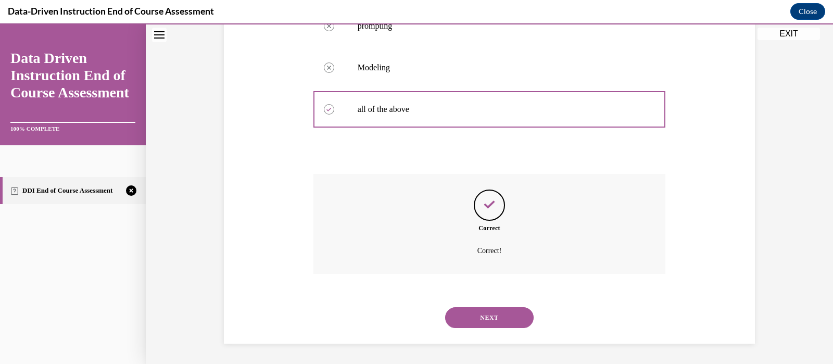
click at [492, 313] on button "NEXT" at bounding box center [489, 317] width 88 height 21
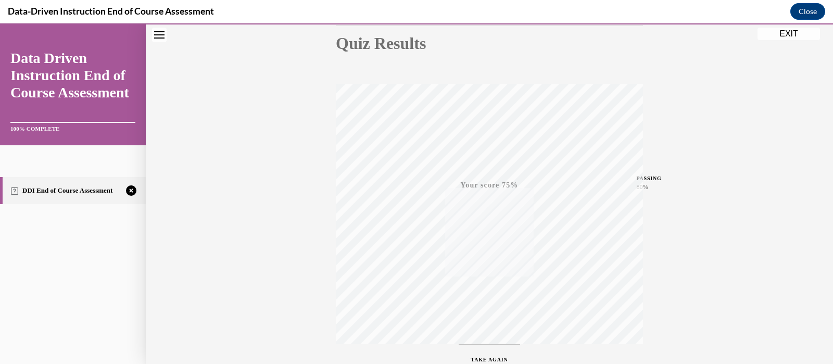
scroll to position [193, 0]
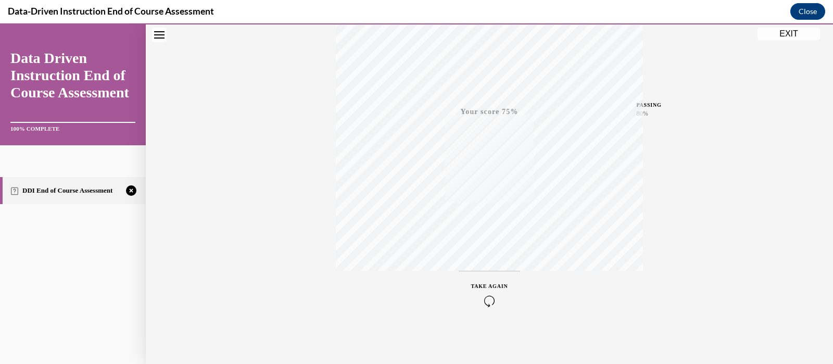
click at [480, 285] on span "TAKE AGAIN" at bounding box center [489, 286] width 37 height 6
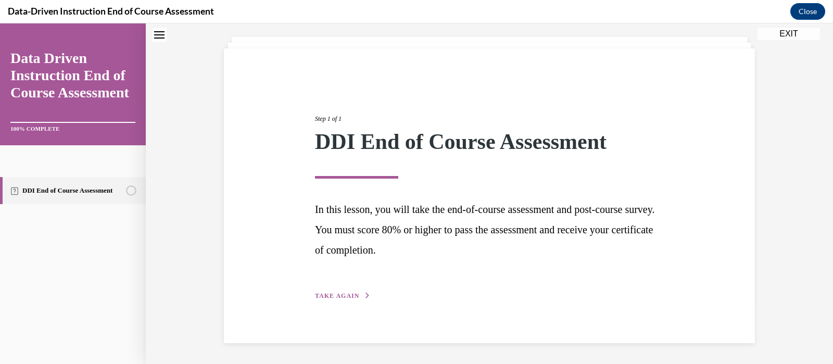
click at [324, 296] on span "TAKE AGAIN" at bounding box center [337, 295] width 44 height 7
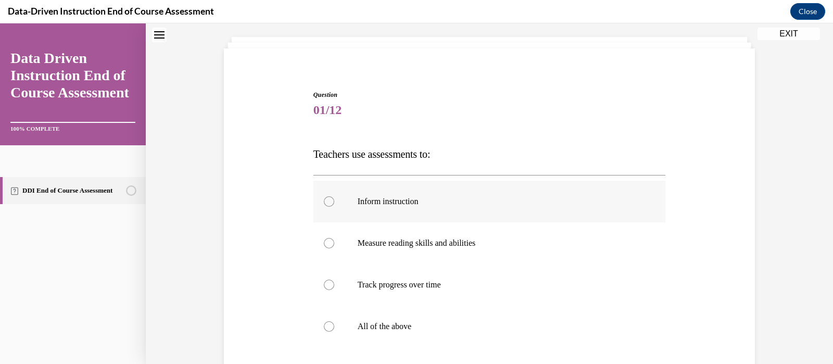
click at [324, 199] on div at bounding box center [329, 201] width 10 height 10
click at [324, 199] on input "Inform instruction" at bounding box center [329, 201] width 10 height 10
radio input "true"
click at [324, 327] on div at bounding box center [329, 326] width 10 height 10
click at [324, 327] on input "All of the above" at bounding box center [329, 326] width 10 height 10
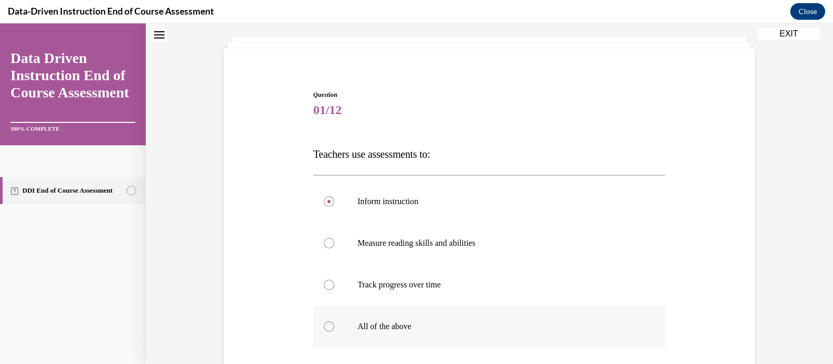
radio input "true"
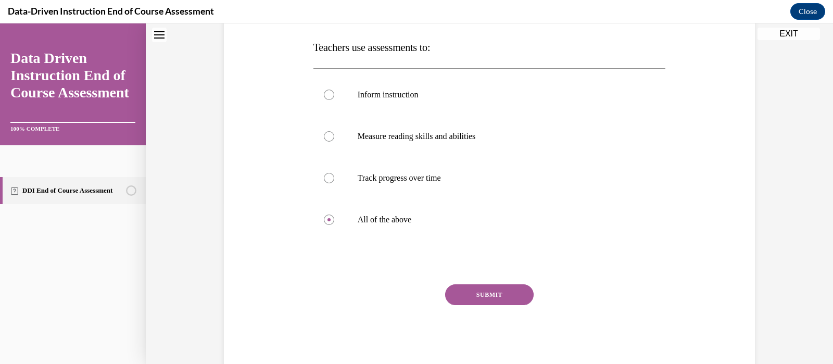
click at [503, 290] on button "SUBMIT" at bounding box center [489, 294] width 88 height 21
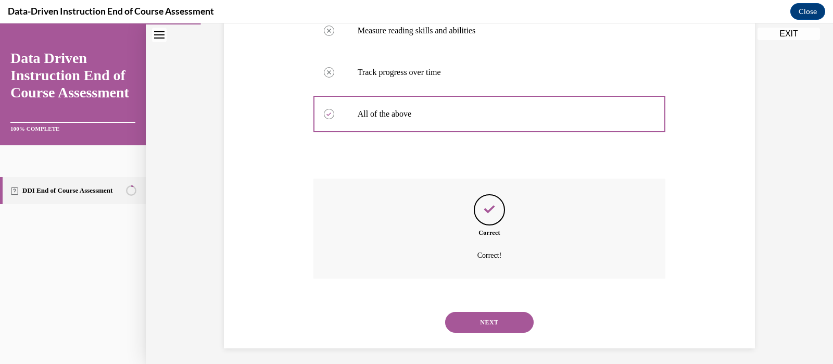
scroll to position [272, 0]
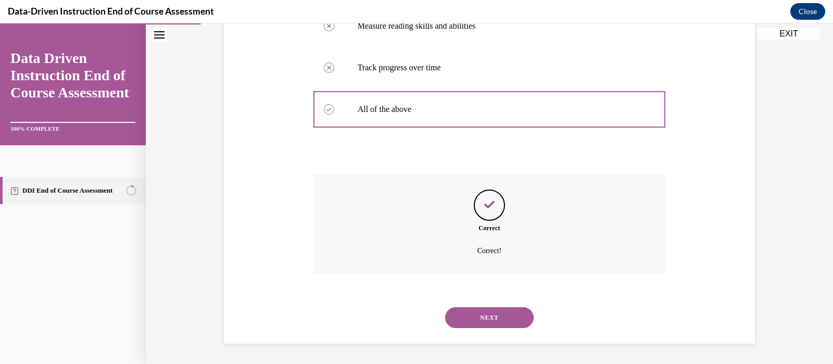
click at [499, 315] on button "NEXT" at bounding box center [489, 317] width 88 height 21
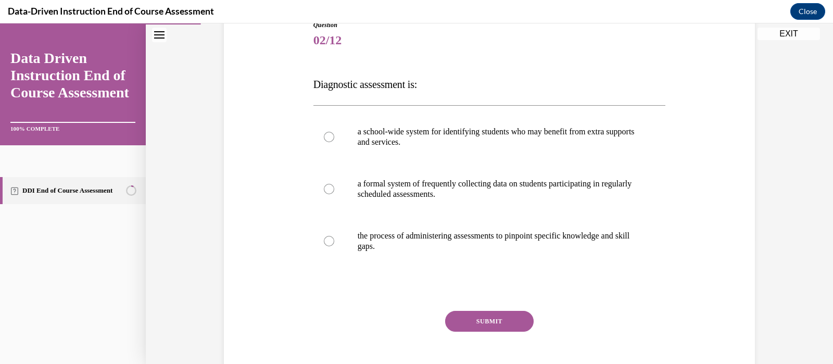
scroll to position [127, 0]
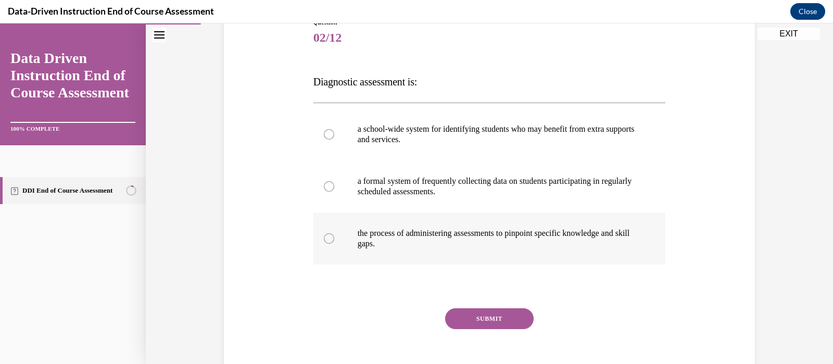
click at [324, 236] on div at bounding box center [329, 238] width 10 height 10
click at [324, 236] on input "the process of administering assessments to pinpoint specific knowledge and ski…" at bounding box center [329, 238] width 10 height 10
radio input "true"
click at [493, 315] on button "SUBMIT" at bounding box center [489, 318] width 88 height 21
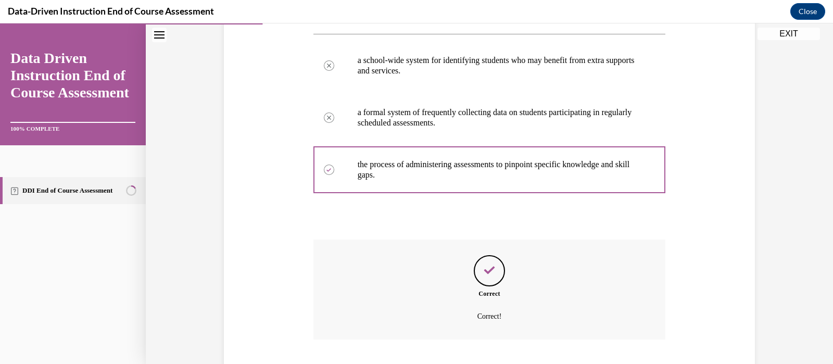
scroll to position [261, 0]
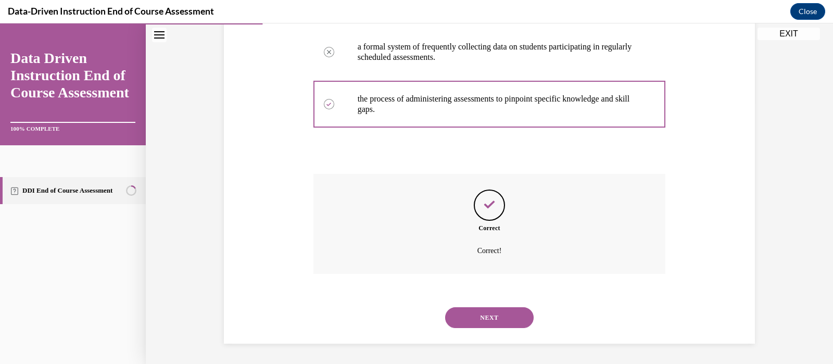
click at [493, 317] on button "NEXT" at bounding box center [489, 317] width 88 height 21
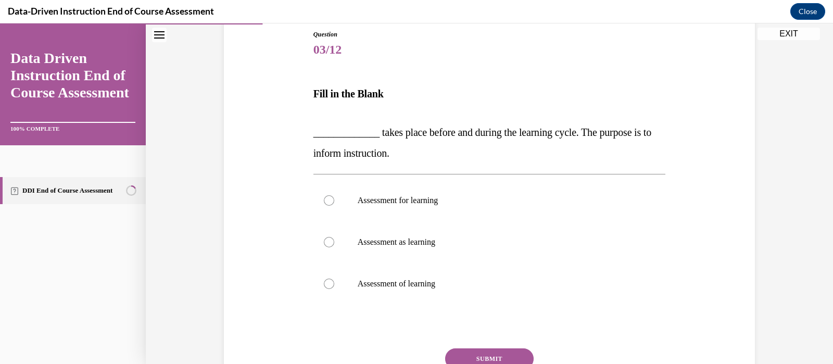
scroll to position [119, 0]
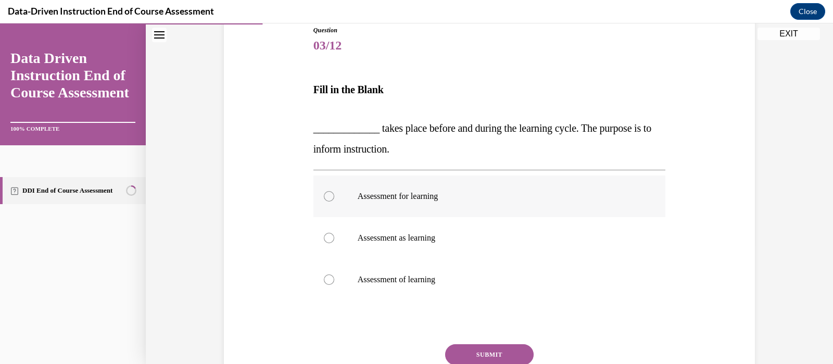
click at [324, 195] on div at bounding box center [329, 196] width 10 height 10
click at [324, 195] on input "Assessment for learning" at bounding box center [329, 196] width 10 height 10
radio input "true"
click at [486, 348] on button "SUBMIT" at bounding box center [489, 354] width 88 height 21
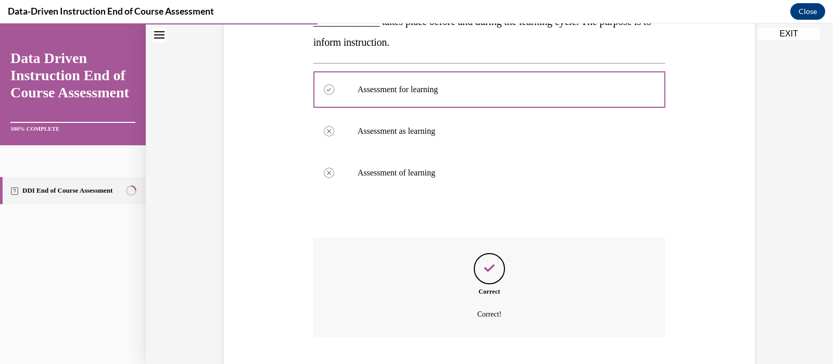
scroll to position [289, 0]
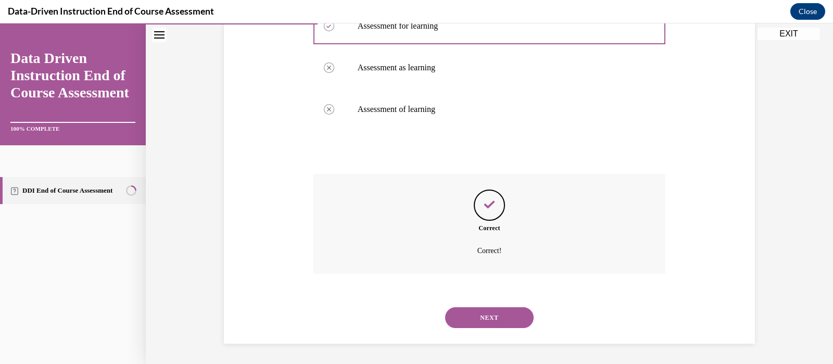
click at [493, 313] on button "NEXT" at bounding box center [489, 317] width 88 height 21
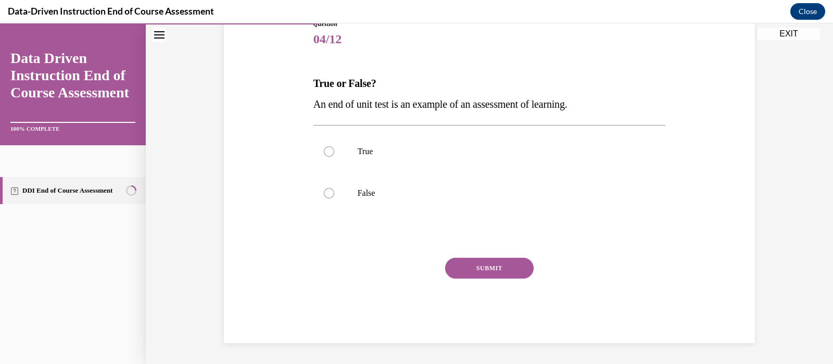
scroll to position [115, 0]
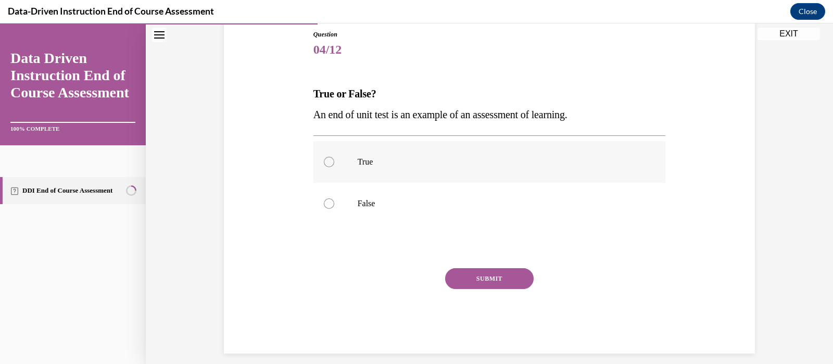
click at [324, 161] on div at bounding box center [329, 162] width 10 height 10
click at [324, 161] on input "True" at bounding box center [329, 162] width 10 height 10
radio input "true"
click at [471, 277] on button "SUBMIT" at bounding box center [489, 278] width 88 height 21
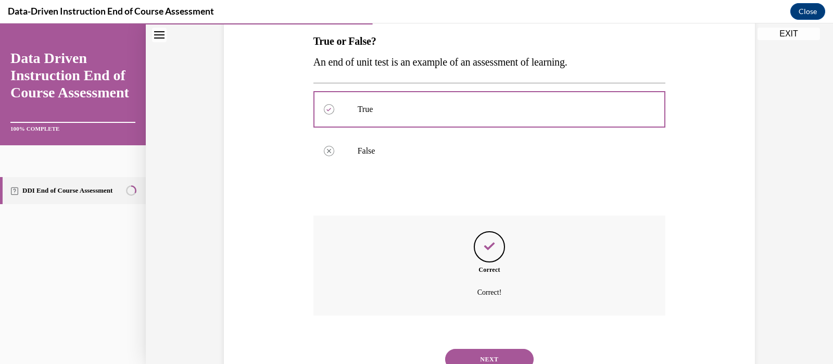
scroll to position [209, 0]
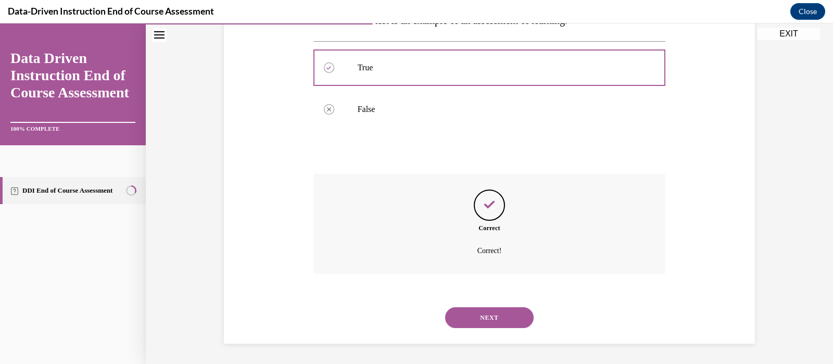
click at [492, 316] on button "NEXT" at bounding box center [489, 317] width 88 height 21
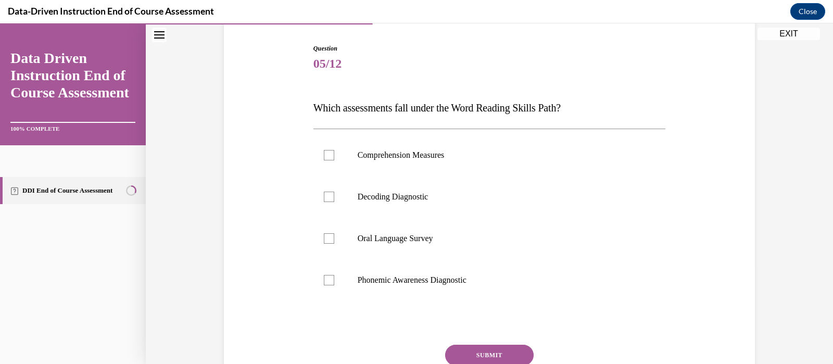
scroll to position [106, 0]
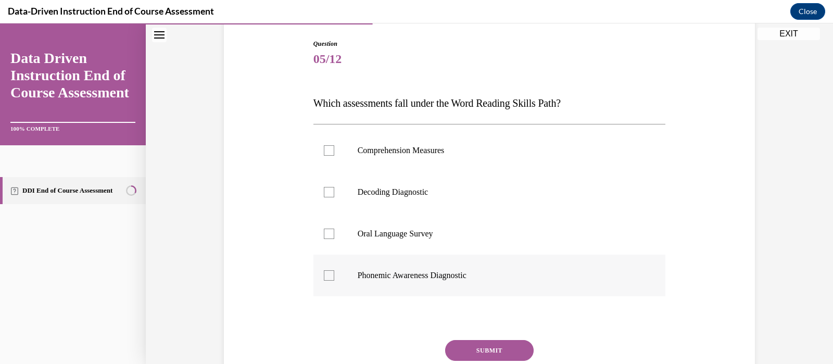
click at [325, 275] on div at bounding box center [329, 275] width 10 height 10
click at [325, 275] on input "Phonemic Awareness Diagnostic" at bounding box center [329, 275] width 10 height 10
checkbox input "true"
click at [477, 349] on button "SUBMIT" at bounding box center [489, 350] width 88 height 21
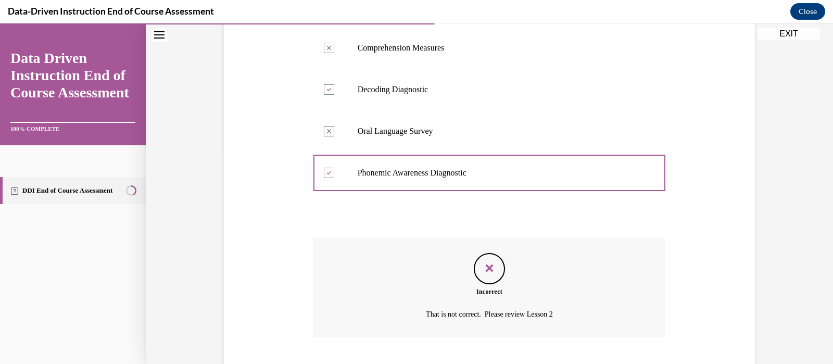
scroll to position [272, 0]
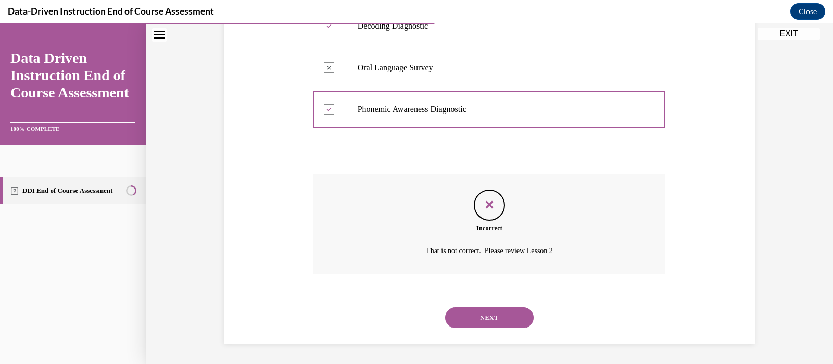
click at [492, 319] on button "NEXT" at bounding box center [489, 317] width 88 height 21
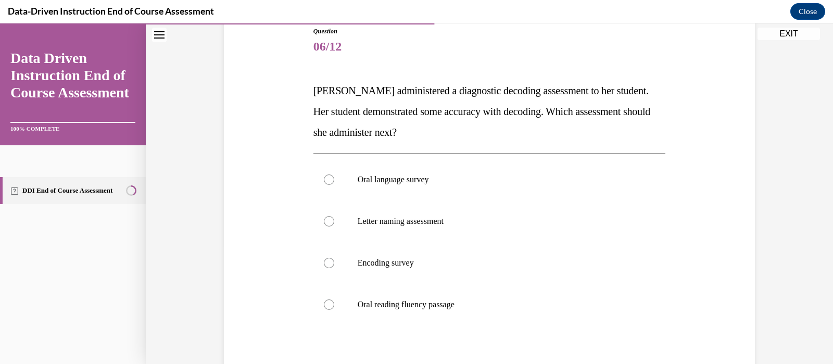
scroll to position [121, 0]
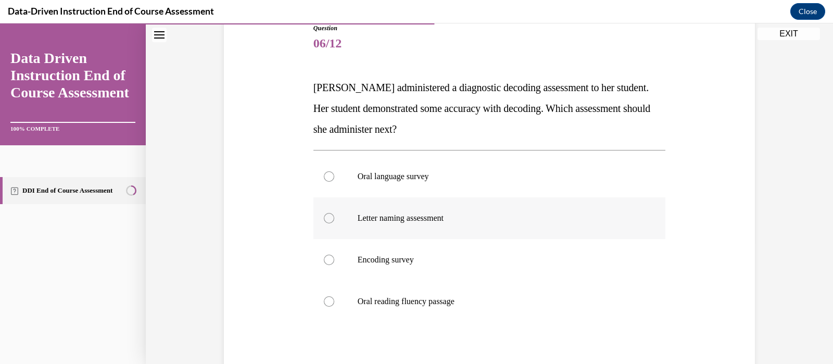
click at [324, 216] on div at bounding box center [329, 218] width 10 height 10
click at [324, 216] on input "Letter naming assessment" at bounding box center [329, 218] width 10 height 10
radio input "true"
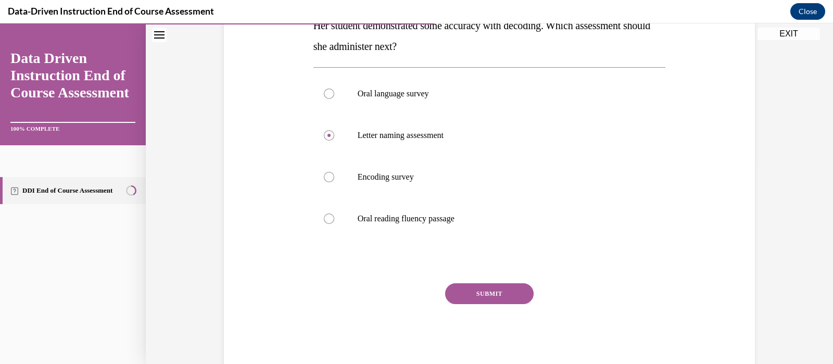
scroll to position [229, 0]
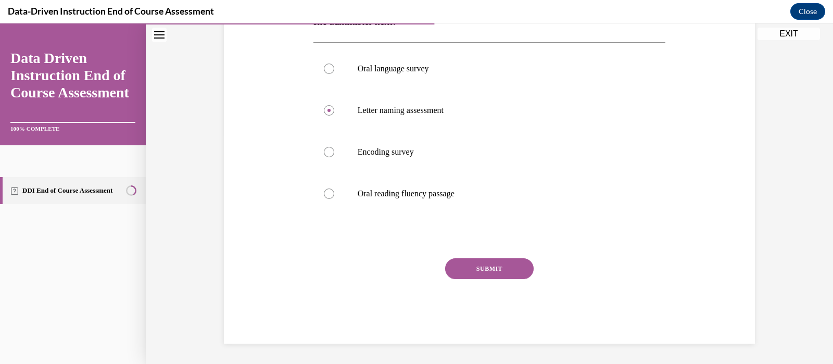
click at [513, 266] on button "SUBMIT" at bounding box center [489, 268] width 88 height 21
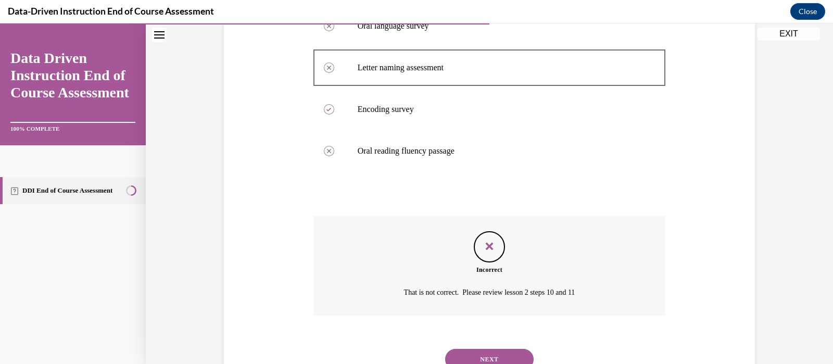
scroll to position [313, 0]
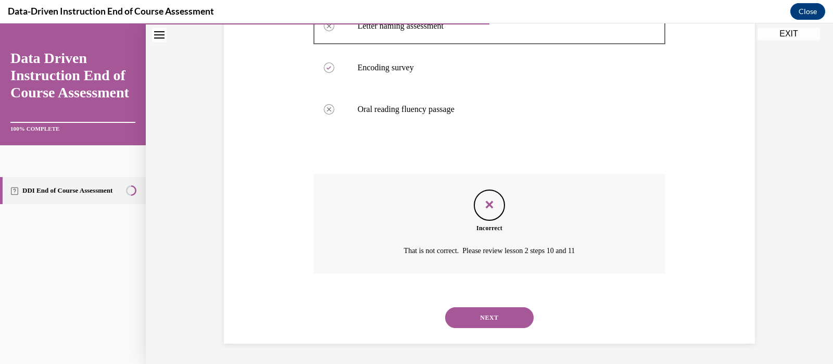
click at [496, 316] on button "NEXT" at bounding box center [489, 317] width 88 height 21
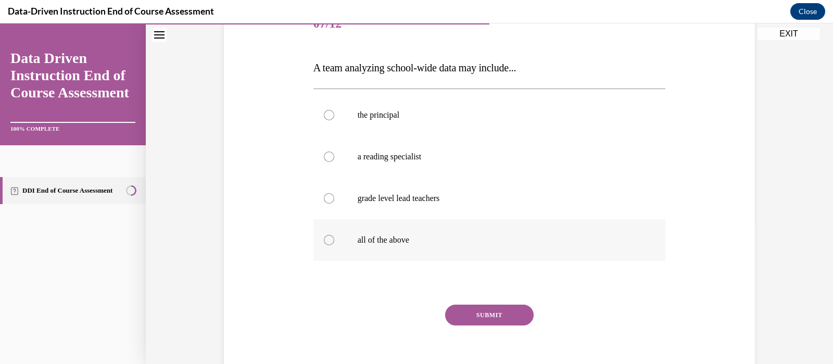
scroll to position [142, 0]
click at [324, 238] on div at bounding box center [329, 239] width 10 height 10
click at [324, 238] on input "all of the above" at bounding box center [329, 239] width 10 height 10
radio input "true"
click at [500, 313] on button "SUBMIT" at bounding box center [489, 314] width 88 height 21
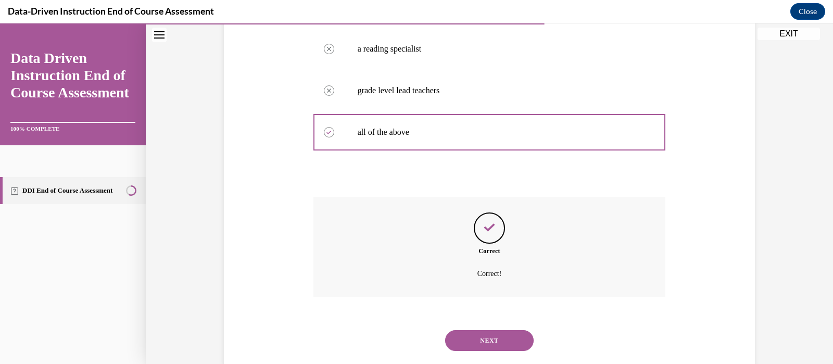
scroll to position [272, 0]
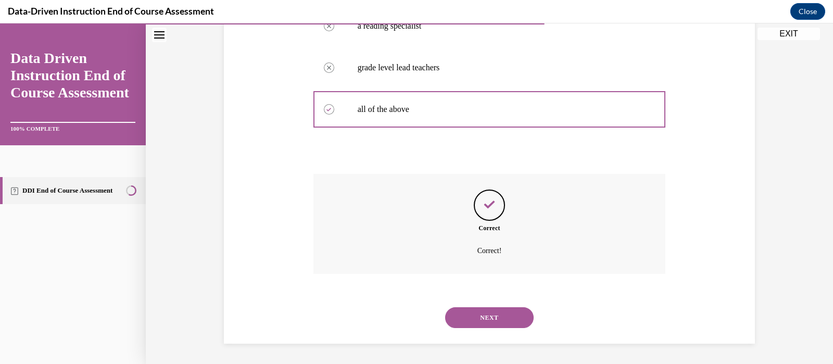
click at [500, 313] on button "NEXT" at bounding box center [489, 317] width 88 height 21
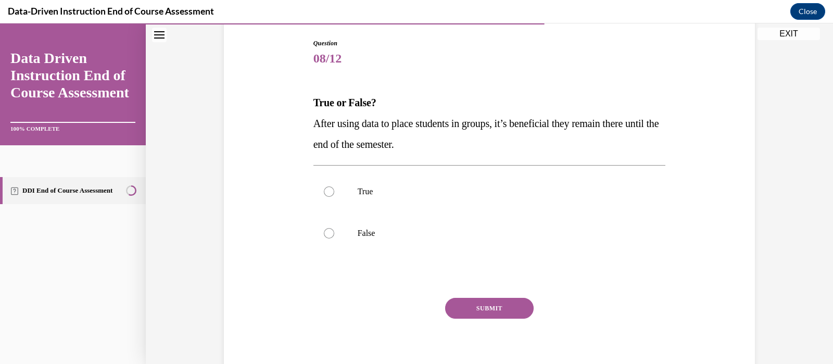
scroll to position [108, 0]
click at [325, 226] on div at bounding box center [329, 231] width 10 height 10
click at [325, 226] on input "False" at bounding box center [329, 231] width 10 height 10
radio input "true"
click at [477, 301] on button "SUBMIT" at bounding box center [489, 306] width 88 height 21
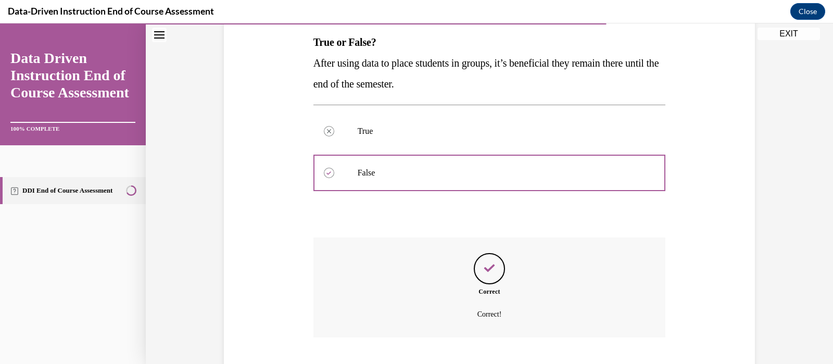
scroll to position [230, 0]
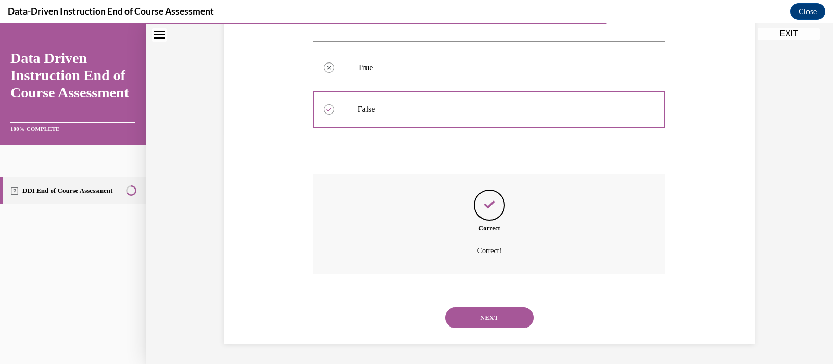
click at [502, 316] on button "NEXT" at bounding box center [489, 317] width 88 height 21
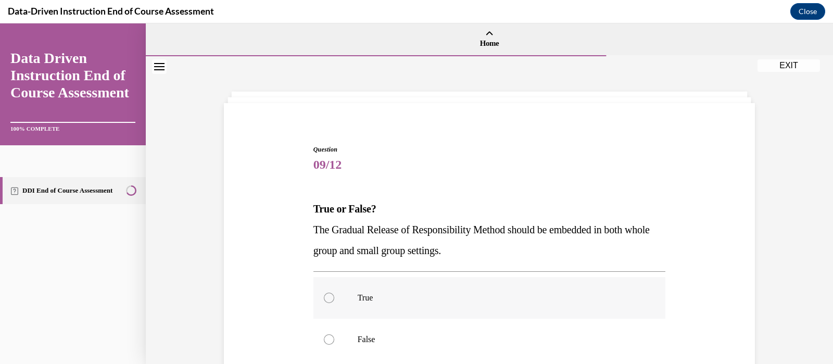
click at [324, 296] on div at bounding box center [329, 297] width 10 height 10
click at [324, 296] on input "True" at bounding box center [329, 297] width 10 height 10
radio input "true"
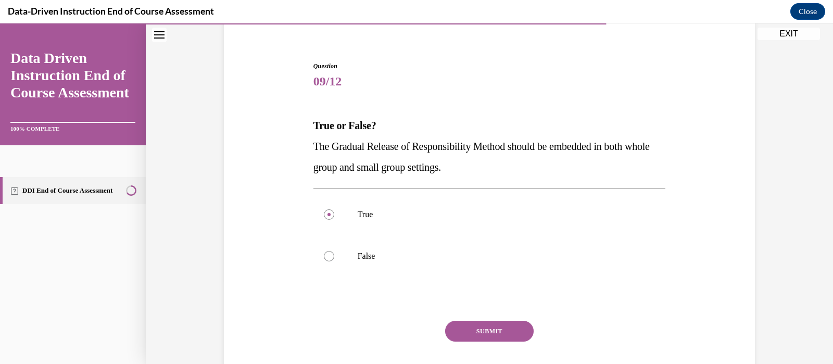
scroll to position [100, 0]
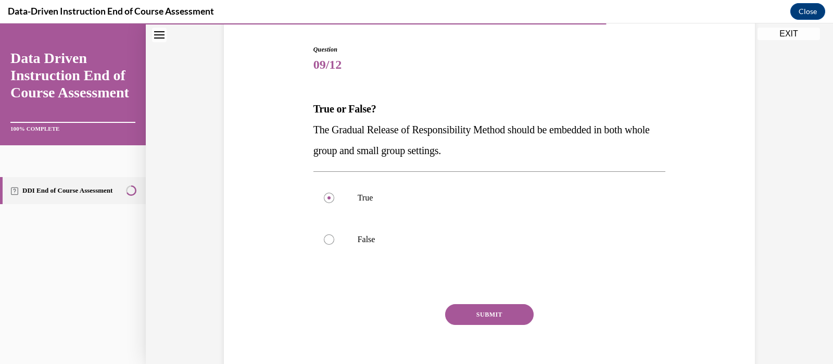
click at [493, 311] on button "SUBMIT" at bounding box center [489, 314] width 88 height 21
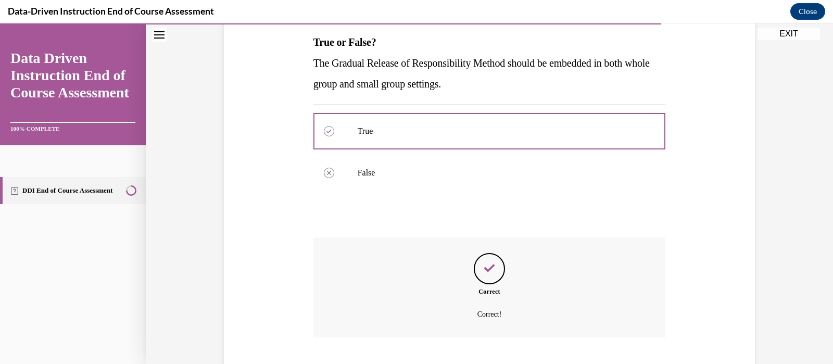
scroll to position [230, 0]
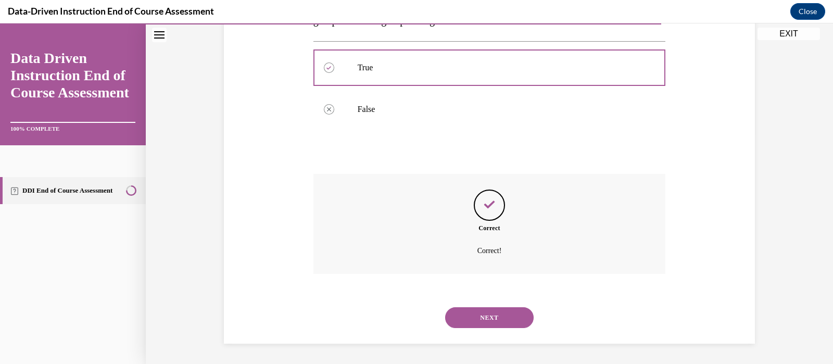
click at [494, 313] on button "NEXT" at bounding box center [489, 317] width 88 height 21
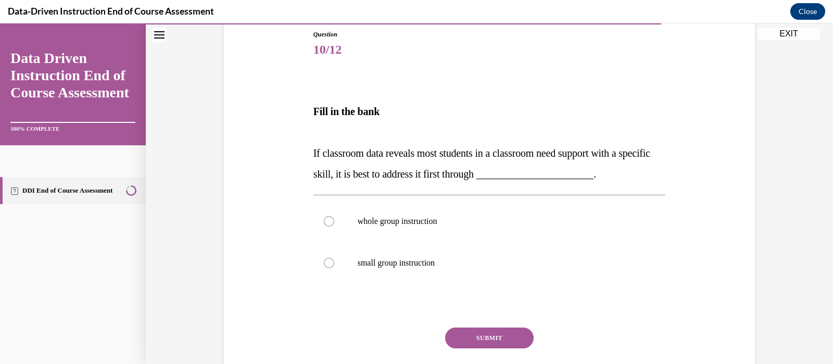
scroll to position [116, 0]
click at [324, 219] on div at bounding box center [329, 220] width 10 height 10
click at [324, 219] on input "whole group instruction" at bounding box center [329, 220] width 10 height 10
radio input "true"
click at [480, 336] on button "SUBMIT" at bounding box center [489, 336] width 88 height 21
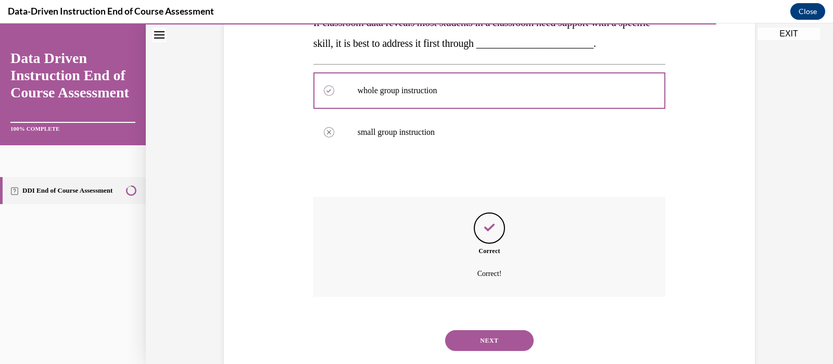
scroll to position [269, 0]
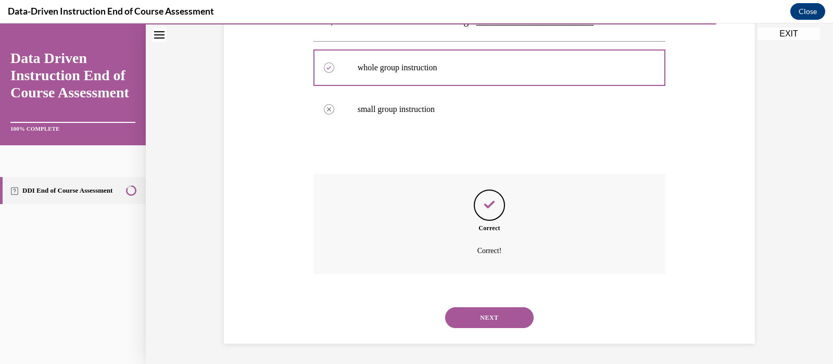
click at [493, 313] on button "NEXT" at bounding box center [489, 317] width 88 height 21
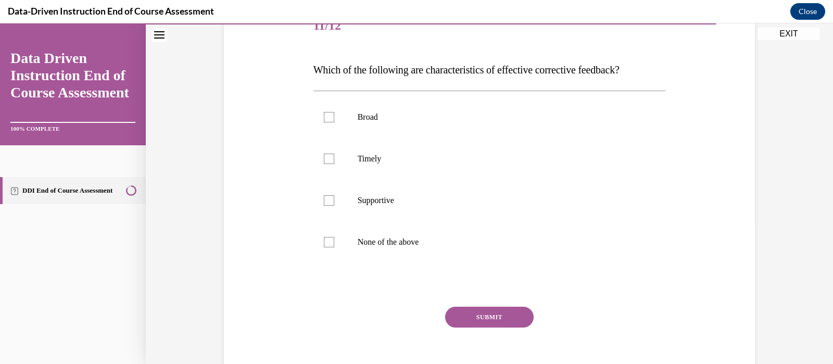
scroll to position [145, 0]
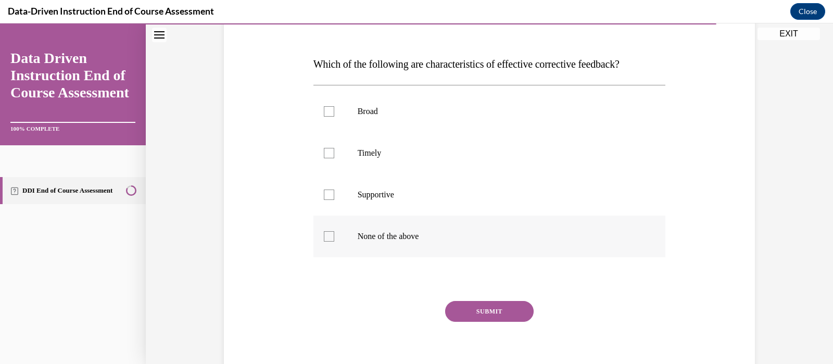
click at [325, 232] on div at bounding box center [329, 236] width 10 height 10
click at [325, 232] on input "None of the above" at bounding box center [329, 236] width 10 height 10
checkbox input "true"
click at [496, 310] on button "SUBMIT" at bounding box center [489, 311] width 88 height 21
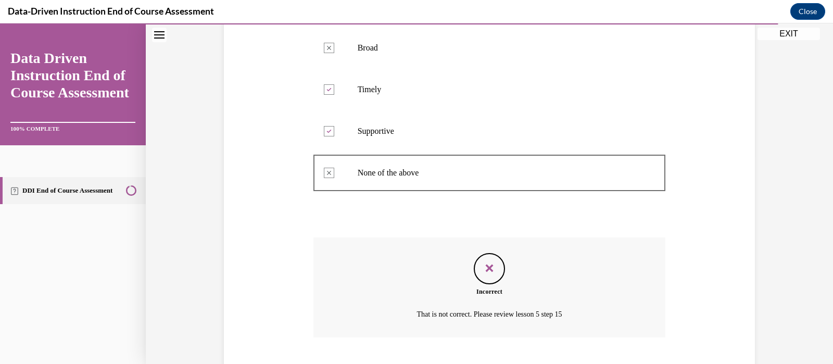
scroll to position [272, 0]
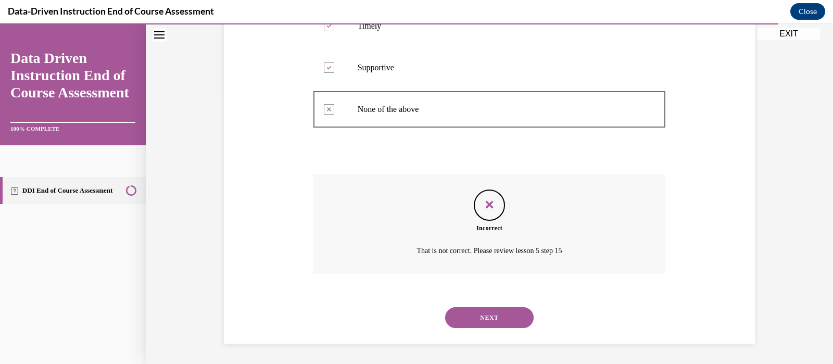
click at [496, 315] on button "NEXT" at bounding box center [489, 317] width 88 height 21
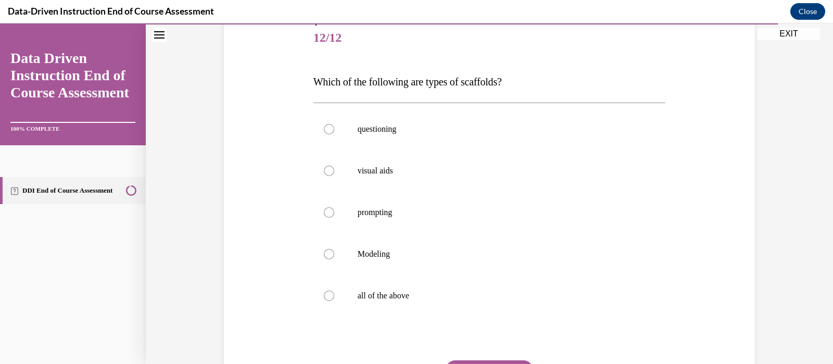
scroll to position [134, 0]
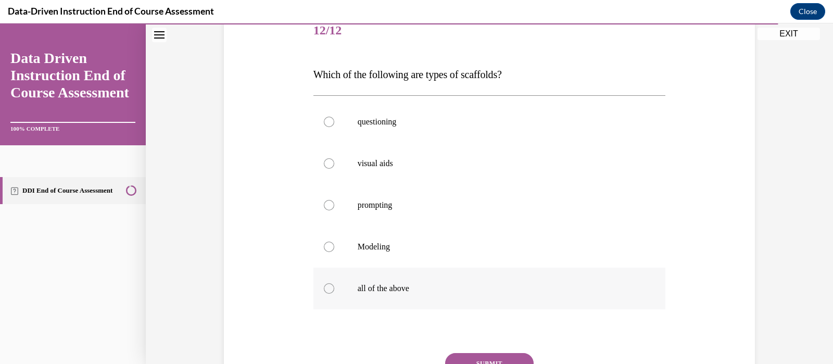
click at [324, 285] on div at bounding box center [329, 288] width 10 height 10
click at [324, 285] on input "all of the above" at bounding box center [329, 288] width 10 height 10
radio input "true"
click at [493, 358] on button "SUBMIT" at bounding box center [489, 363] width 88 height 21
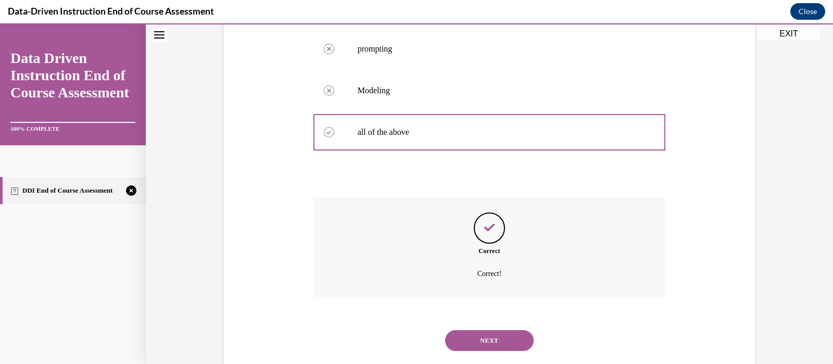
scroll to position [313, 0]
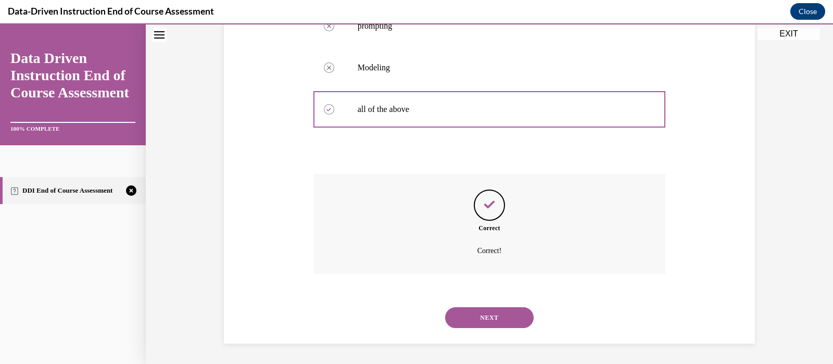
click at [493, 319] on button "NEXT" at bounding box center [489, 317] width 88 height 21
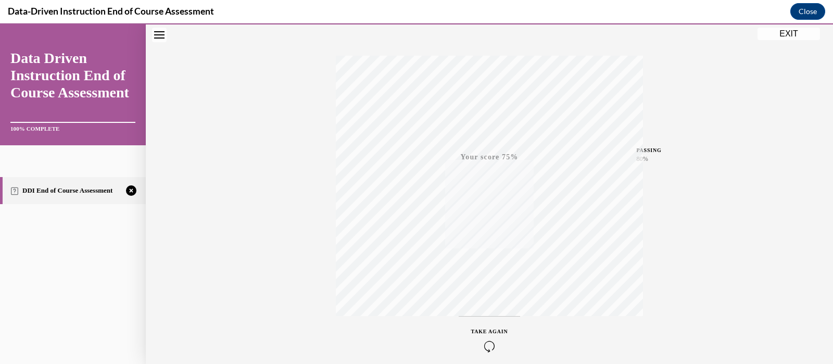
scroll to position [193, 0]
click at [486, 285] on span "TAKE AGAIN" at bounding box center [489, 286] width 37 height 6
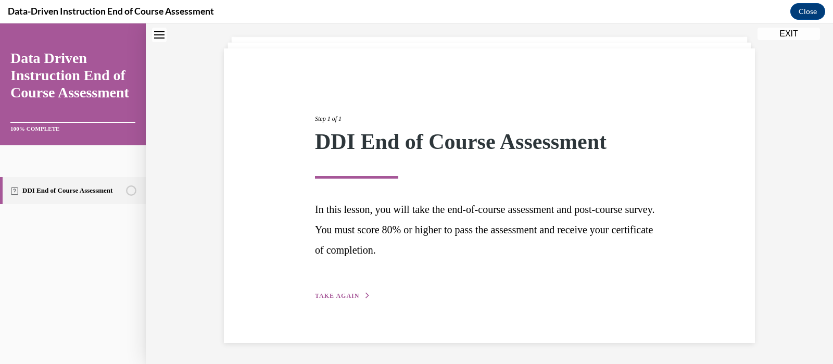
scroll to position [55, 0]
click at [336, 292] on span "TAKE AGAIN" at bounding box center [337, 295] width 44 height 7
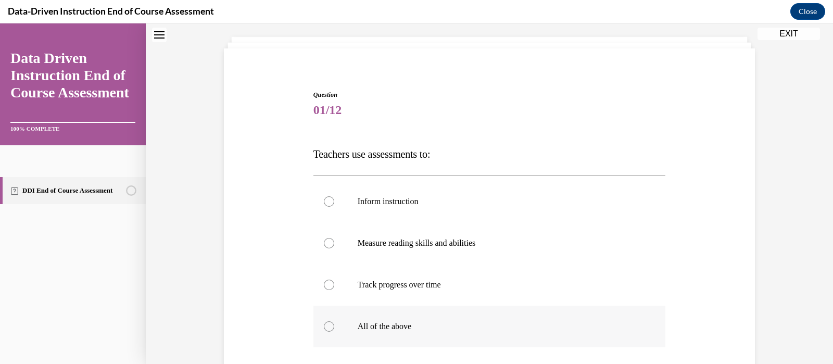
click at [325, 322] on div at bounding box center [329, 326] width 10 height 10
click at [325, 322] on input "All of the above" at bounding box center [329, 326] width 10 height 10
radio input "true"
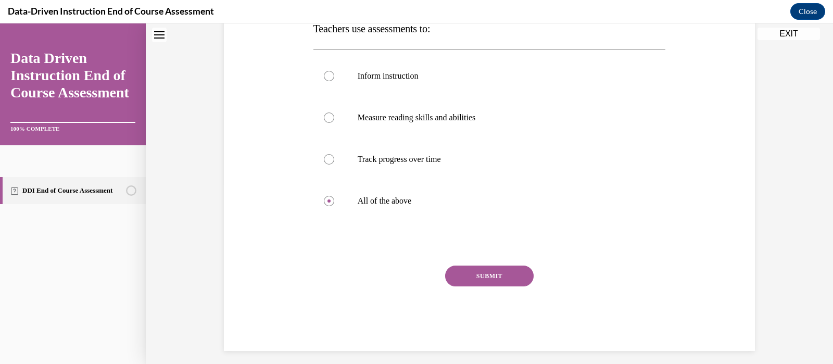
click at [516, 275] on button "SUBMIT" at bounding box center [489, 275] width 88 height 21
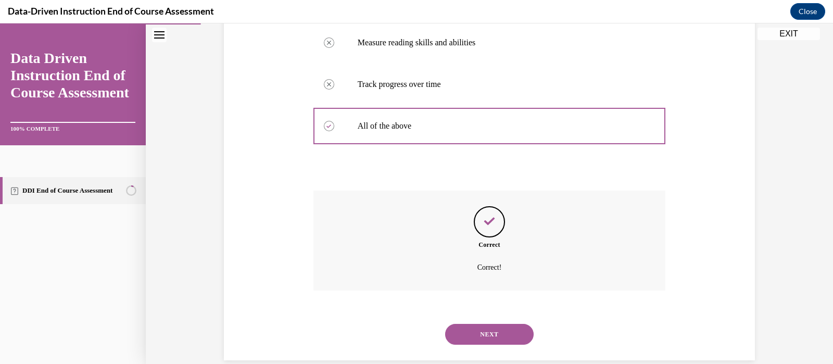
scroll to position [272, 0]
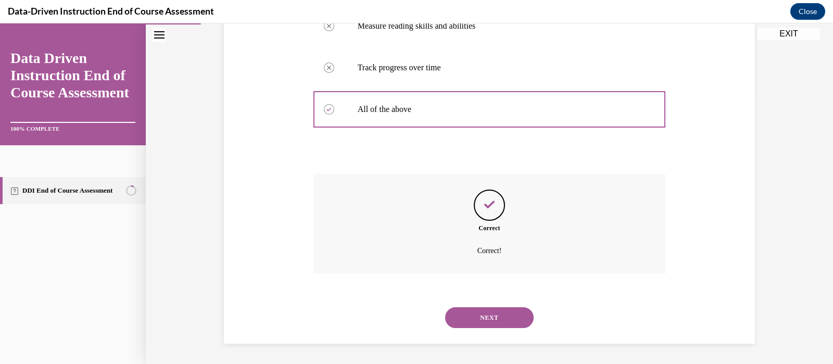
click at [484, 314] on button "NEXT" at bounding box center [489, 317] width 88 height 21
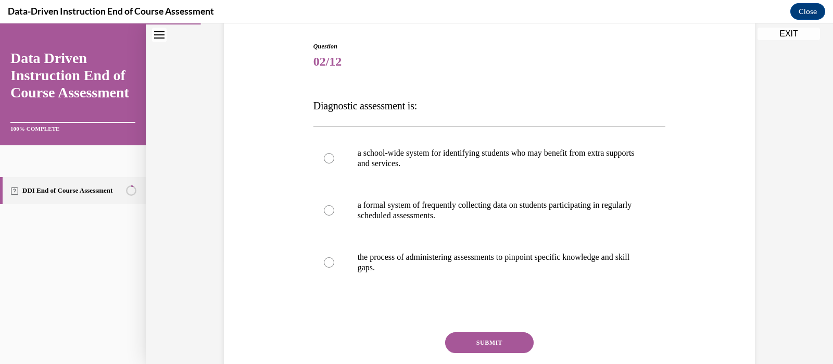
scroll to position [105, 0]
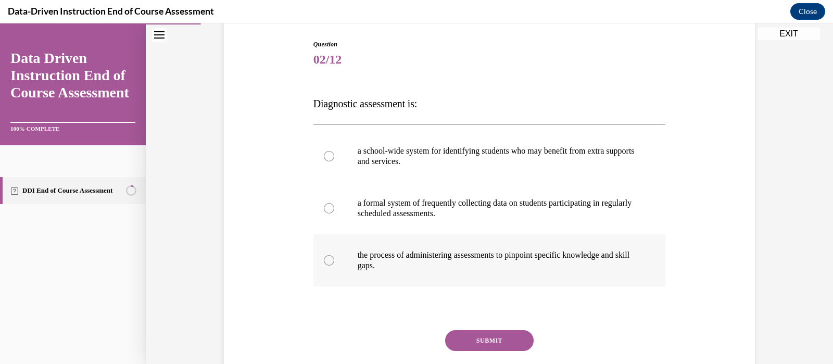
drag, startPoint x: 324, startPoint y: 257, endPoint x: 339, endPoint y: 265, distance: 16.5
click at [324, 257] on div at bounding box center [329, 260] width 10 height 10
click at [324, 257] on input "the process of administering assessments to pinpoint specific knowledge and ski…" at bounding box center [329, 260] width 10 height 10
radio input "true"
click at [494, 339] on button "SUBMIT" at bounding box center [489, 340] width 88 height 21
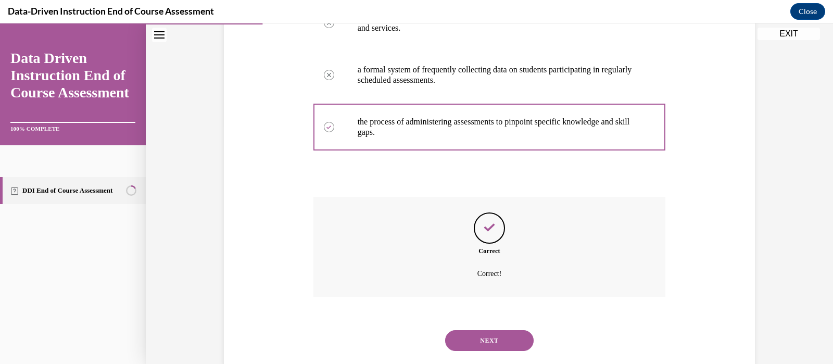
scroll to position [261, 0]
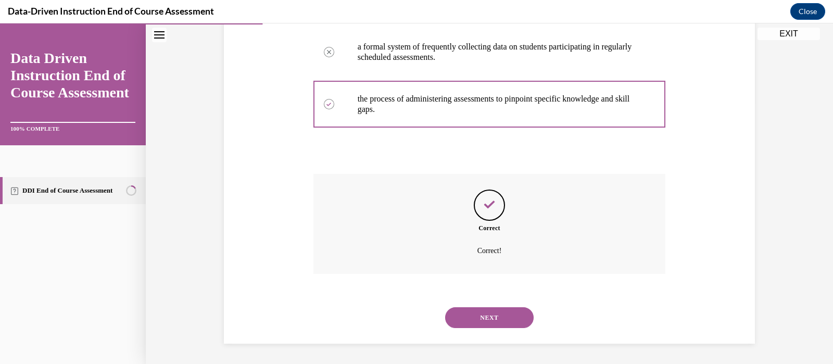
click at [490, 314] on button "NEXT" at bounding box center [489, 317] width 88 height 21
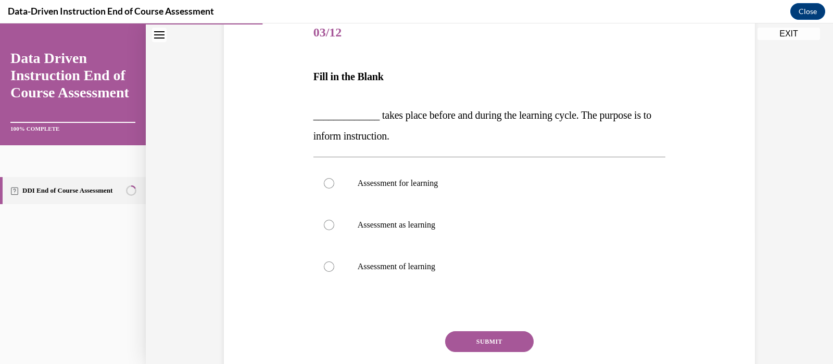
scroll to position [134, 0]
click at [324, 181] on div at bounding box center [329, 181] width 10 height 10
click at [324, 181] on input "Assessment for learning" at bounding box center [329, 181] width 10 height 10
radio input "true"
click at [492, 332] on button "SUBMIT" at bounding box center [489, 339] width 88 height 21
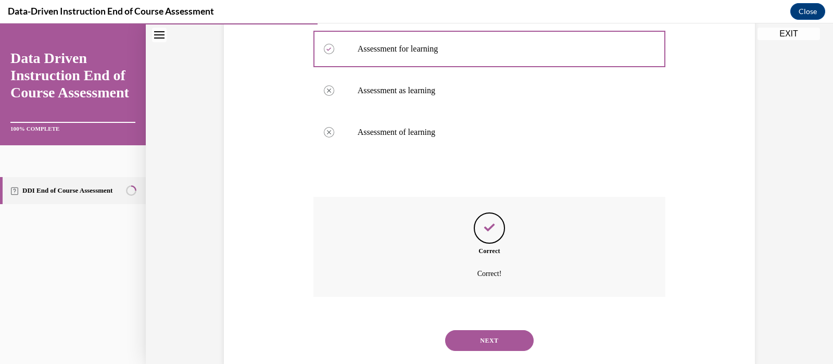
scroll to position [289, 0]
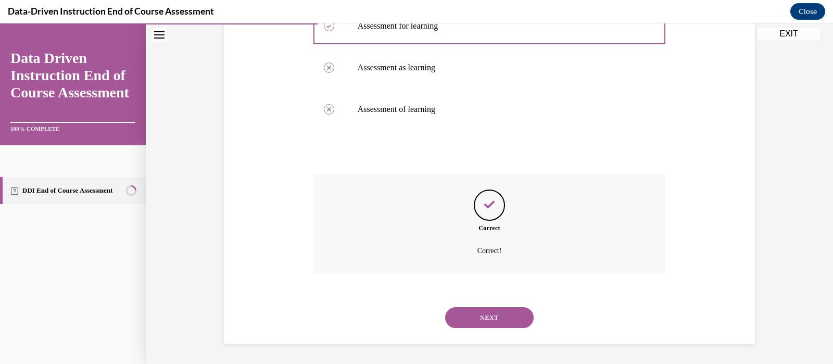
click at [495, 312] on button "NEXT" at bounding box center [489, 317] width 88 height 21
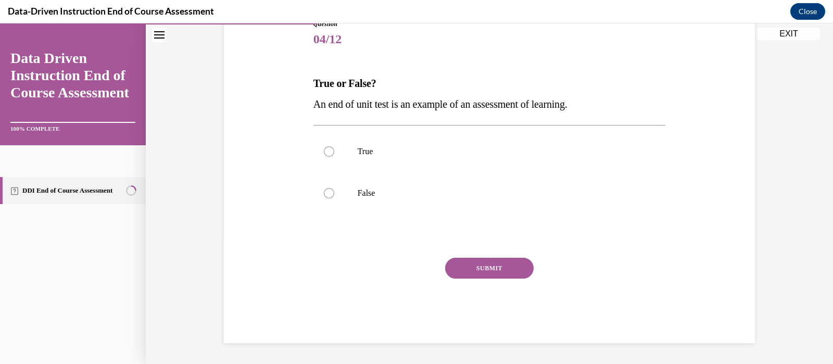
scroll to position [115, 0]
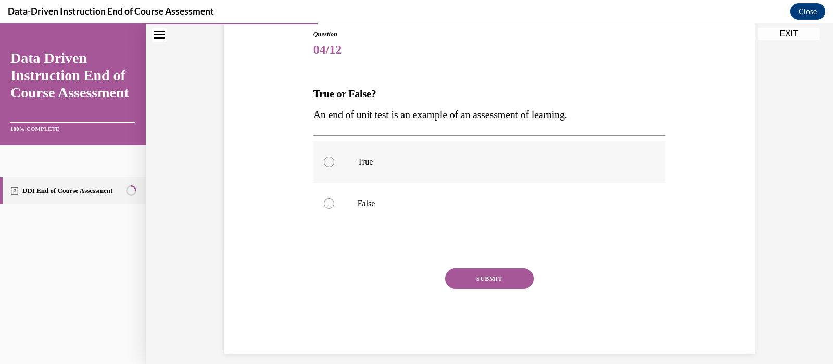
click at [324, 163] on div at bounding box center [329, 162] width 10 height 10
click at [324, 163] on input "True" at bounding box center [329, 162] width 10 height 10
radio input "true"
click at [469, 277] on button "SUBMIT" at bounding box center [489, 278] width 88 height 21
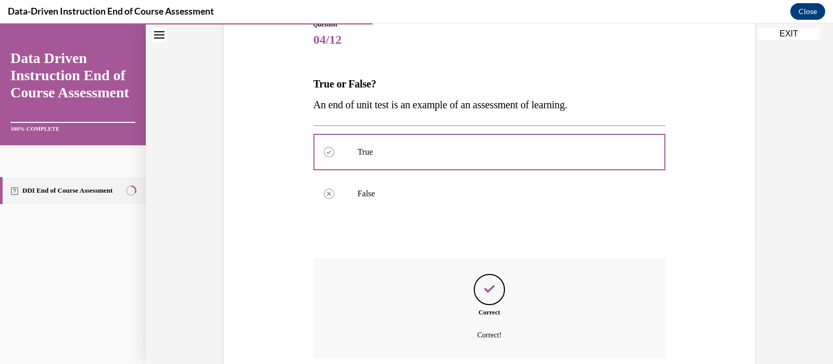
scroll to position [209, 0]
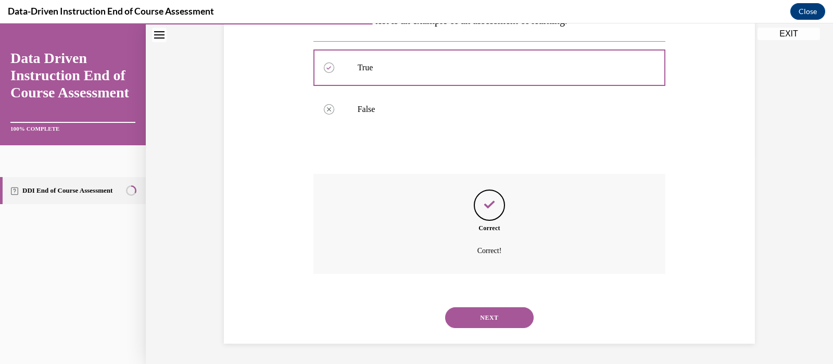
click at [497, 321] on button "NEXT" at bounding box center [489, 317] width 88 height 21
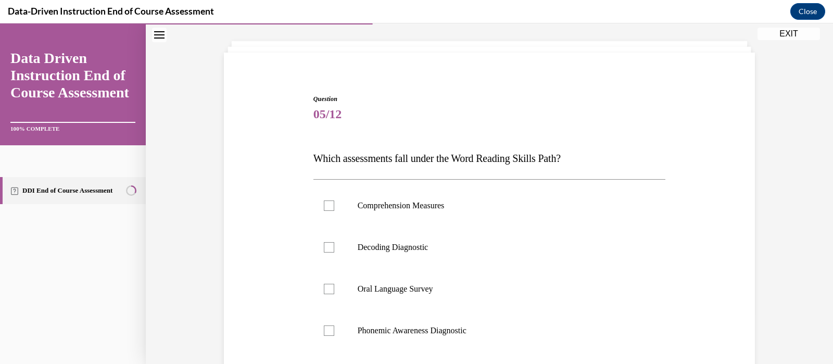
scroll to position [57, 0]
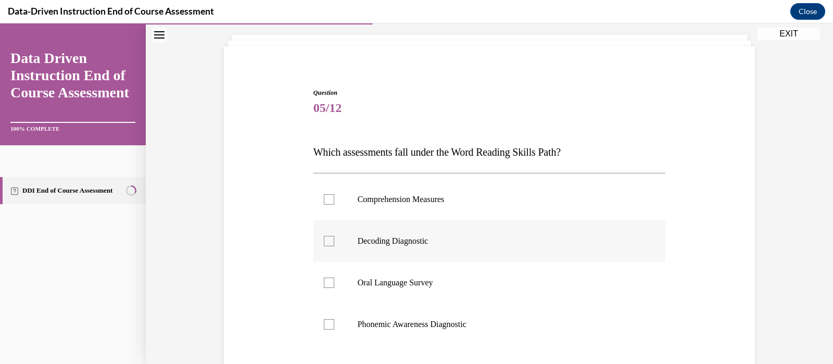
click at [324, 238] on div at bounding box center [329, 241] width 10 height 10
click at [324, 238] on input "Decoding Diagnostic" at bounding box center [329, 241] width 10 height 10
checkbox input "true"
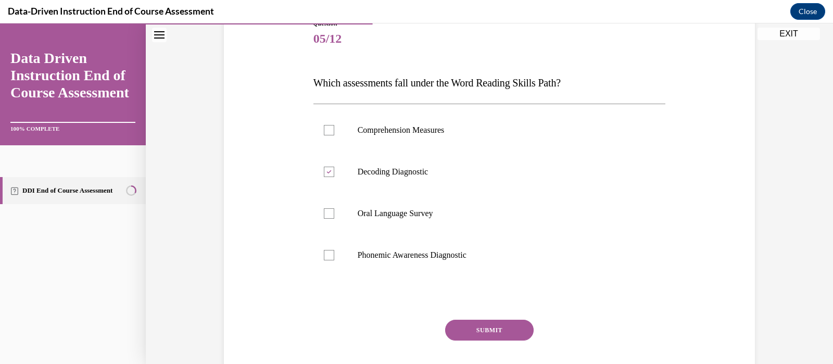
scroll to position [138, 0]
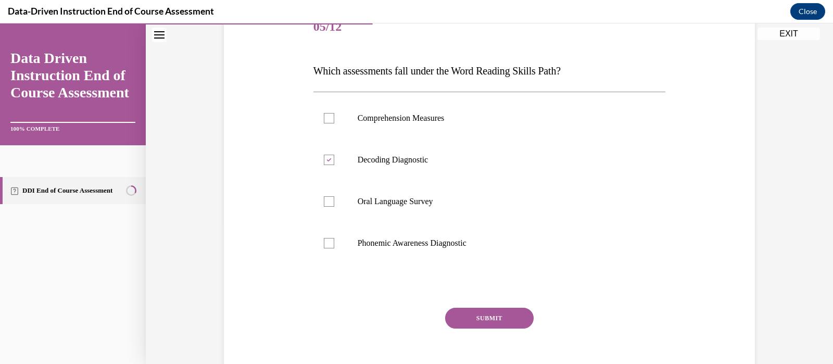
click at [480, 314] on button "SUBMIT" at bounding box center [489, 318] width 88 height 21
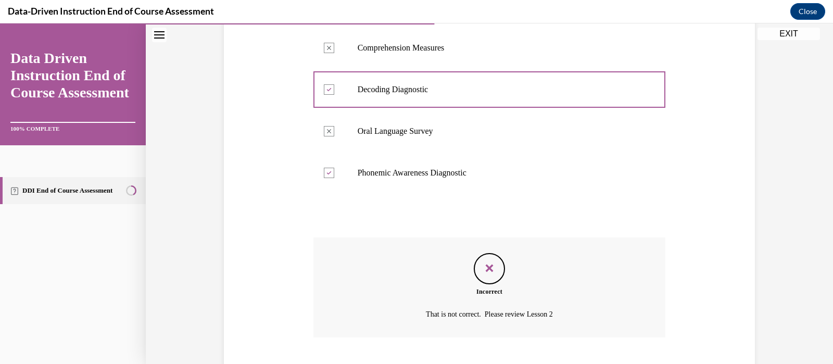
scroll to position [272, 0]
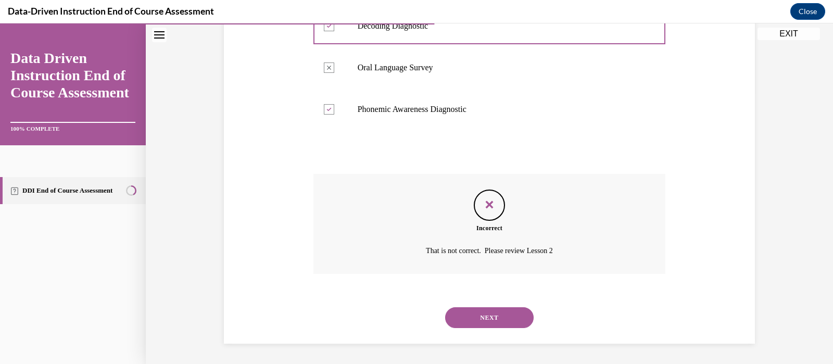
click at [481, 316] on button "NEXT" at bounding box center [489, 317] width 88 height 21
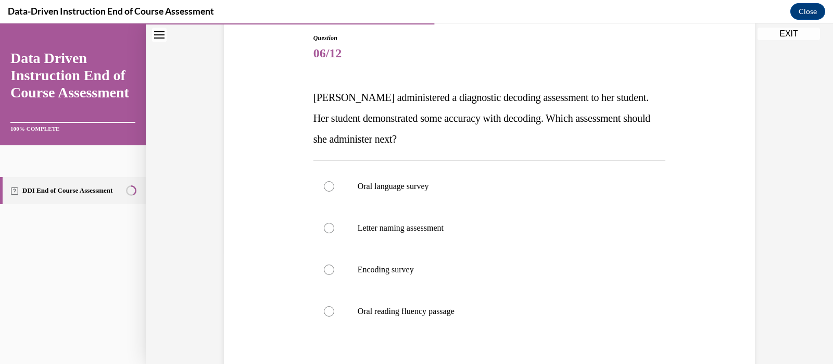
scroll to position [117, 0]
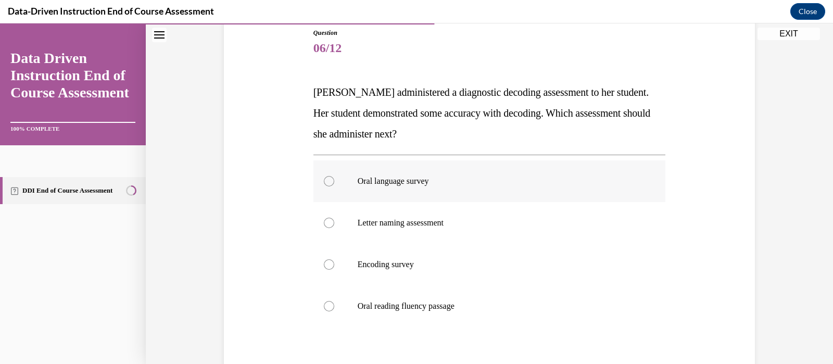
click at [324, 181] on div at bounding box center [329, 181] width 10 height 10
click at [324, 181] on input "Oral language survey" at bounding box center [329, 181] width 10 height 10
radio input "true"
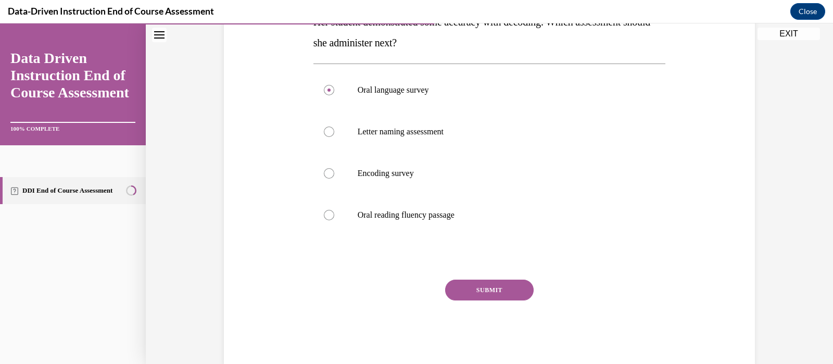
scroll to position [219, 0]
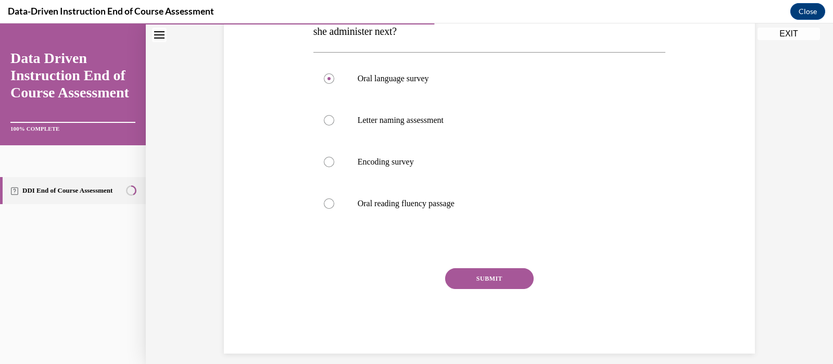
click at [510, 282] on button "SUBMIT" at bounding box center [489, 278] width 88 height 21
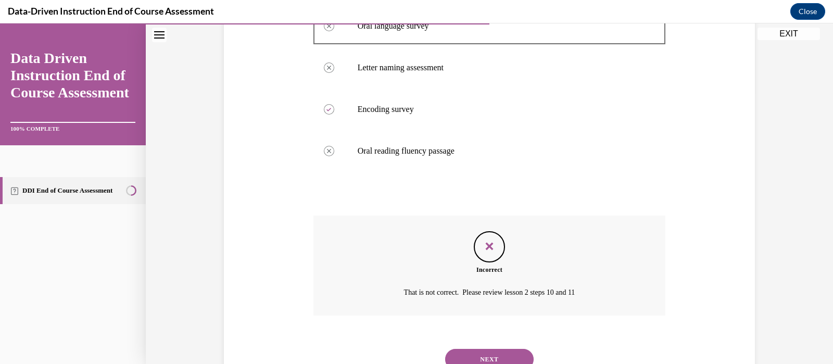
scroll to position [313, 0]
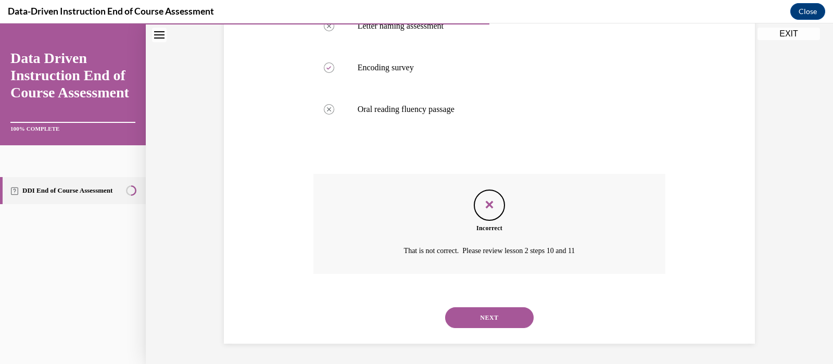
click at [503, 315] on button "NEXT" at bounding box center [489, 317] width 88 height 21
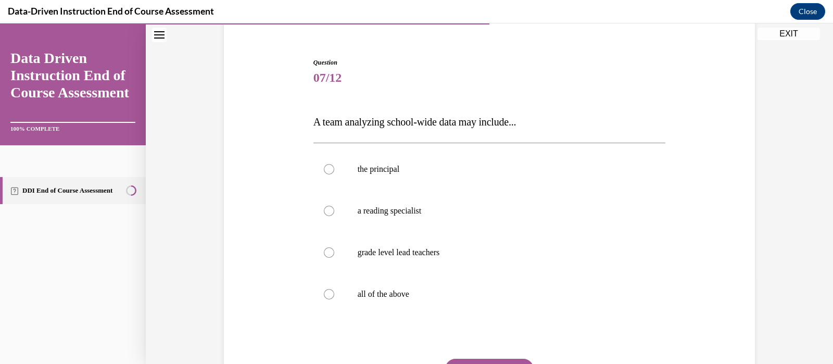
scroll to position [87, 0]
click at [324, 290] on div at bounding box center [329, 293] width 10 height 10
click at [324, 290] on input "all of the above" at bounding box center [329, 293] width 10 height 10
radio input "true"
click at [492, 360] on button "SUBMIT" at bounding box center [489, 368] width 88 height 21
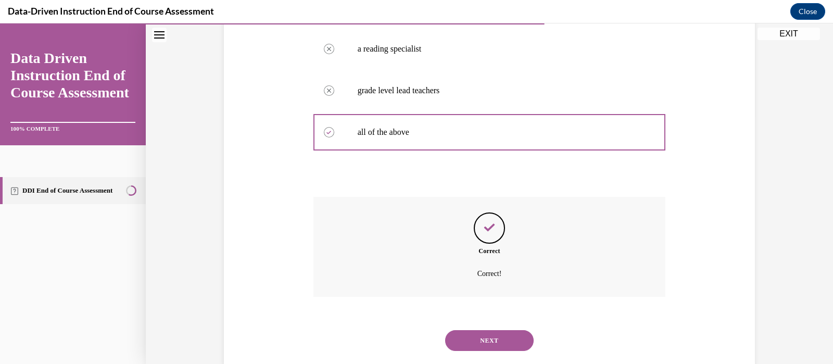
scroll to position [272, 0]
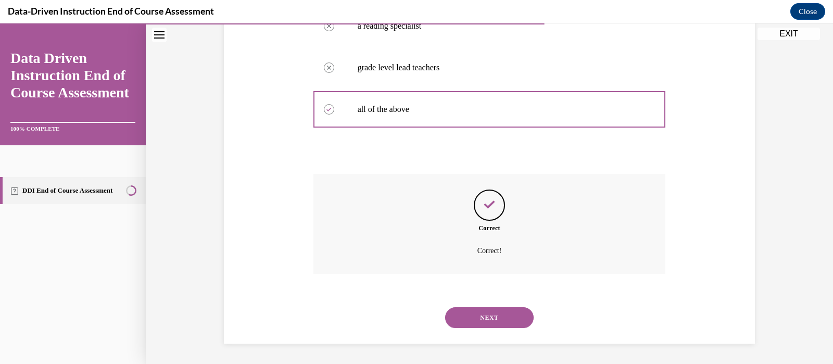
click at [500, 317] on button "NEXT" at bounding box center [489, 317] width 88 height 21
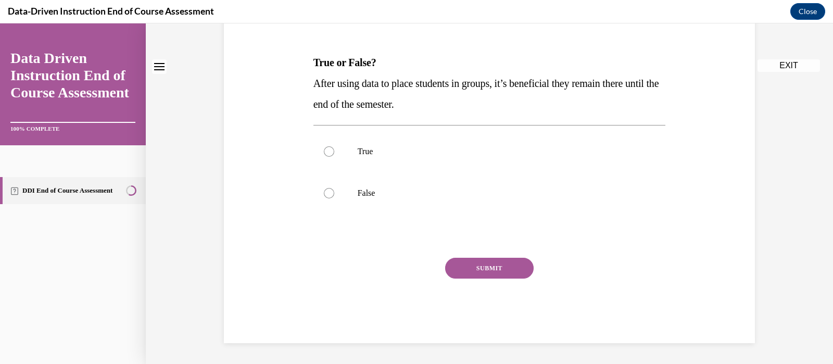
scroll to position [0, 0]
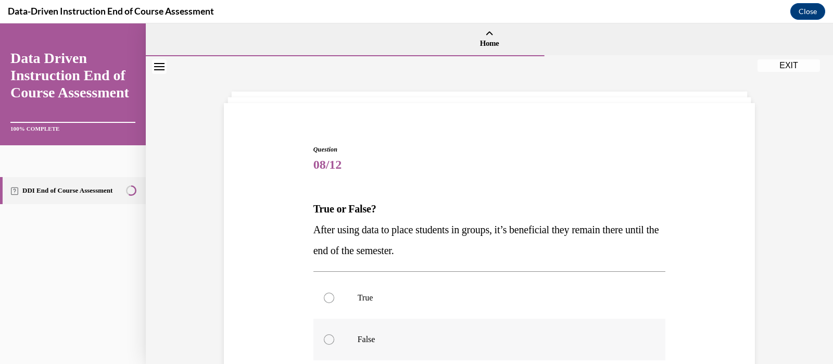
click at [324, 338] on div at bounding box center [329, 339] width 10 height 10
click at [324, 338] on input "False" at bounding box center [329, 339] width 10 height 10
radio input "true"
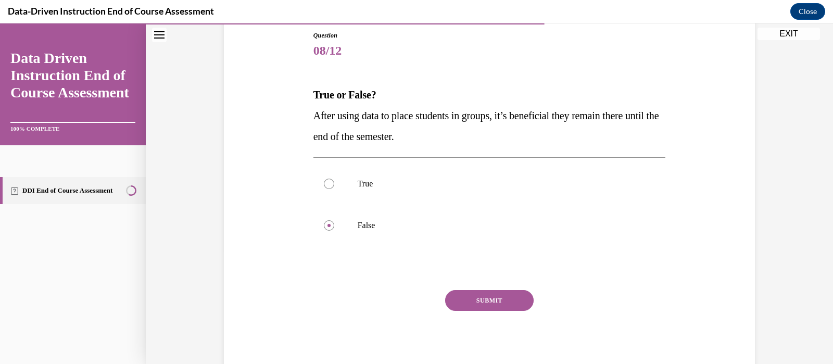
click at [477, 301] on button "SUBMIT" at bounding box center [489, 300] width 88 height 21
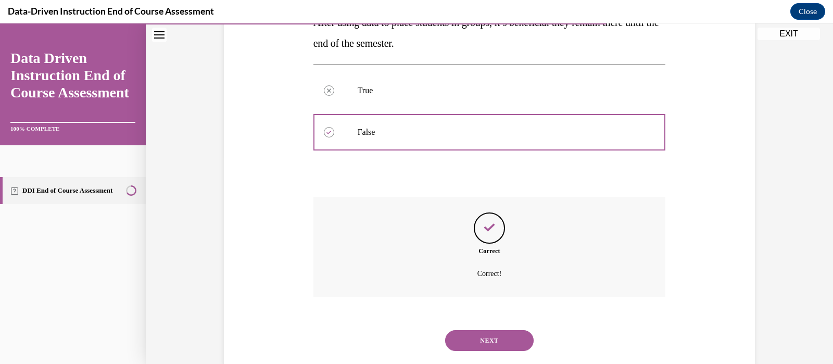
scroll to position [230, 0]
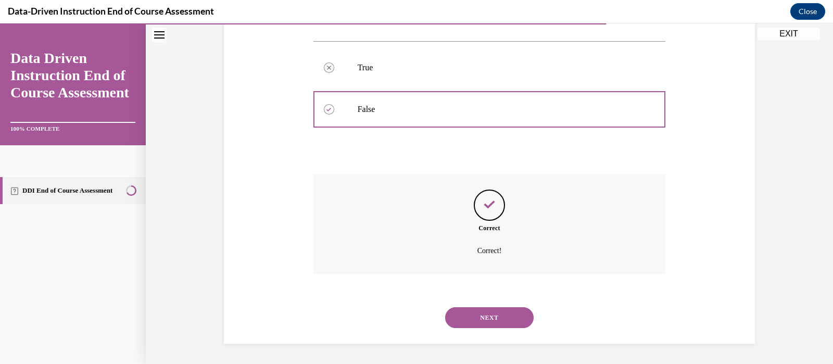
click at [484, 318] on button "NEXT" at bounding box center [489, 317] width 88 height 21
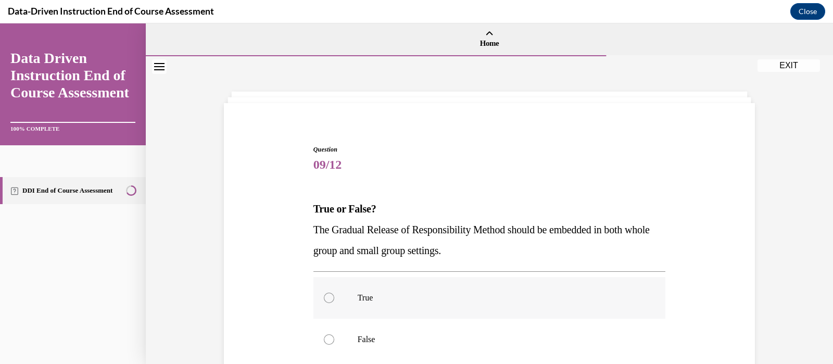
click at [324, 298] on div at bounding box center [329, 297] width 10 height 10
click at [324, 298] on input "True" at bounding box center [329, 297] width 10 height 10
radio input "true"
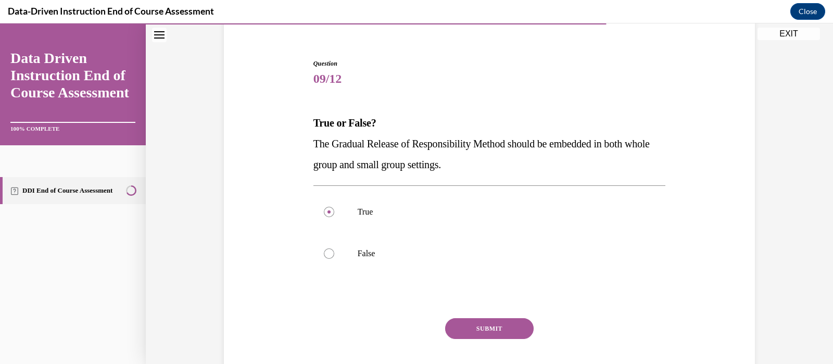
scroll to position [113, 0]
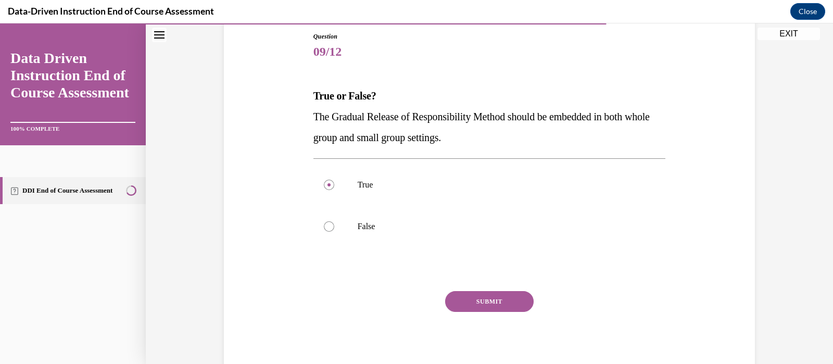
click at [495, 299] on button "SUBMIT" at bounding box center [489, 301] width 88 height 21
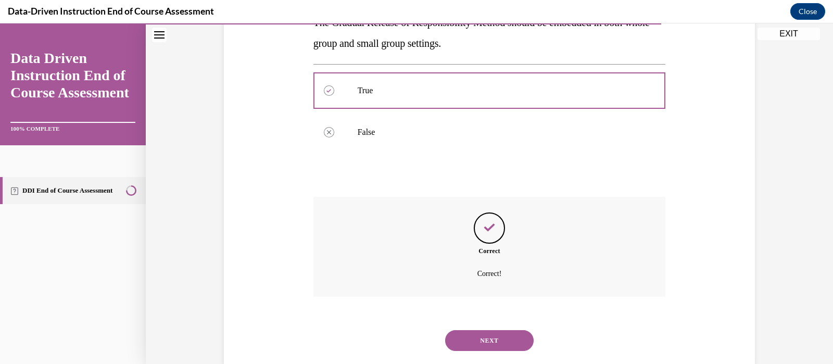
scroll to position [230, 0]
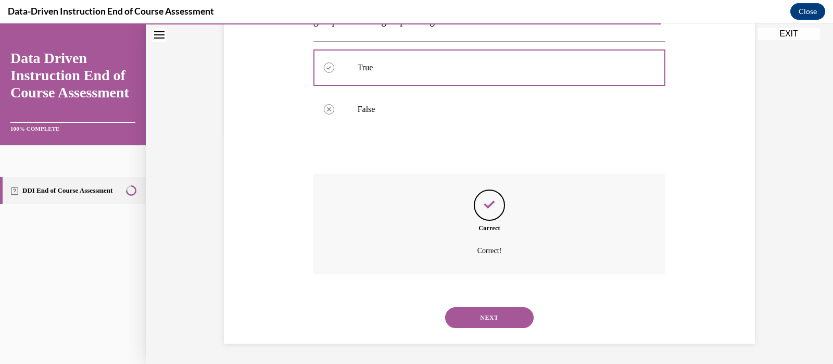
click at [498, 318] on button "NEXT" at bounding box center [489, 317] width 88 height 21
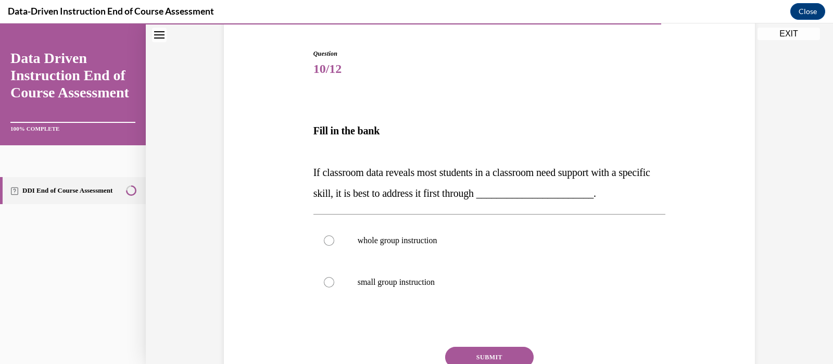
scroll to position [101, 0]
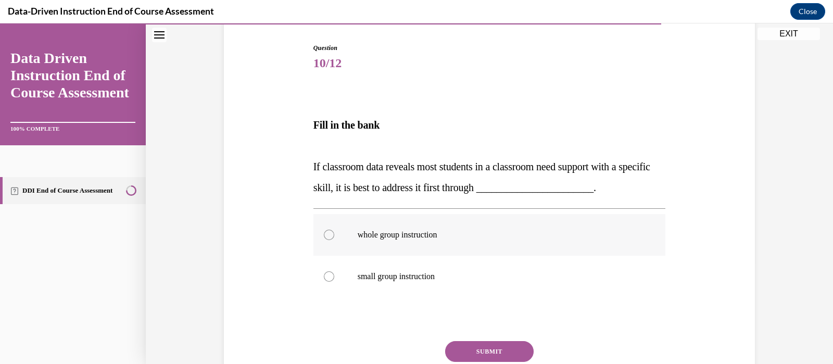
click at [324, 231] on div at bounding box center [329, 234] width 10 height 10
click at [324, 231] on input "whole group instruction" at bounding box center [329, 234] width 10 height 10
radio input "true"
click at [486, 345] on button "SUBMIT" at bounding box center [489, 351] width 88 height 21
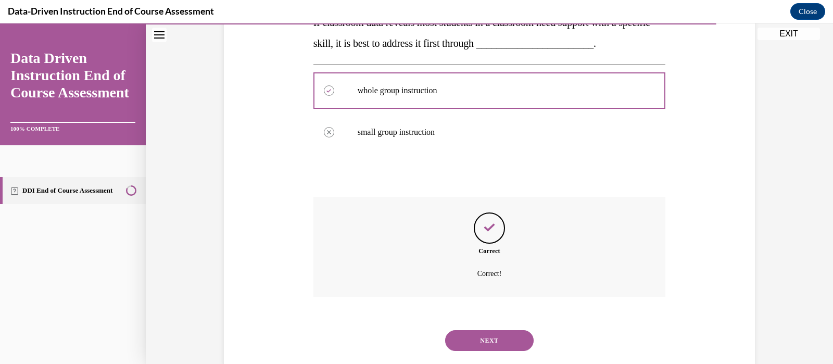
scroll to position [269, 0]
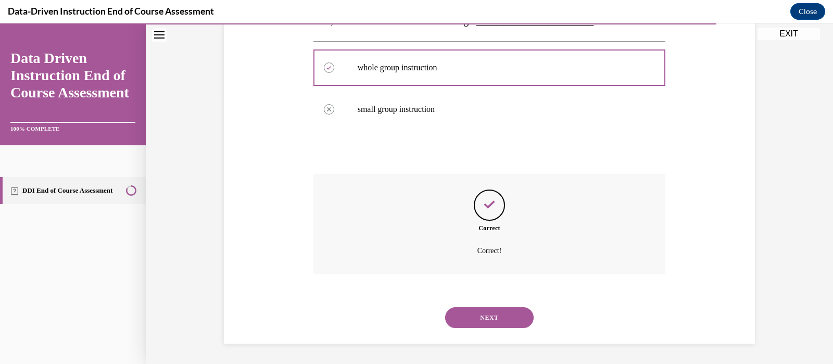
click at [493, 314] on button "NEXT" at bounding box center [489, 317] width 88 height 21
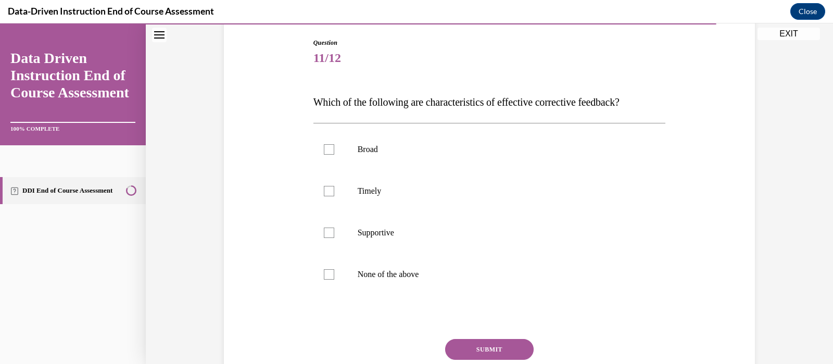
scroll to position [108, 0]
click at [324, 191] on div at bounding box center [329, 190] width 10 height 10
click at [324, 191] on input "Timely" at bounding box center [329, 190] width 10 height 10
checkbox input "true"
click at [325, 235] on div at bounding box center [329, 231] width 10 height 10
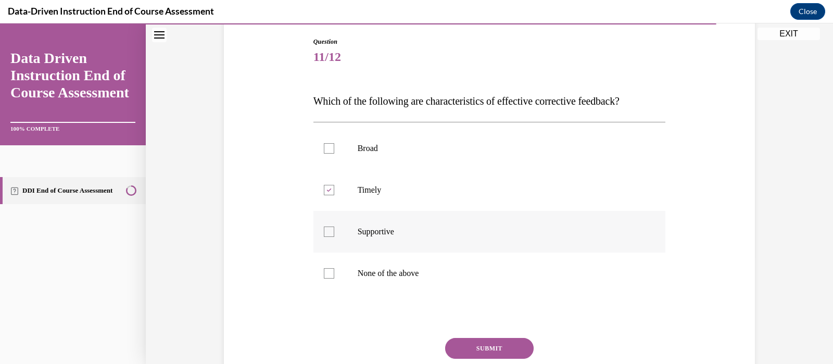
click at [325, 235] on input "Supportive" at bounding box center [329, 231] width 10 height 10
checkbox input "true"
click at [487, 347] on button "SUBMIT" at bounding box center [489, 348] width 88 height 21
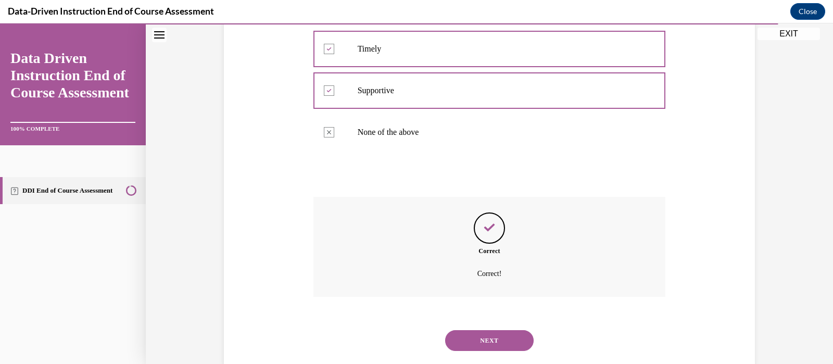
scroll to position [272, 0]
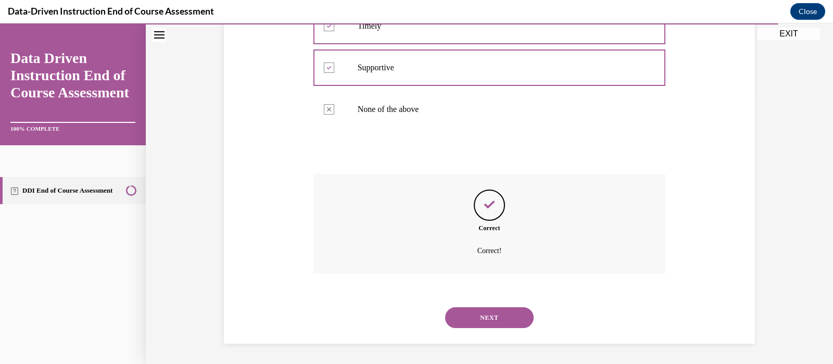
click at [493, 317] on button "NEXT" at bounding box center [489, 317] width 88 height 21
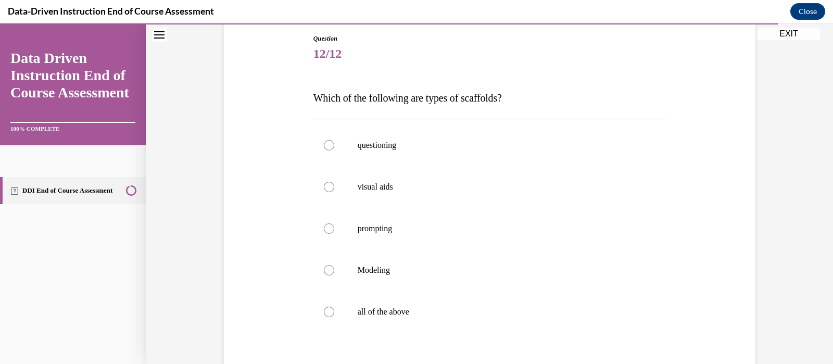
scroll to position [117, 0]
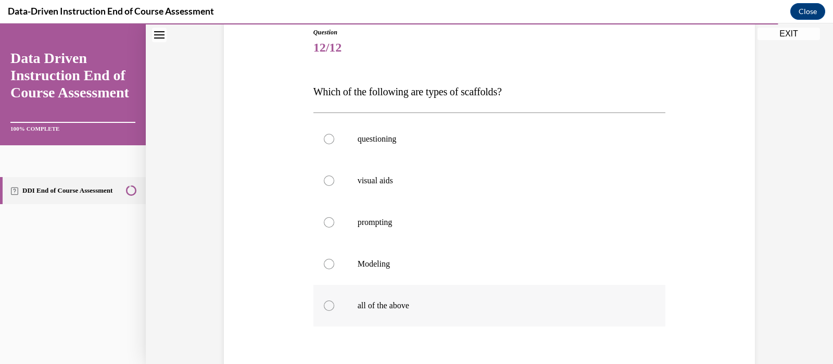
click at [324, 303] on div at bounding box center [329, 305] width 10 height 10
click at [324, 303] on input "all of the above" at bounding box center [329, 305] width 10 height 10
radio input "true"
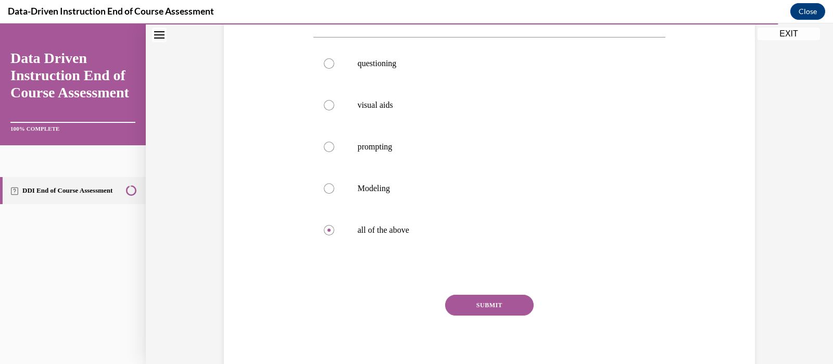
click at [489, 305] on button "SUBMIT" at bounding box center [489, 305] width 88 height 21
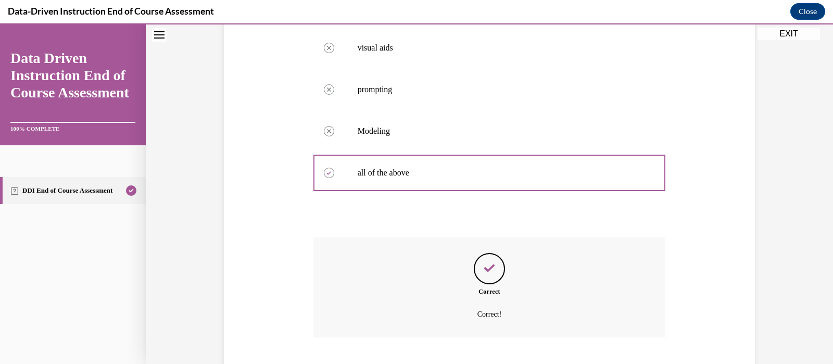
scroll to position [313, 0]
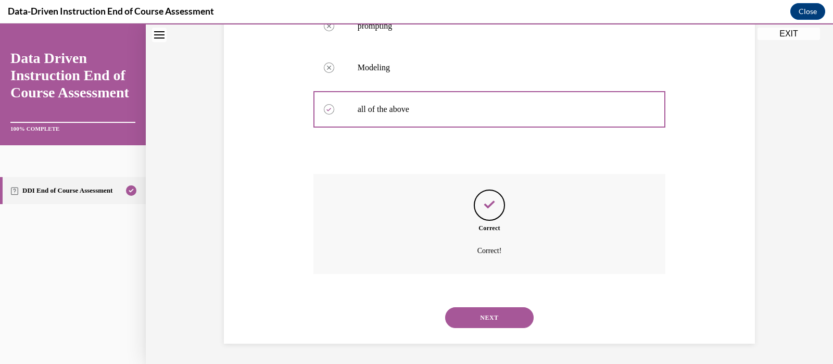
click at [490, 313] on button "NEXT" at bounding box center [489, 317] width 88 height 21
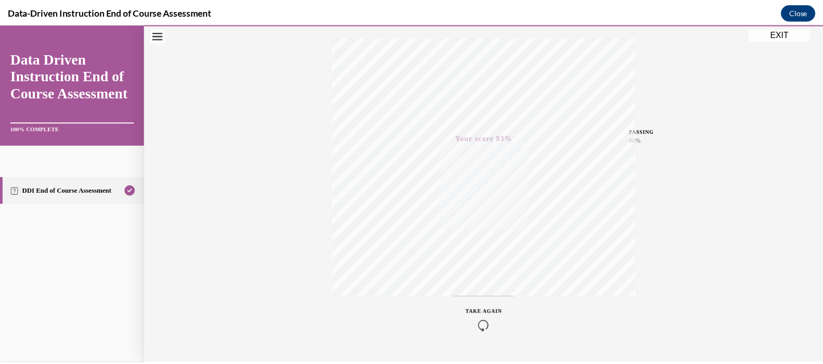
scroll to position [193, 0]
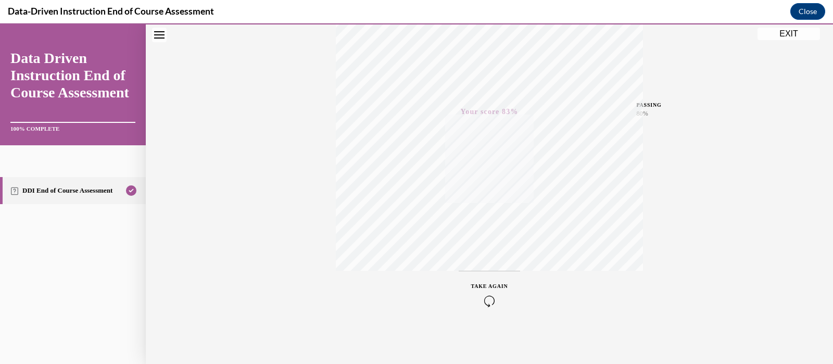
click at [796, 30] on button "EXIT" at bounding box center [788, 34] width 62 height 12
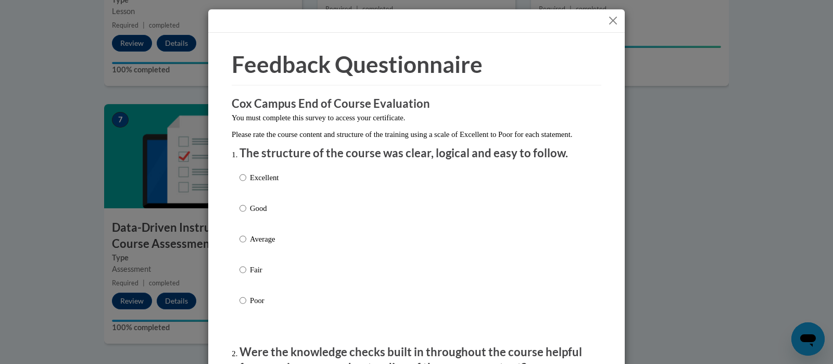
click at [606, 19] on button "Close" at bounding box center [612, 20] width 13 height 13
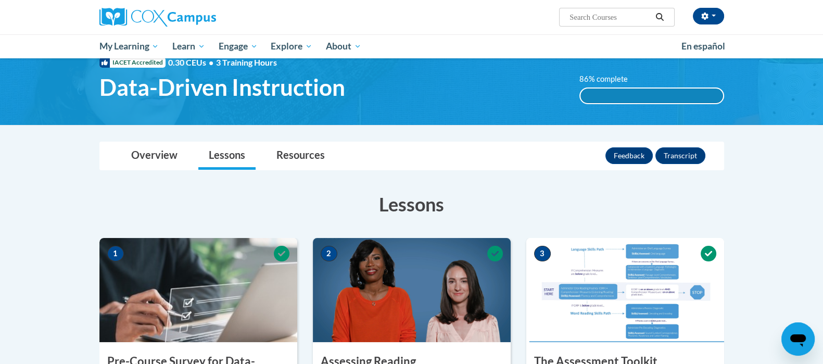
scroll to position [0, 0]
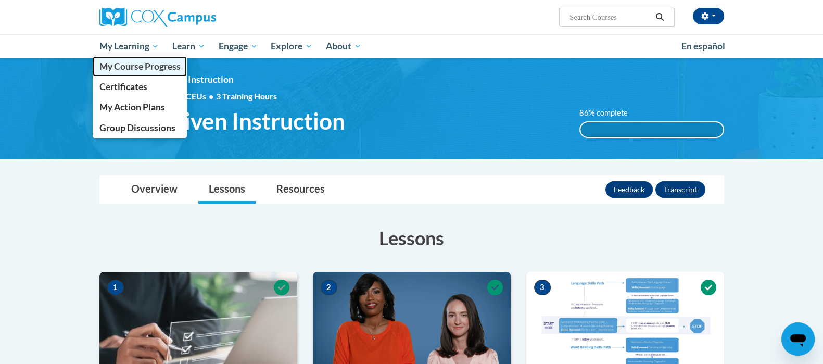
click at [130, 67] on span "My Course Progress" at bounding box center [139, 66] width 81 height 11
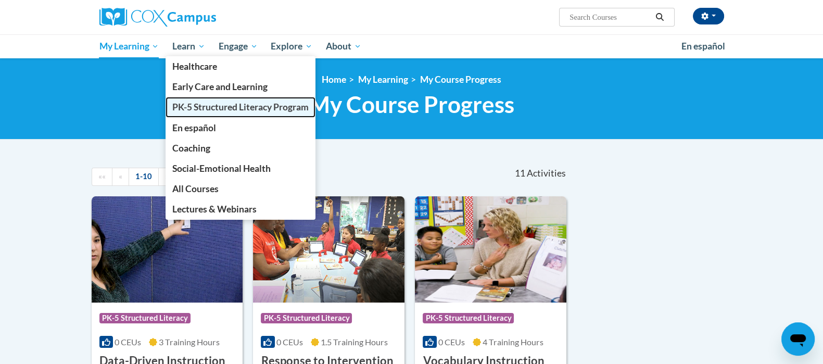
click at [210, 108] on span "PK-5 Structured Literacy Program" at bounding box center [240, 106] width 136 height 11
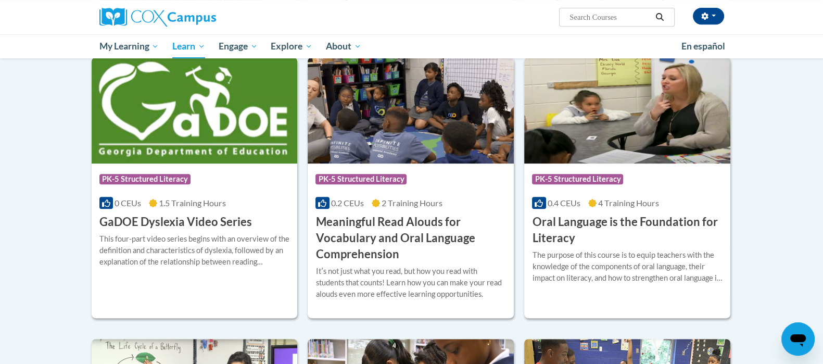
scroll to position [592, 0]
